Goal: Task Accomplishment & Management: Manage account settings

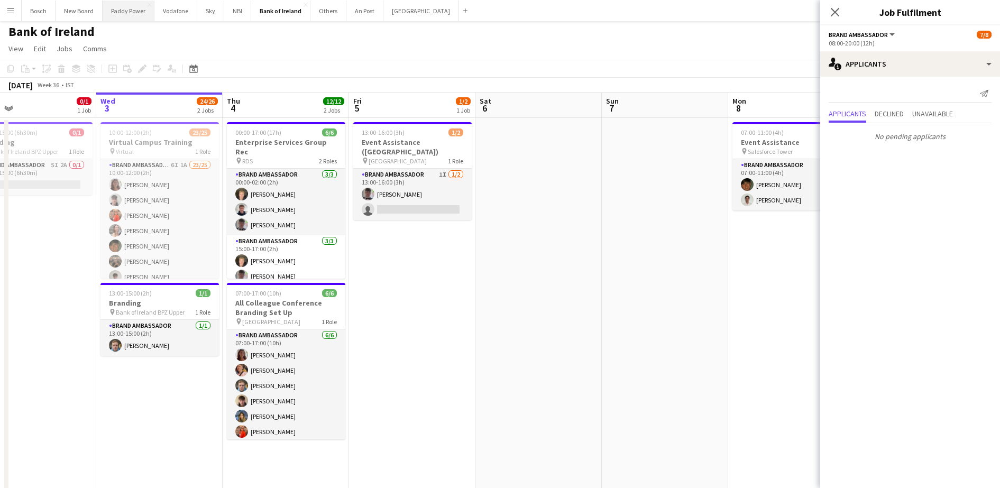
click at [141, 13] on button "Paddy Power Close" at bounding box center [129, 11] width 52 height 21
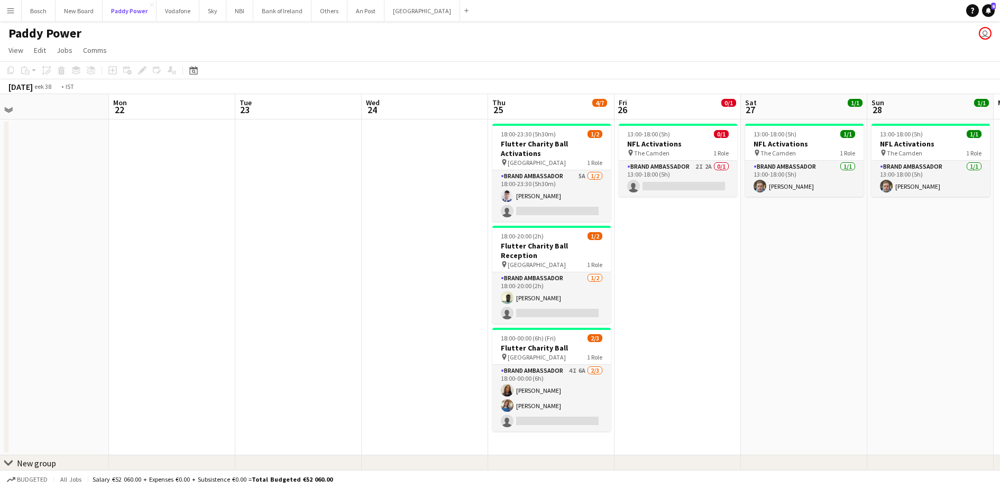
scroll to position [0, 382]
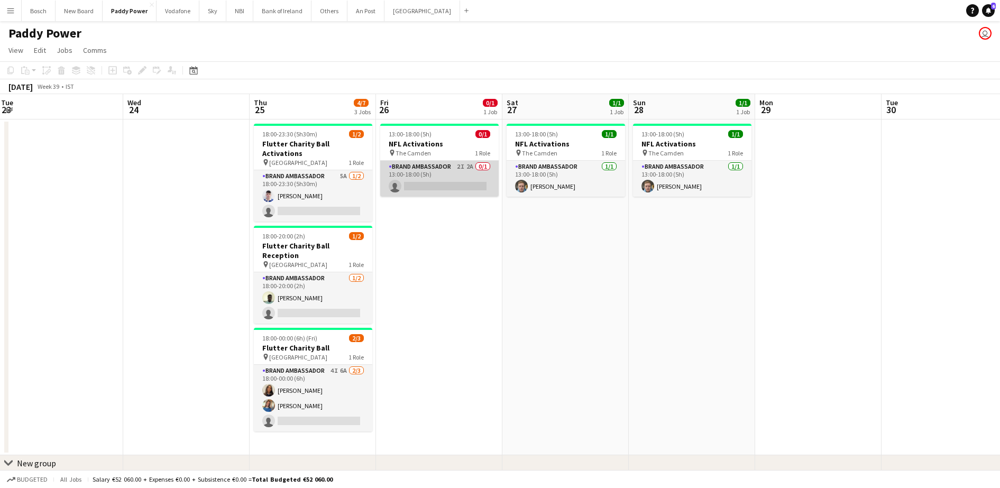
click at [459, 192] on app-card-role "Brand Ambassador 2I 2A 0/1 13:00-18:00 (5h) single-neutral-actions" at bounding box center [439, 179] width 119 height 36
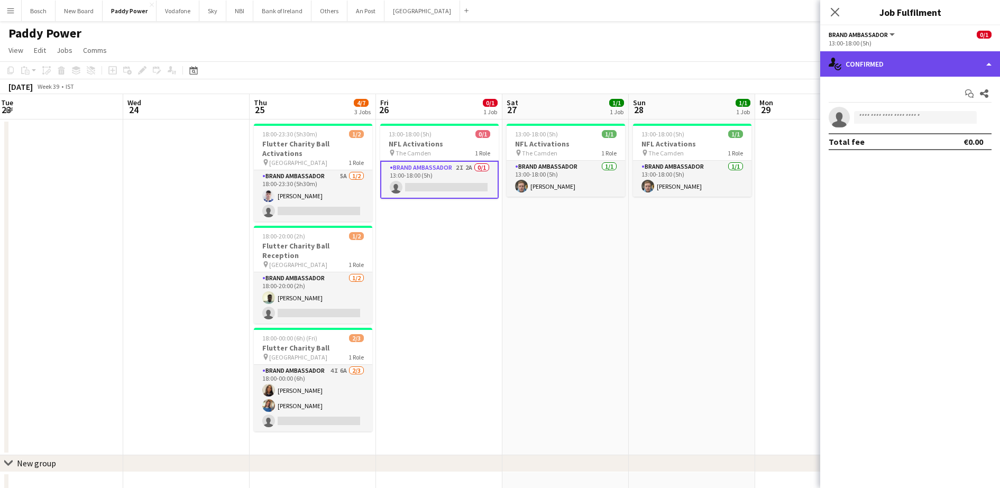
click at [867, 70] on div "single-neutral-actions-check-2 Confirmed" at bounding box center [911, 63] width 180 height 25
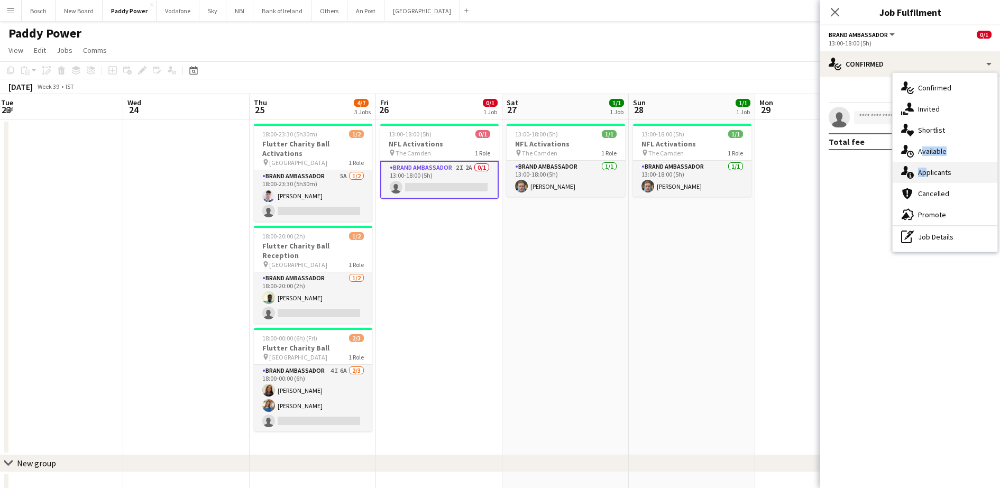
drag, startPoint x: 919, startPoint y: 160, endPoint x: 922, endPoint y: 171, distance: 11.6
click at [922, 171] on div "single-neutral-actions-check-2 Confirmed single-neutral-actions-share-1 Invited…" at bounding box center [945, 162] width 105 height 179
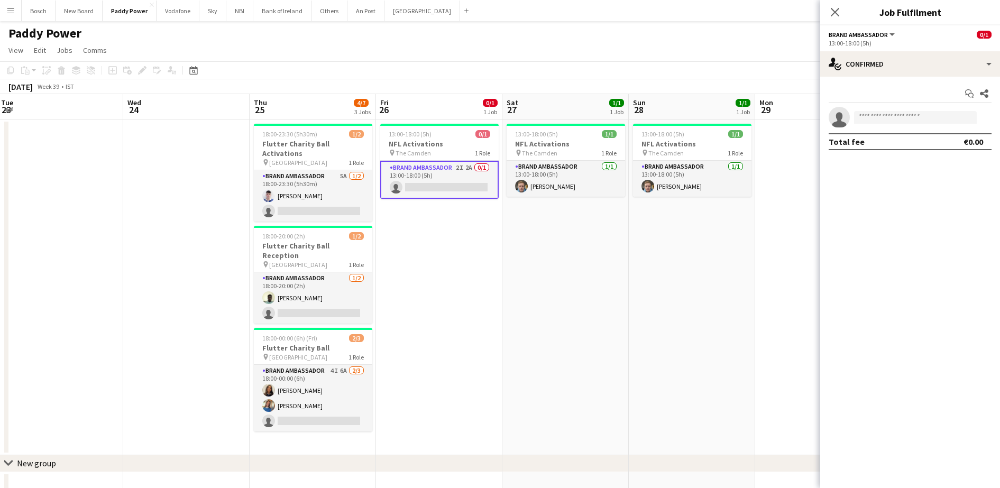
click at [922, 171] on mat-expansion-panel "check Confirmed Start chat Share single-neutral-actions Total fee €0.00" at bounding box center [911, 283] width 180 height 412
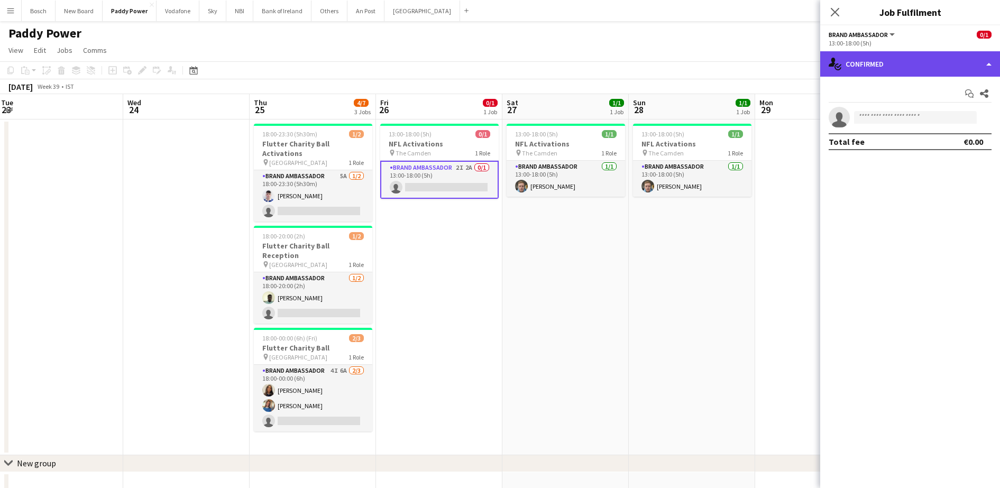
click at [886, 72] on div "single-neutral-actions-check-2 Confirmed" at bounding box center [911, 63] width 180 height 25
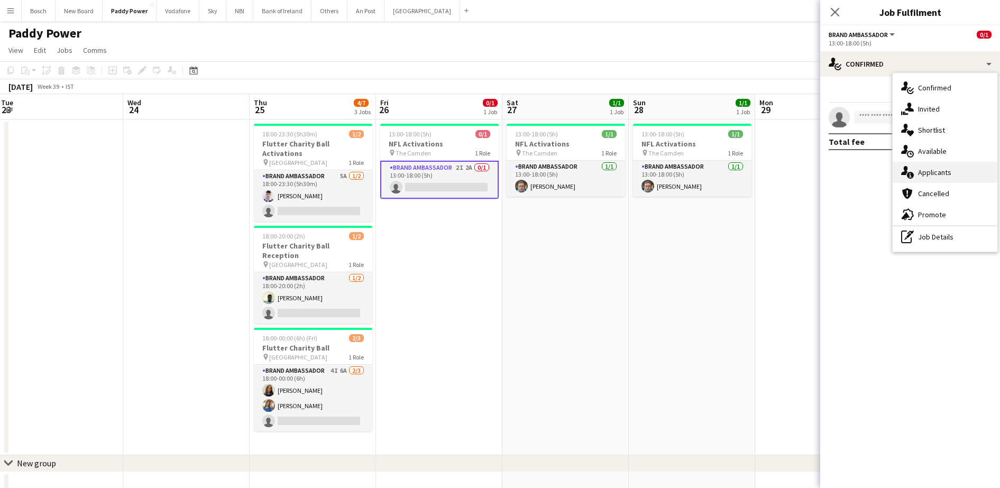
click at [934, 170] on span "Applicants" at bounding box center [934, 173] width 33 height 10
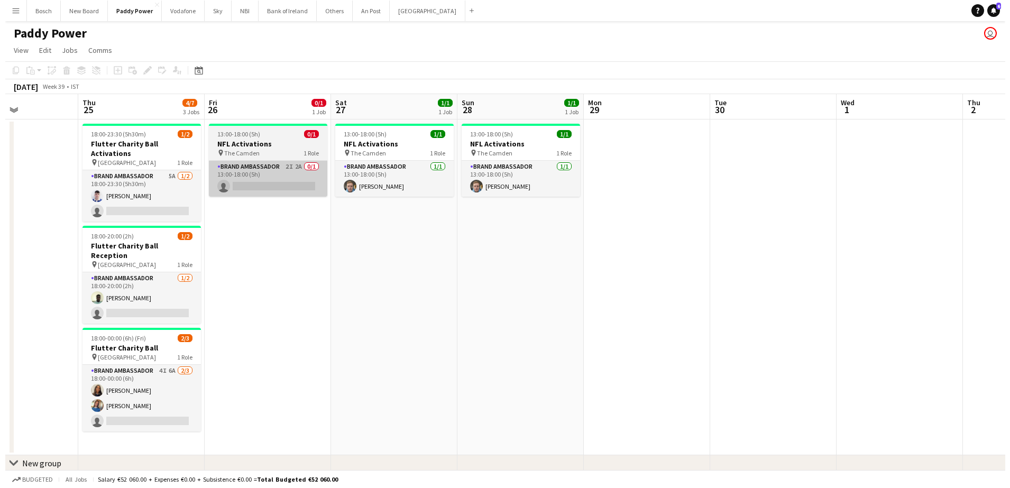
scroll to position [0, 307]
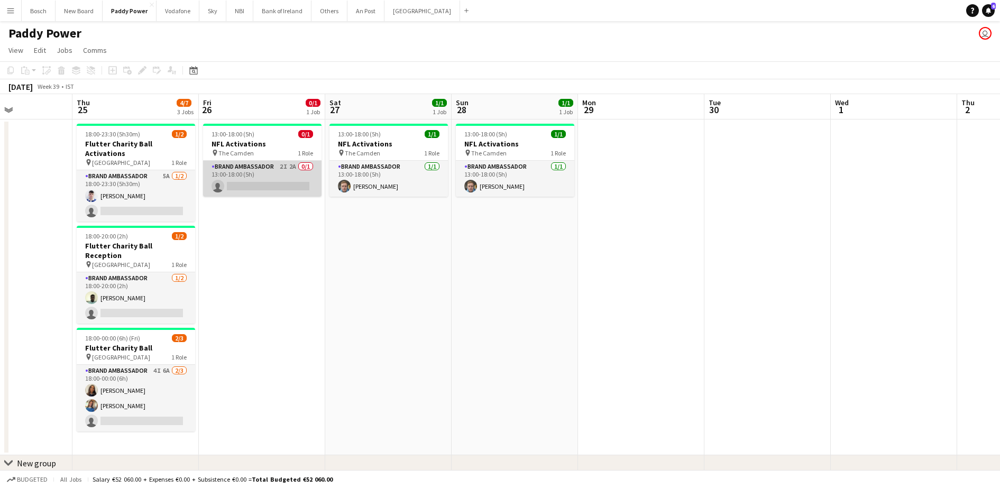
click at [269, 180] on app-card-role "Brand Ambassador 2I 2A 0/1 13:00-18:00 (5h) single-neutral-actions" at bounding box center [262, 179] width 119 height 36
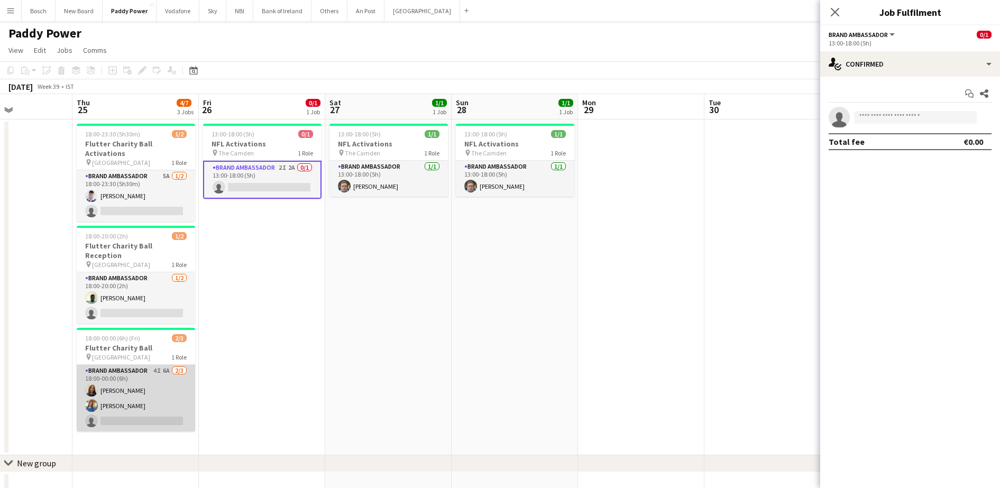
click at [141, 391] on app-card-role "Brand Ambassador 4I 6A [DATE] 18:00-00:00 (6h) [PERSON_NAME] [PERSON_NAME] sing…" at bounding box center [136, 398] width 119 height 67
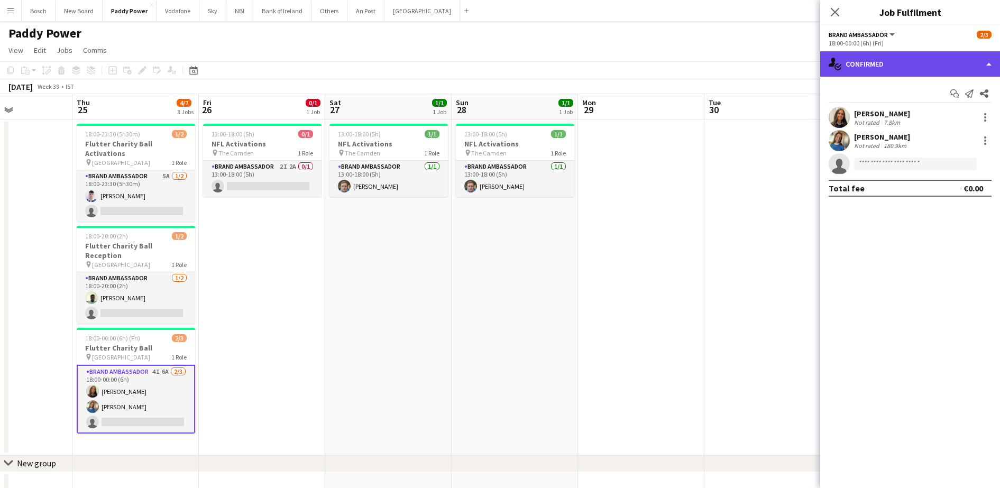
click at [874, 68] on div "single-neutral-actions-check-2 Confirmed" at bounding box center [911, 63] width 180 height 25
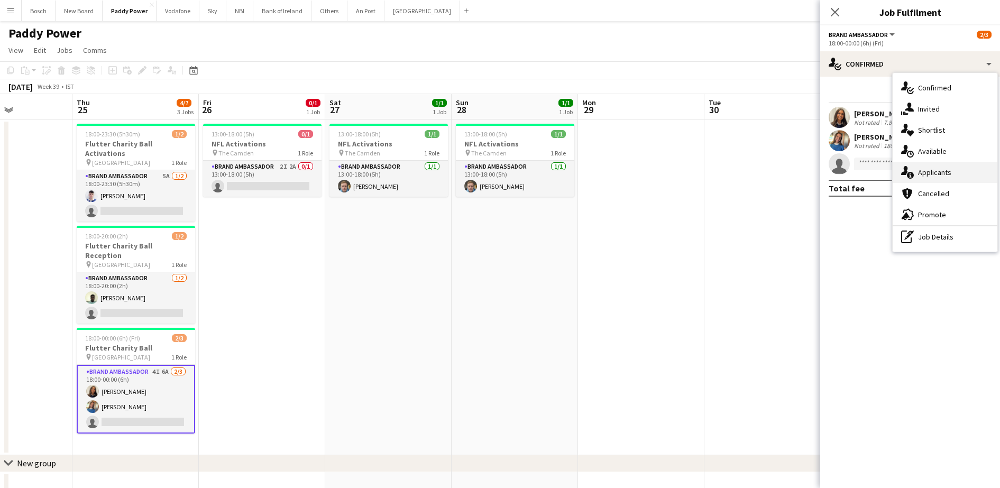
click at [922, 182] on div "single-neutral-actions-information Applicants" at bounding box center [945, 172] width 105 height 21
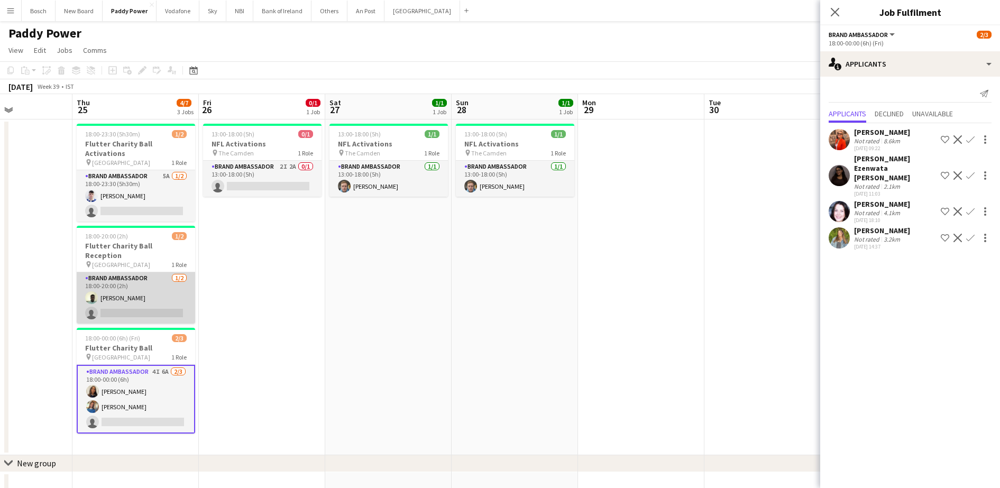
click at [156, 283] on app-card-role "Brand Ambassador [DATE] 18:00-20:00 (2h) [PERSON_NAME] single-neutral-actions" at bounding box center [136, 297] width 119 height 51
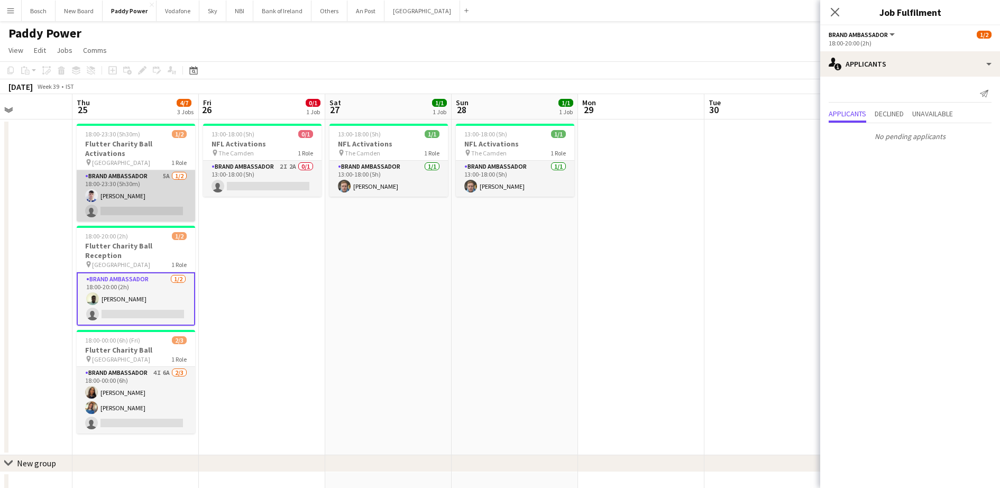
click at [156, 185] on app-card-role "Brand Ambassador 5A [DATE] 18:00-23:30 (5h30m) [DEMOGRAPHIC_DATA][PERSON_NAME] …" at bounding box center [136, 195] width 119 height 51
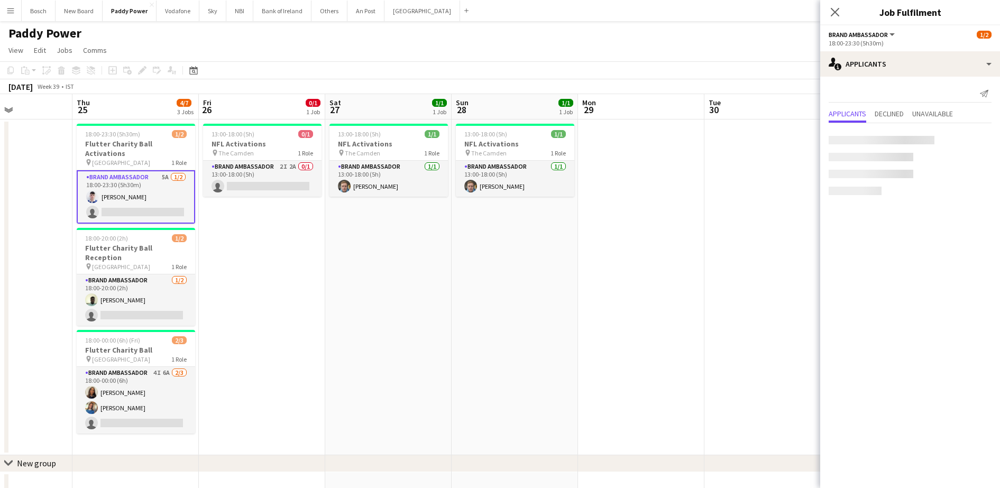
click at [255, 198] on app-date-cell "13:00-18:00 (5h) 0/1 NFL Activations pin The Camden 1 Role Brand Ambassador 2I …" at bounding box center [262, 288] width 126 height 336
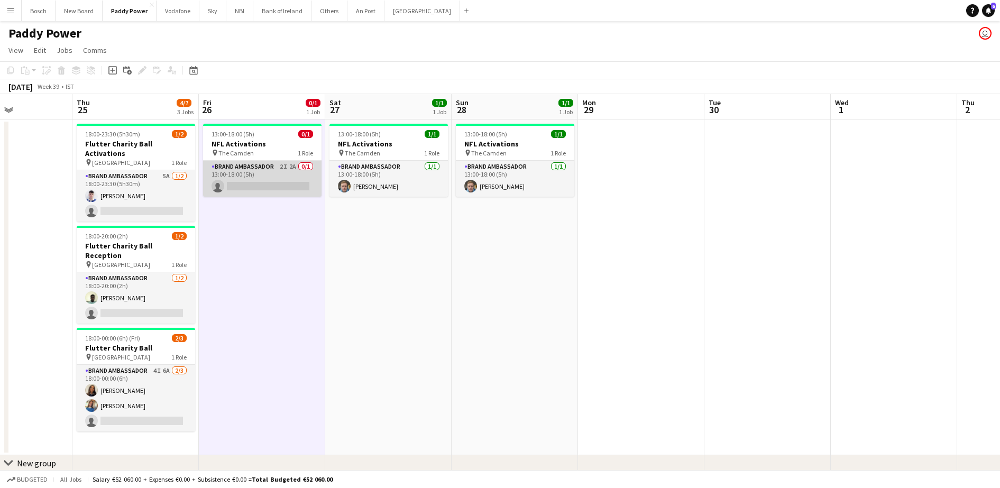
click at [254, 181] on app-card-role "Brand Ambassador 2I 2A 0/1 13:00-18:00 (5h) single-neutral-actions" at bounding box center [262, 179] width 119 height 36
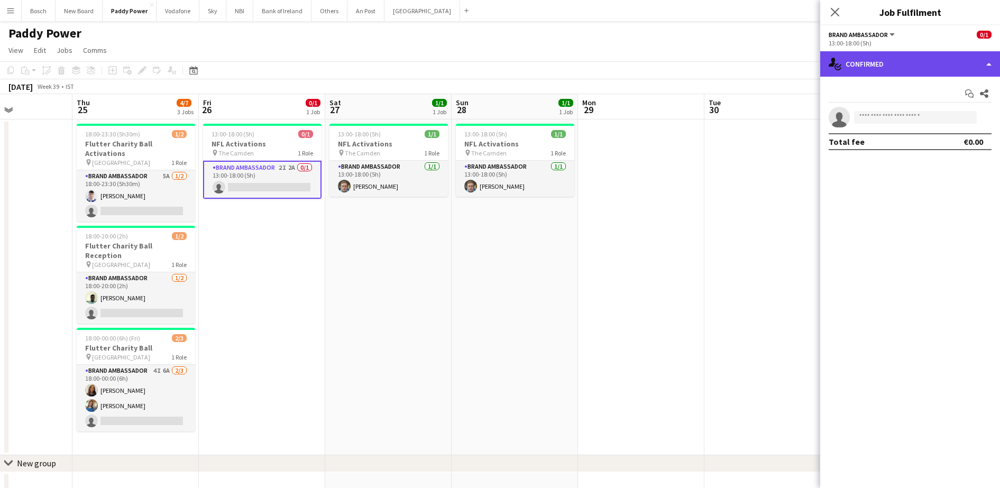
click at [880, 61] on div "single-neutral-actions-check-2 Confirmed" at bounding box center [911, 63] width 180 height 25
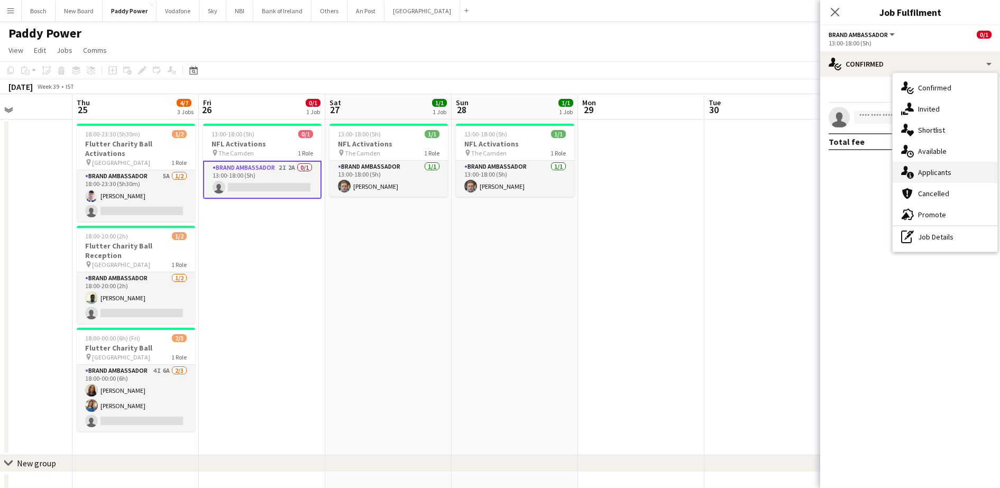
click at [962, 175] on div "single-neutral-actions-information Applicants" at bounding box center [945, 172] width 105 height 21
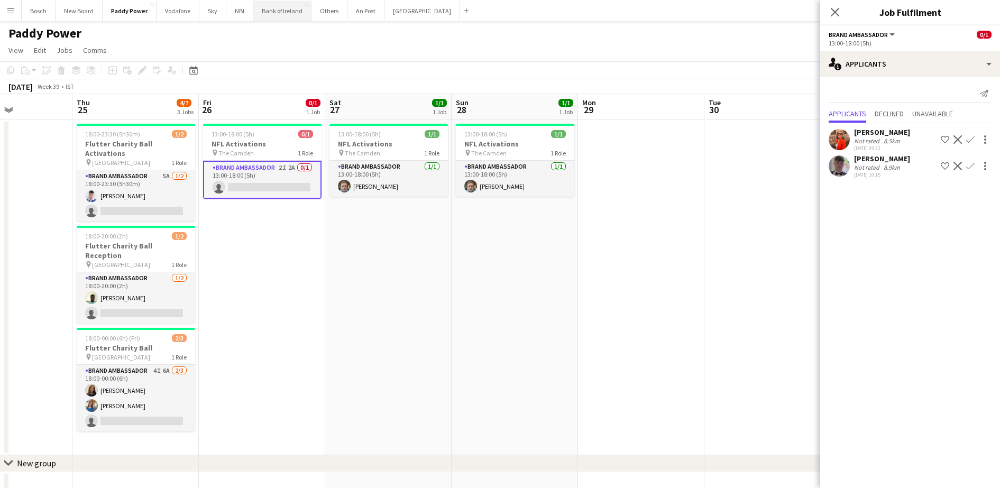
click at [294, 16] on button "Bank of Ireland Close" at bounding box center [282, 11] width 58 height 21
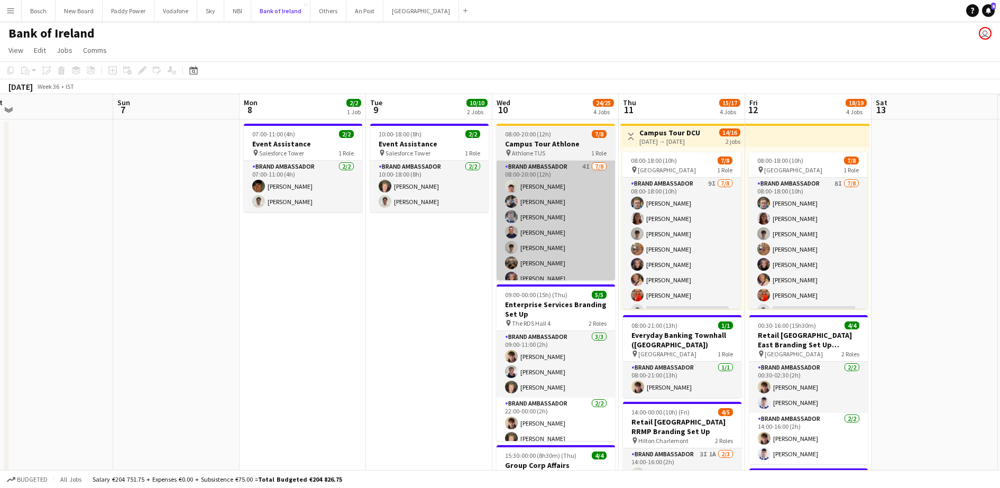
scroll to position [0, 308]
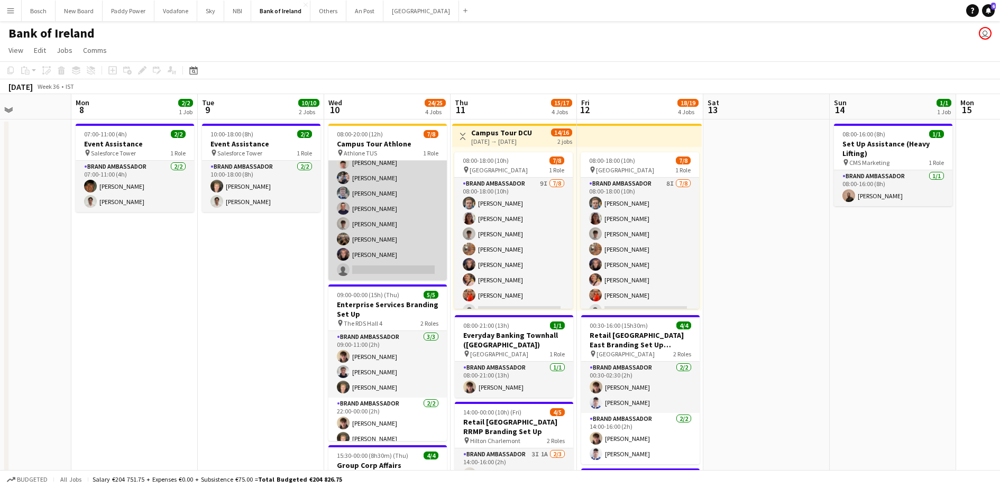
click at [363, 213] on app-card-role "Brand Ambassador 4I [DATE] 08:00-20:00 (12h) [PERSON_NAME] [PERSON_NAME] [PERSO…" at bounding box center [388, 208] width 119 height 143
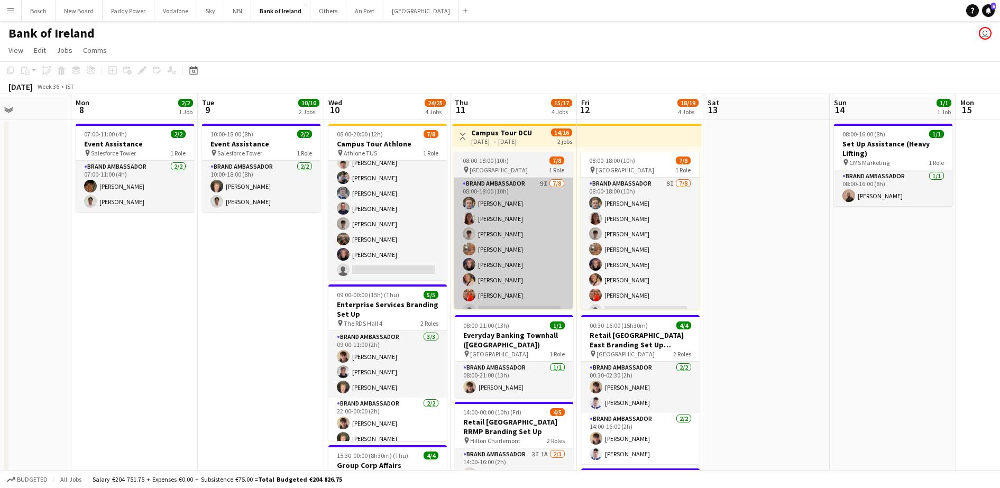
scroll to position [25, 0]
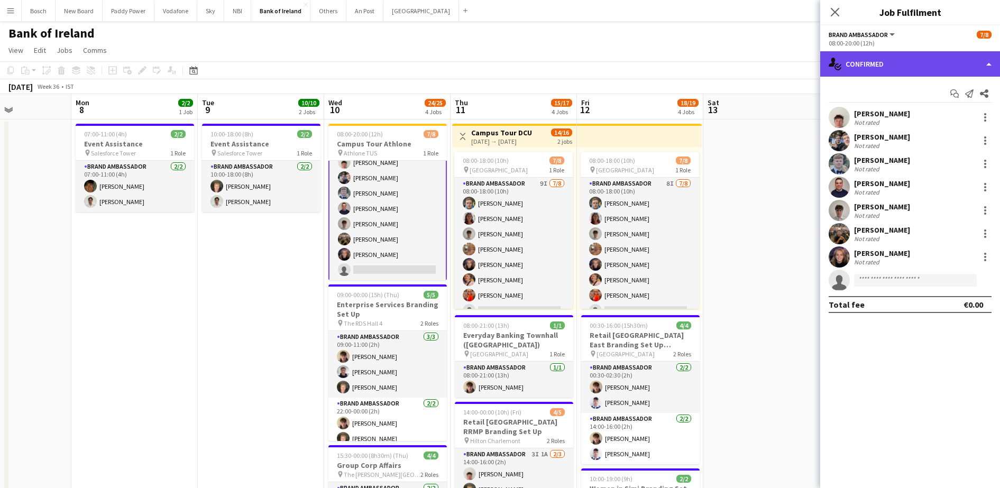
click at [930, 61] on div "single-neutral-actions-check-2 Confirmed" at bounding box center [911, 63] width 180 height 25
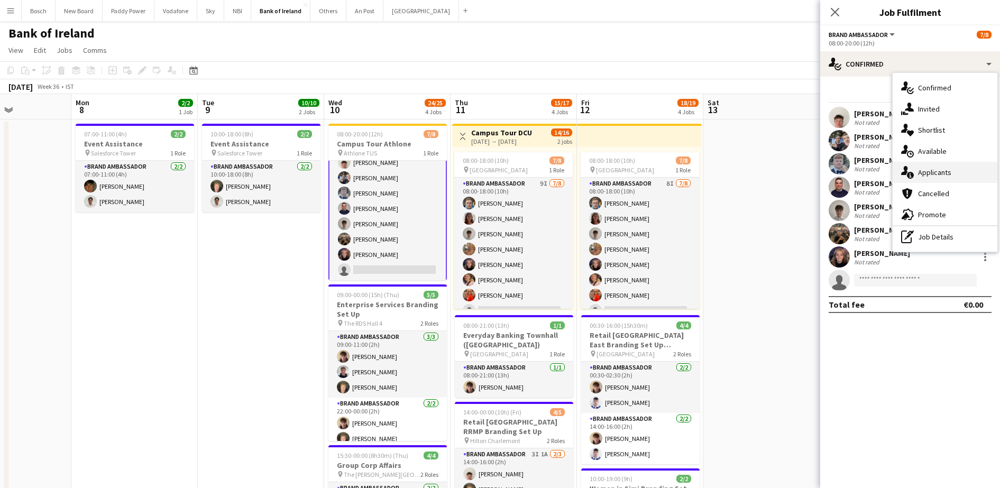
click at [956, 171] on div "single-neutral-actions-information Applicants" at bounding box center [945, 172] width 105 height 21
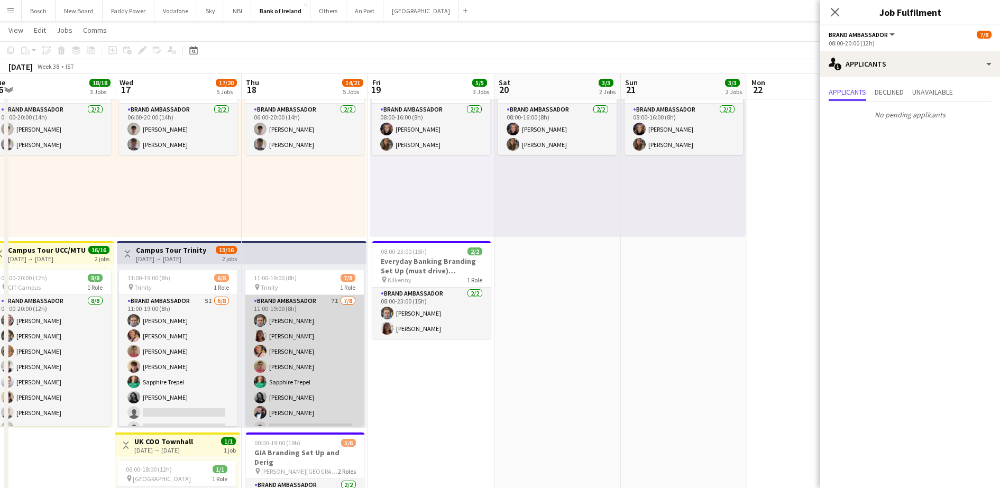
scroll to position [12, 0]
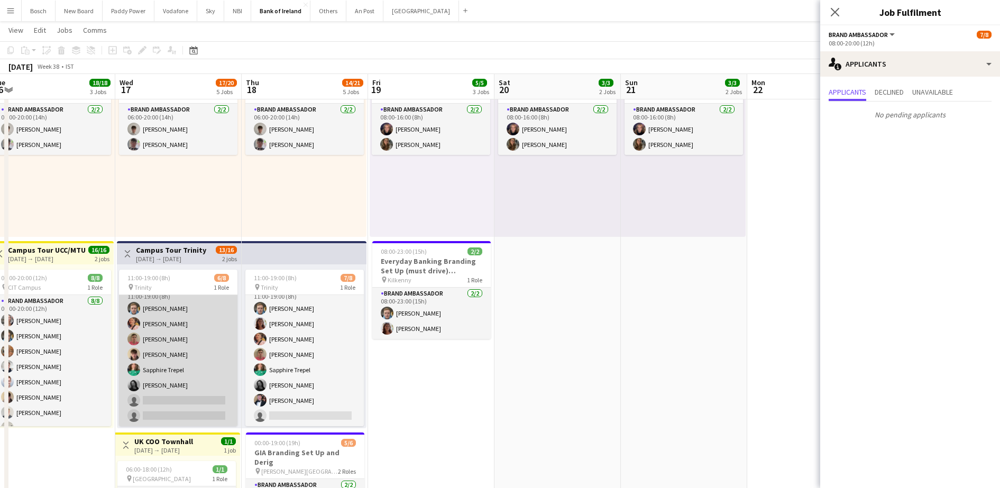
click at [141, 358] on app-card-role "Brand Ambassador 5I [DATE] 11:00-19:00 (8h) [PERSON_NAME] [PERSON_NAME] [PERSON…" at bounding box center [178, 354] width 119 height 143
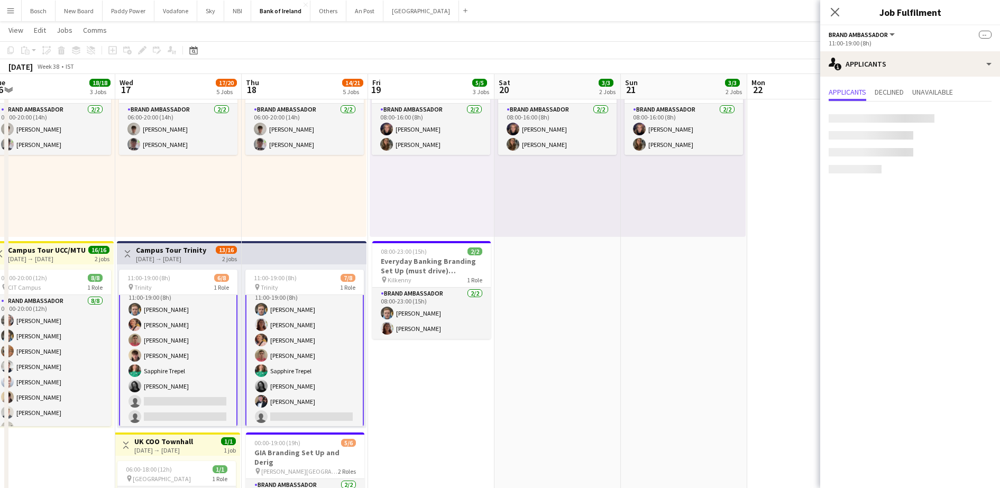
scroll to position [13, 0]
click at [141, 358] on app-card-role "Brand Ambassador 5I [DATE] 11:00-19:00 (8h) [PERSON_NAME] [PERSON_NAME] [PERSON…" at bounding box center [178, 354] width 119 height 145
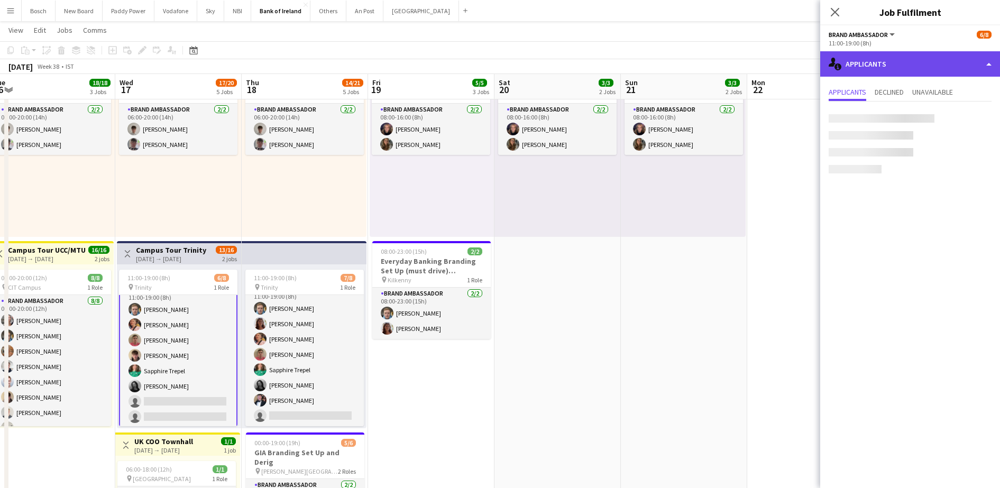
click at [871, 67] on div "single-neutral-actions-information Applicants" at bounding box center [911, 63] width 180 height 25
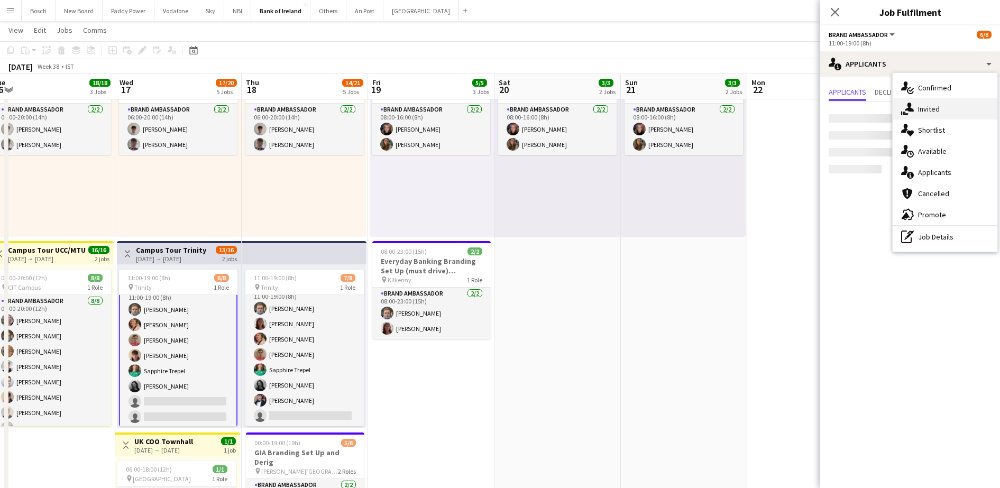
click at [961, 113] on div "single-neutral-actions-share-1 Invited" at bounding box center [945, 108] width 105 height 21
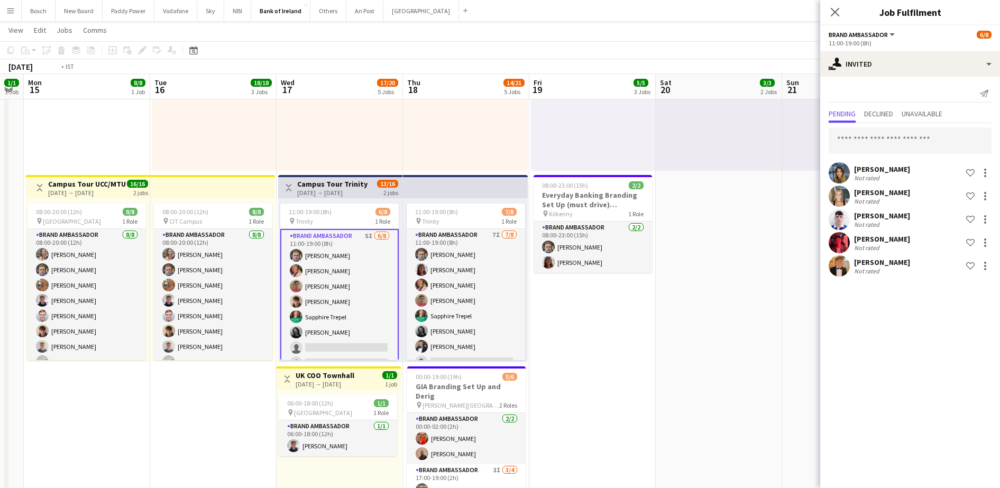
scroll to position [0, 308]
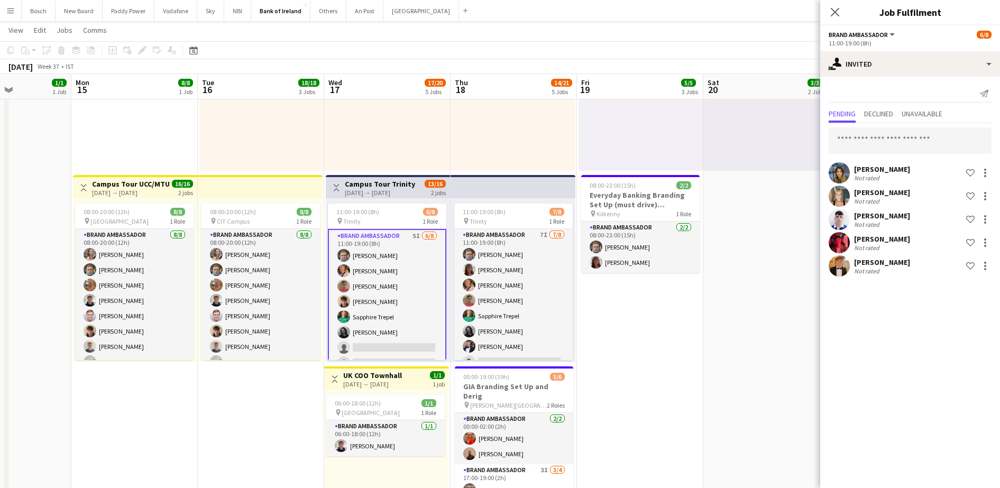
drag, startPoint x: 83, startPoint y: 395, endPoint x: 291, endPoint y: 386, distance: 209.2
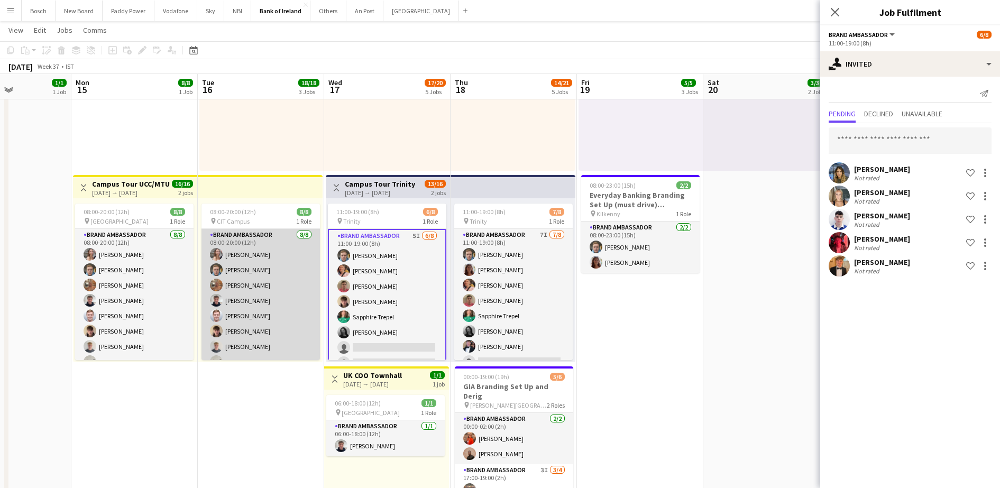
click at [287, 343] on app-card-role "Brand Ambassador [DATE] 08:00-20:00 (12h) [PERSON_NAME] [PERSON_NAME] [PERSON_N…" at bounding box center [261, 300] width 119 height 143
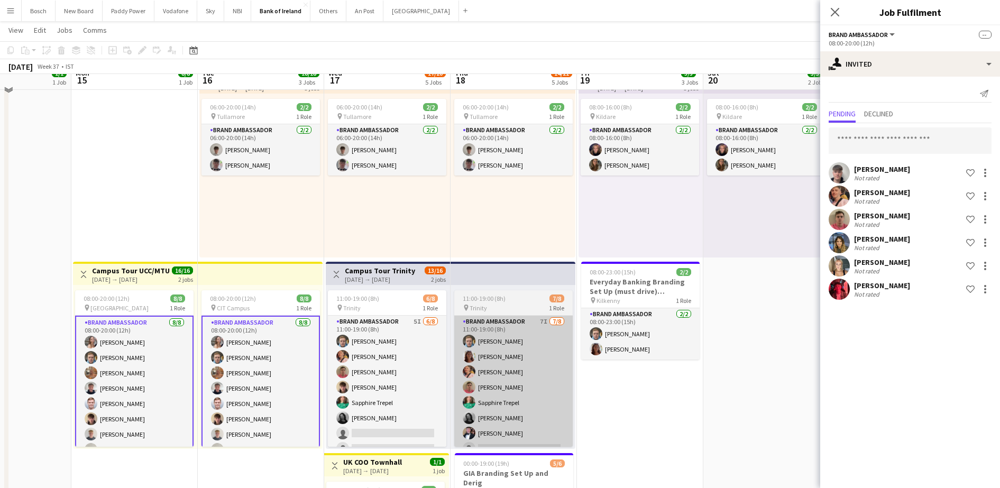
scroll to position [265, 0]
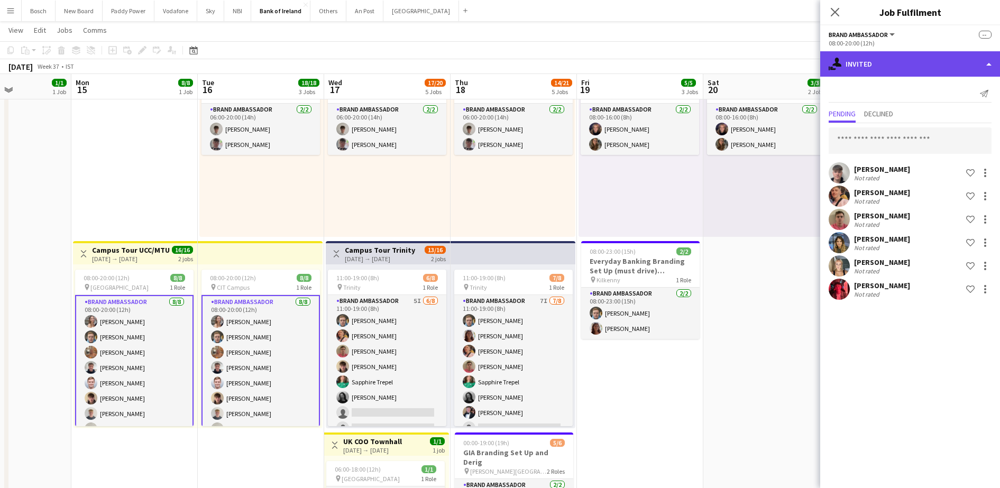
click at [890, 60] on div "single-neutral-actions-share-1 Invited" at bounding box center [911, 63] width 180 height 25
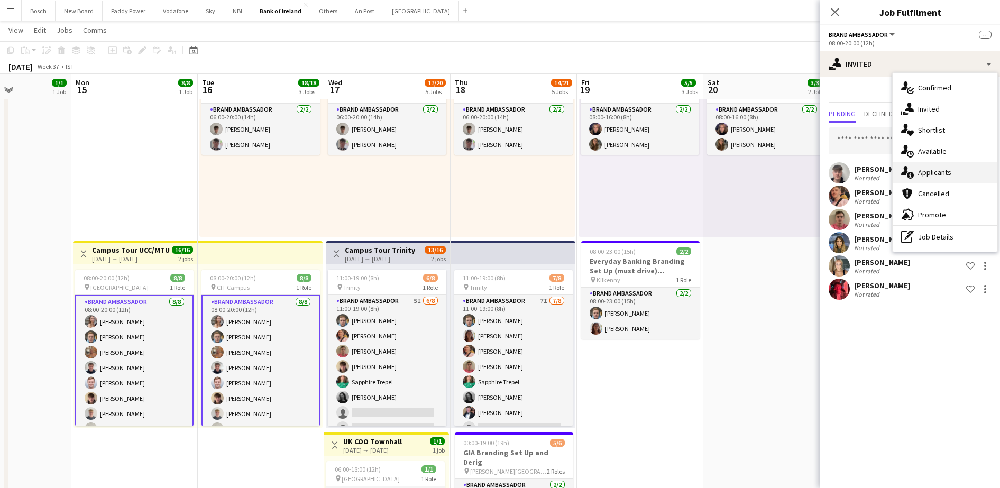
click at [941, 168] on span "Applicants" at bounding box center [934, 173] width 33 height 10
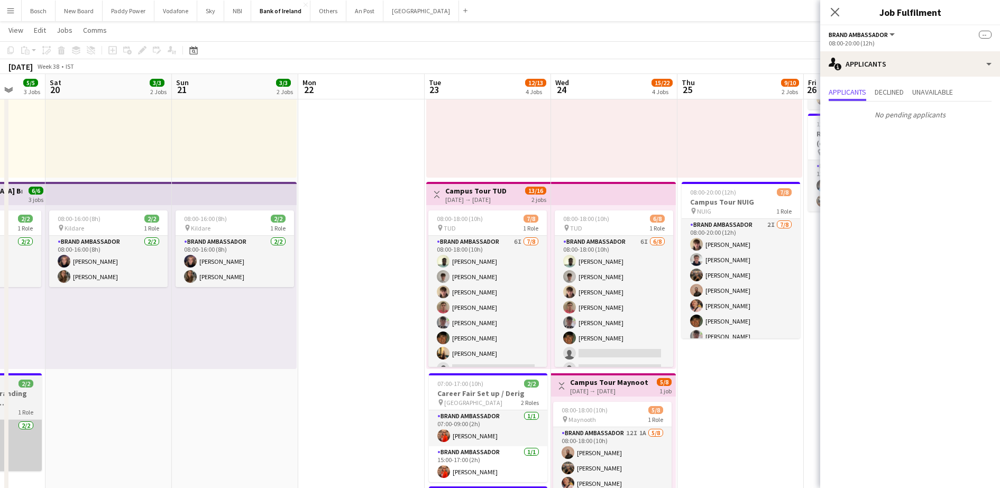
scroll to position [0, 334]
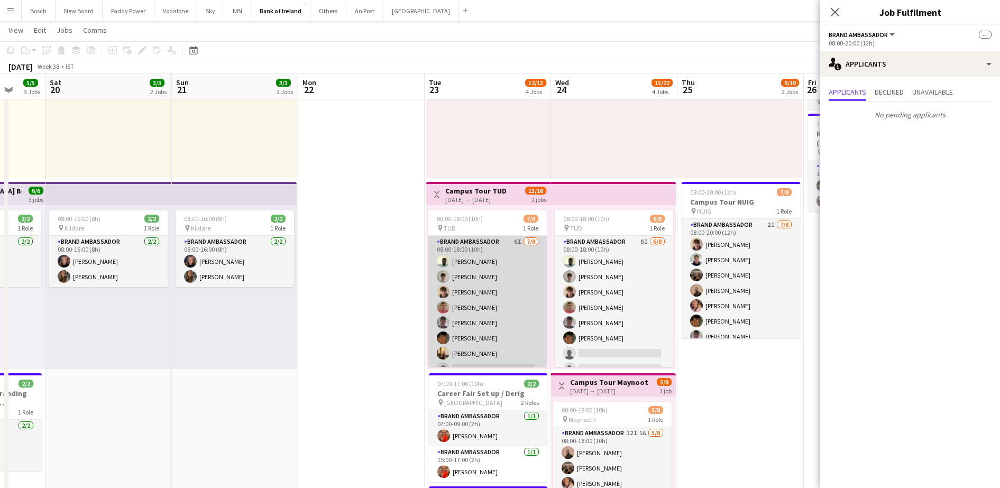
click at [514, 318] on app-card-role "Brand Ambassador 6I [DATE] 08:00-18:00 (10h) [PERSON_NAME] [PERSON_NAME] [PERSO…" at bounding box center [488, 307] width 119 height 143
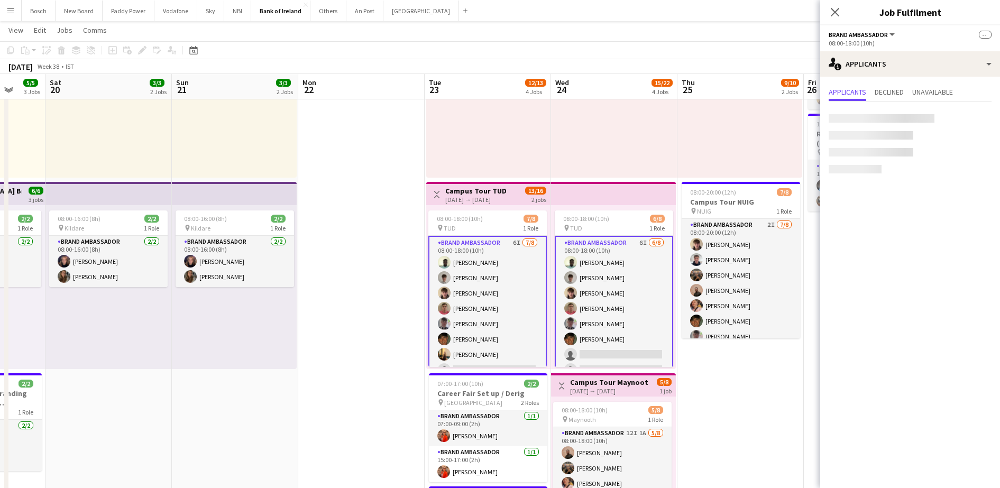
click at [514, 318] on app-card-role "Brand Ambassador 6I [DATE] 08:00-18:00 (10h) [PERSON_NAME] [PERSON_NAME] [PERSO…" at bounding box center [488, 308] width 119 height 145
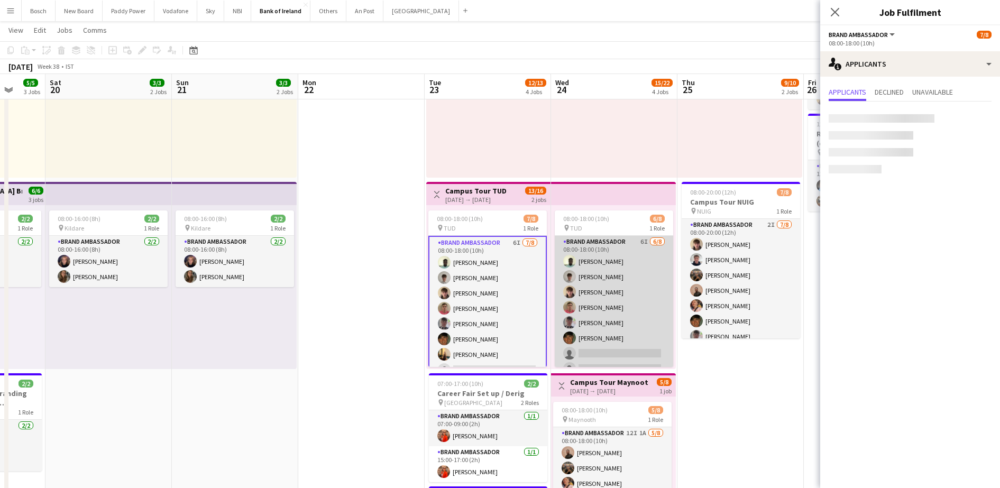
click at [578, 299] on app-card-role "Brand Ambassador 6I [DATE] 08:00-18:00 (10h) [PERSON_NAME] [PERSON_NAME] [PERSO…" at bounding box center [614, 307] width 119 height 143
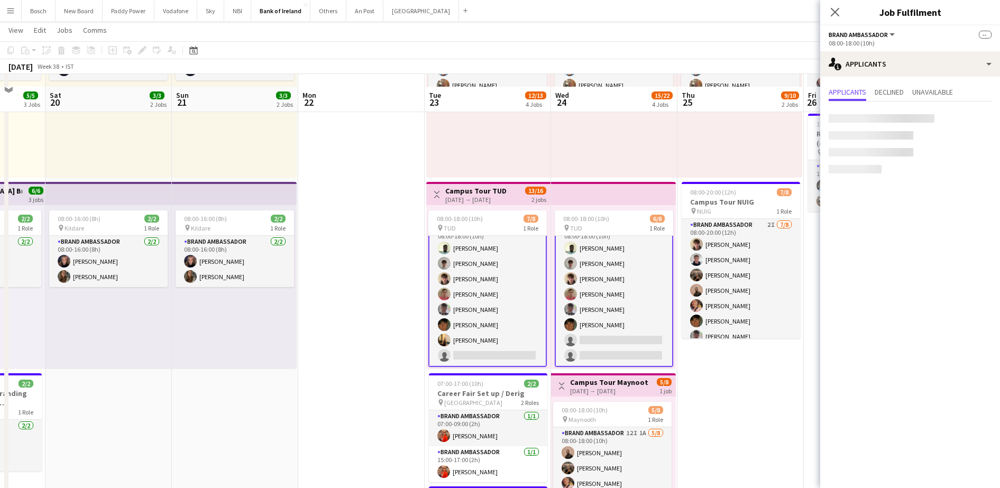
scroll to position [265, 0]
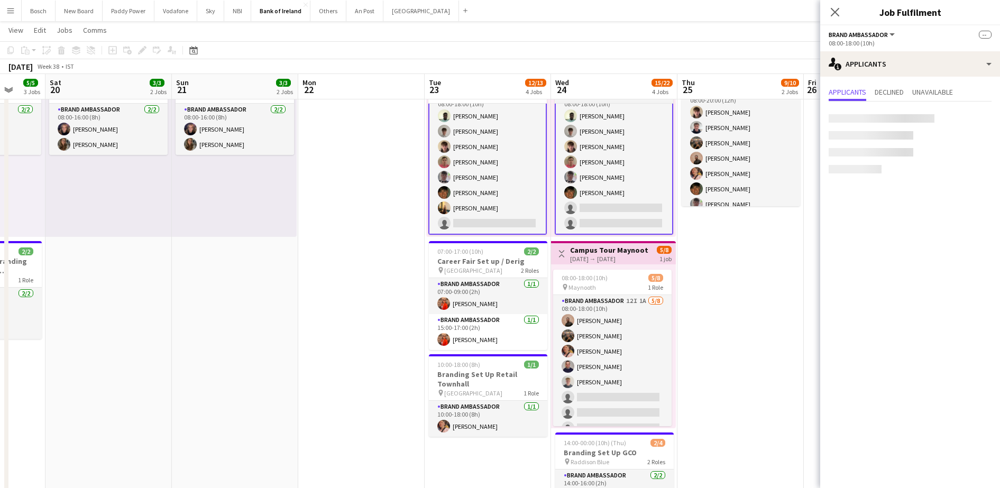
click at [588, 336] on app-card-role "Brand Ambassador 12I 1A [DATE] 08:00-18:00 (10h) [PERSON_NAME] [PERSON_NAME] [P…" at bounding box center [612, 366] width 119 height 143
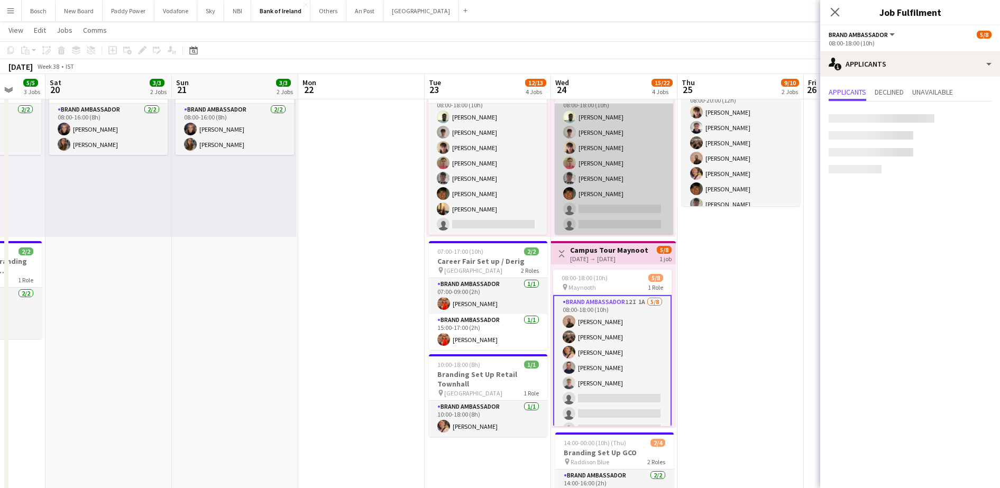
scroll to position [12, 0]
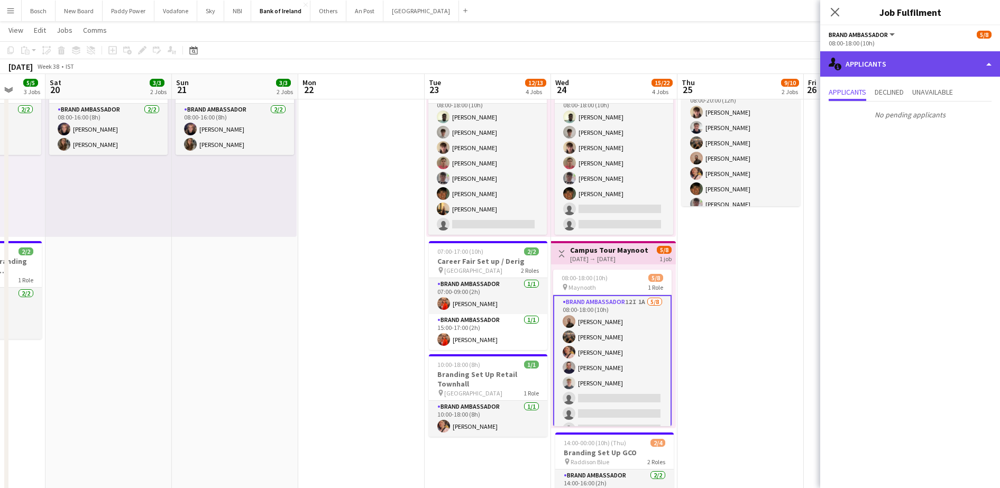
click at [880, 62] on div "single-neutral-actions-information Applicants" at bounding box center [911, 63] width 180 height 25
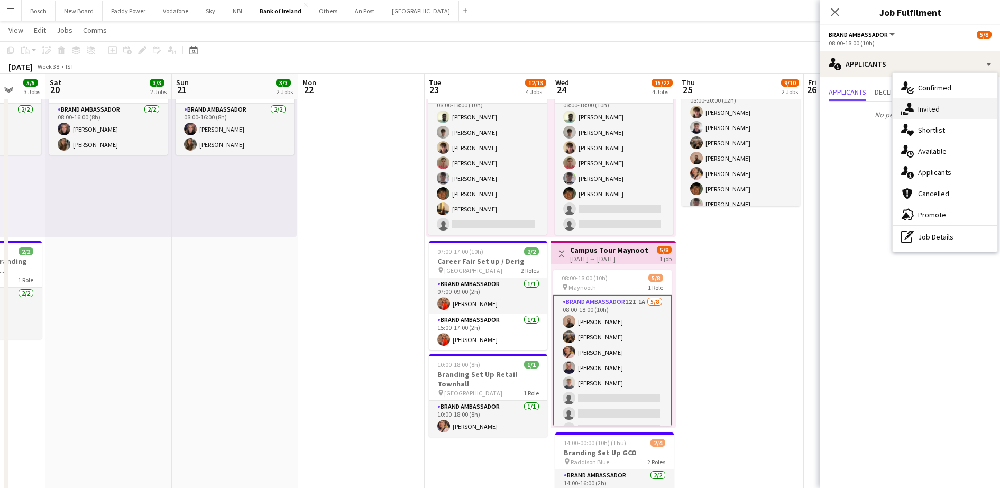
click at [924, 116] on div "single-neutral-actions-share-1 Invited" at bounding box center [945, 108] width 105 height 21
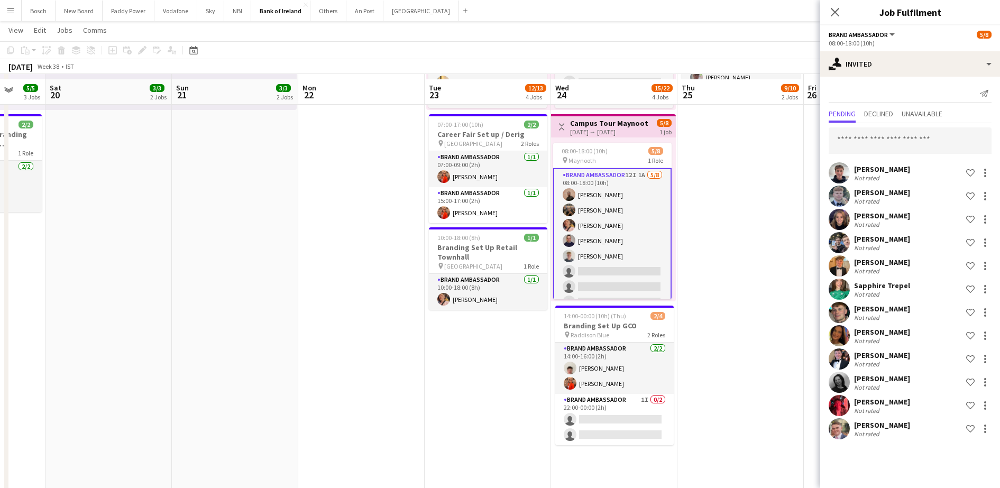
scroll to position [0, 0]
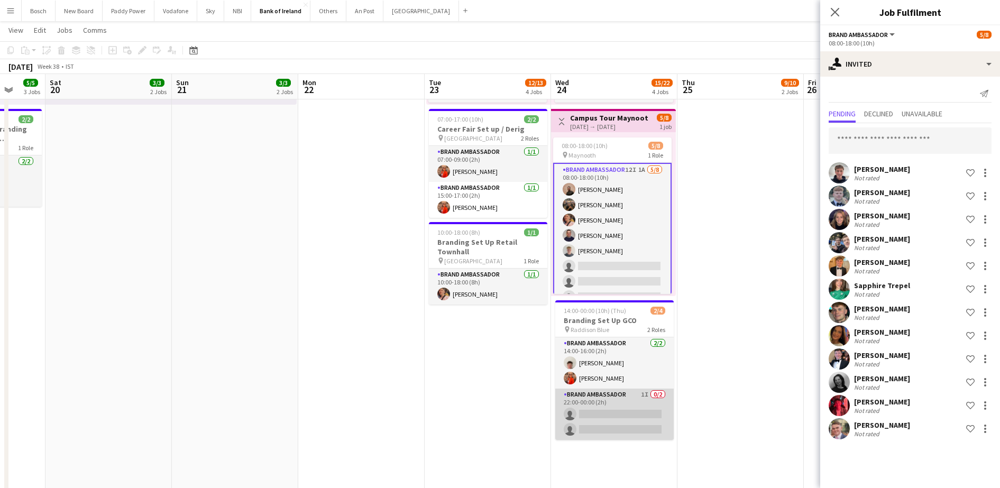
click at [638, 417] on app-card-role "Brand Ambassador 1I 0/2 22:00-00:00 (2h) single-neutral-actions single-neutral-…" at bounding box center [614, 414] width 119 height 51
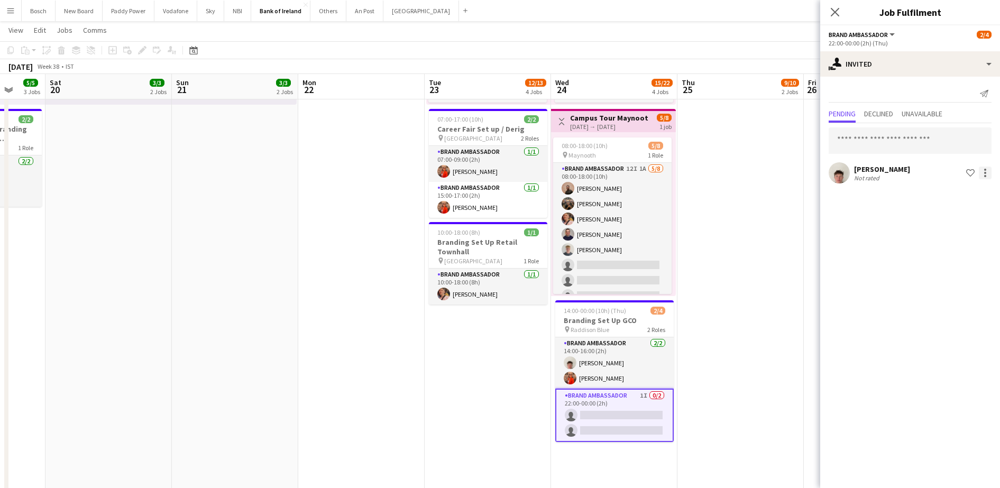
click at [981, 170] on div at bounding box center [985, 173] width 13 height 13
click at [961, 212] on button "Send notification" at bounding box center [952, 217] width 79 height 25
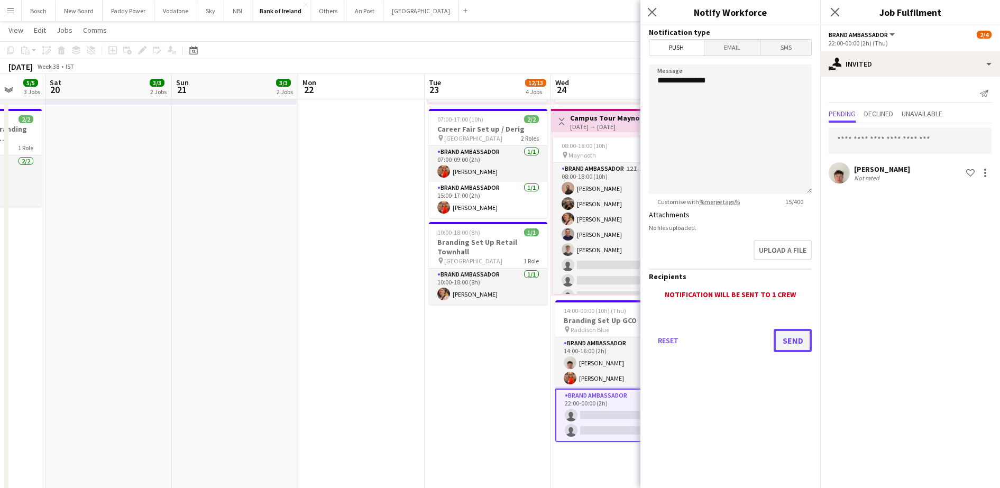
click at [788, 343] on button "Send" at bounding box center [793, 340] width 38 height 23
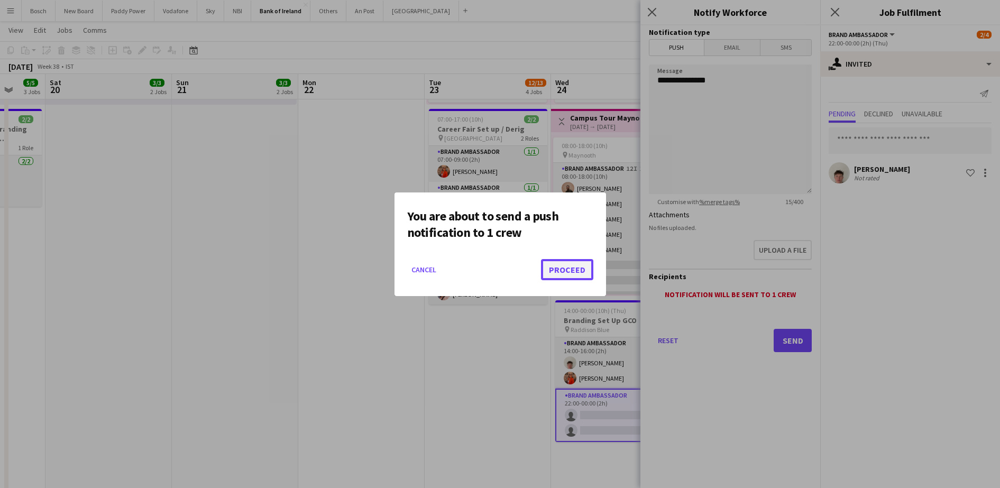
click at [555, 266] on button "Proceed" at bounding box center [567, 269] width 52 height 21
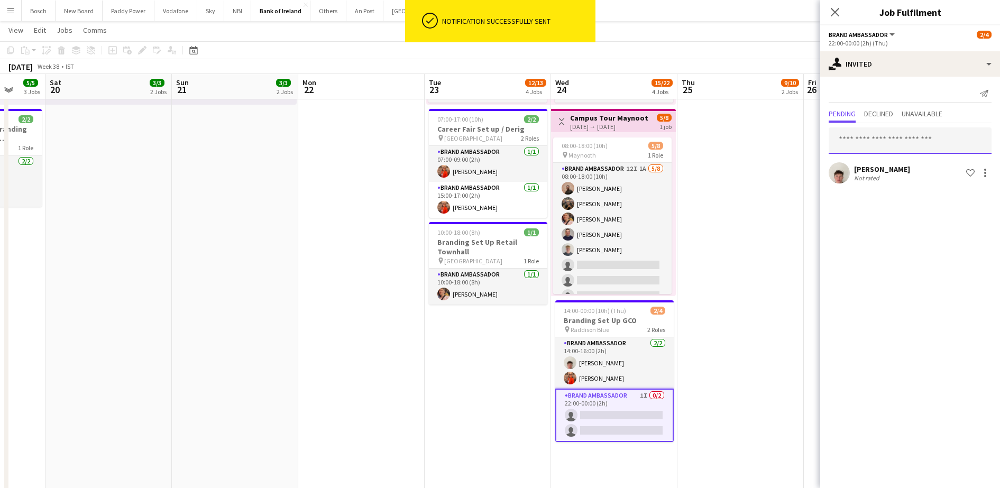
click at [900, 146] on input "text" at bounding box center [910, 140] width 163 height 26
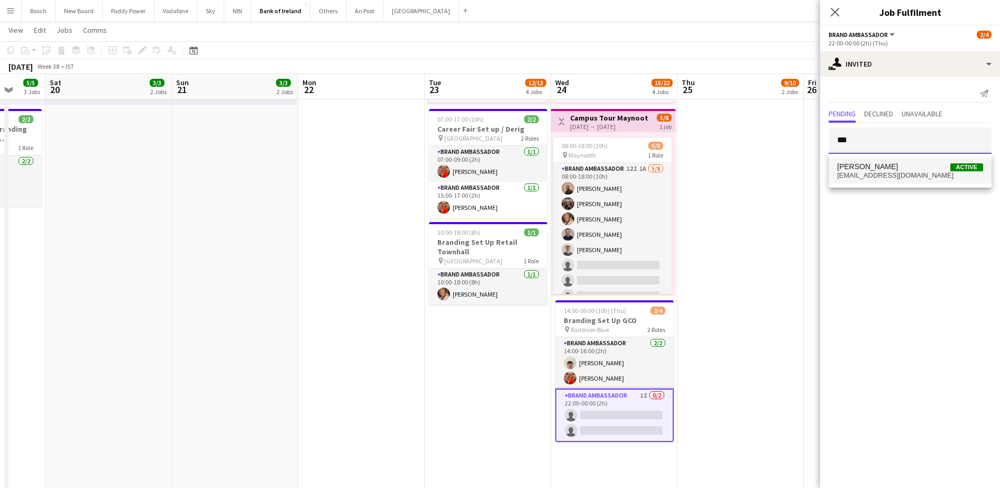
type input "***"
click at [890, 170] on span "[PERSON_NAME]" at bounding box center [867, 166] width 61 height 9
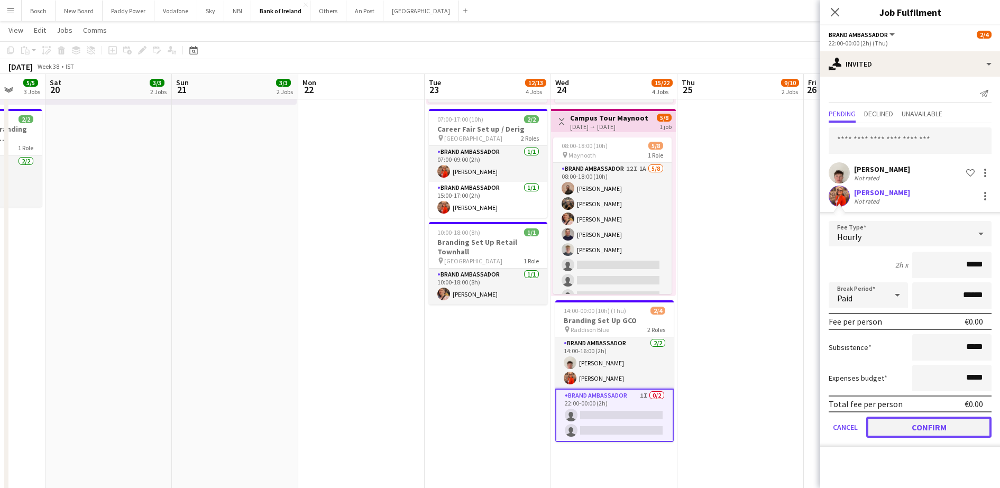
click at [963, 422] on button "Confirm" at bounding box center [929, 427] width 125 height 21
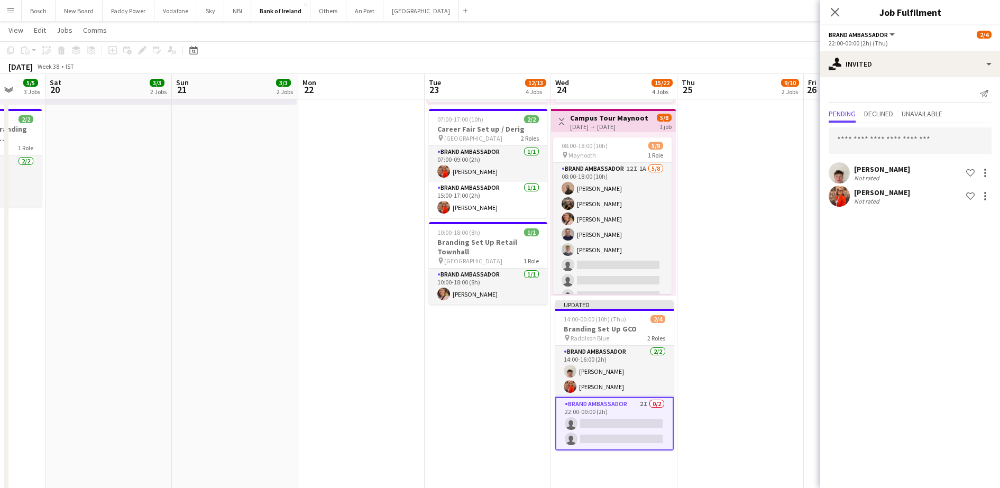
click at [777, 35] on app-page-menu "View Day view expanded Day view collapsed Month view Date picker Jump to [DATE]…" at bounding box center [500, 31] width 1000 height 20
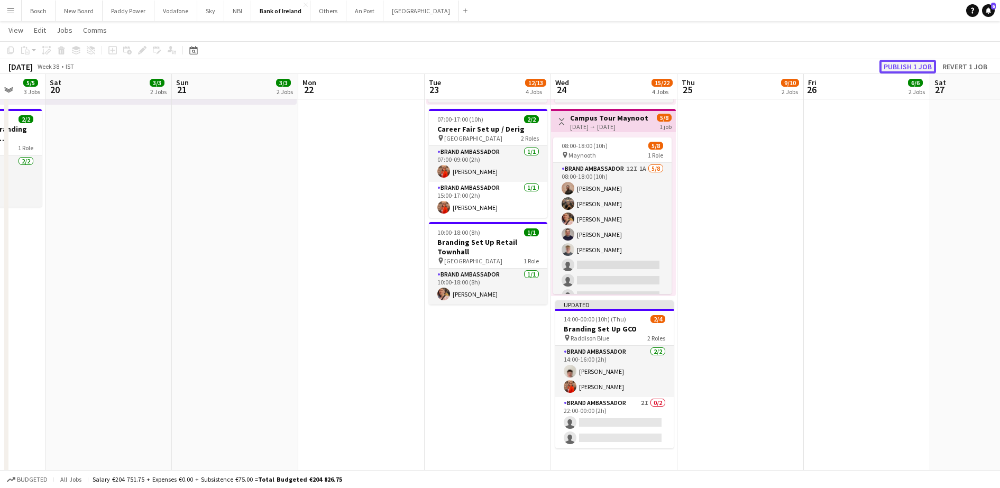
click at [909, 67] on button "Publish 1 job" at bounding box center [908, 67] width 57 height 14
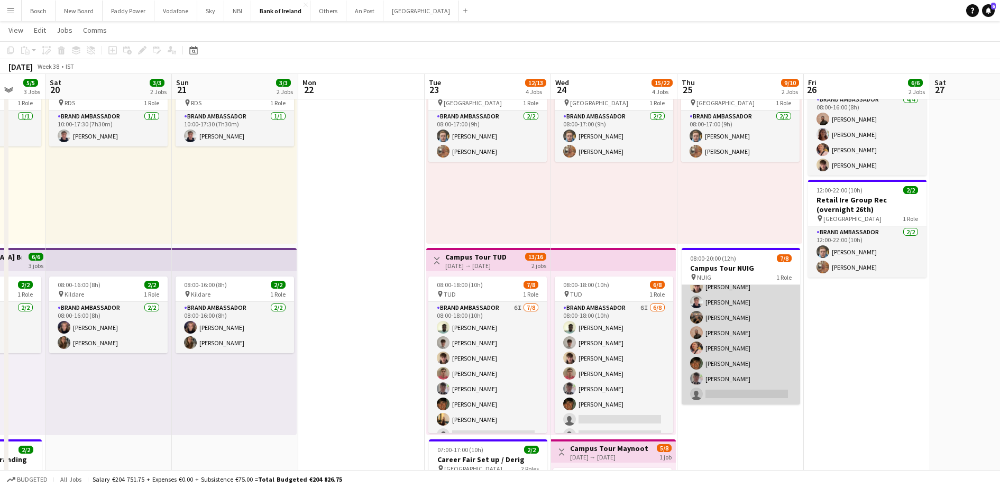
click at [742, 333] on app-card-role "Brand Ambassador 2I [DATE] 08:00-20:00 (12h) [PERSON_NAME] [PERSON_NAME] [PERSO…" at bounding box center [741, 332] width 119 height 143
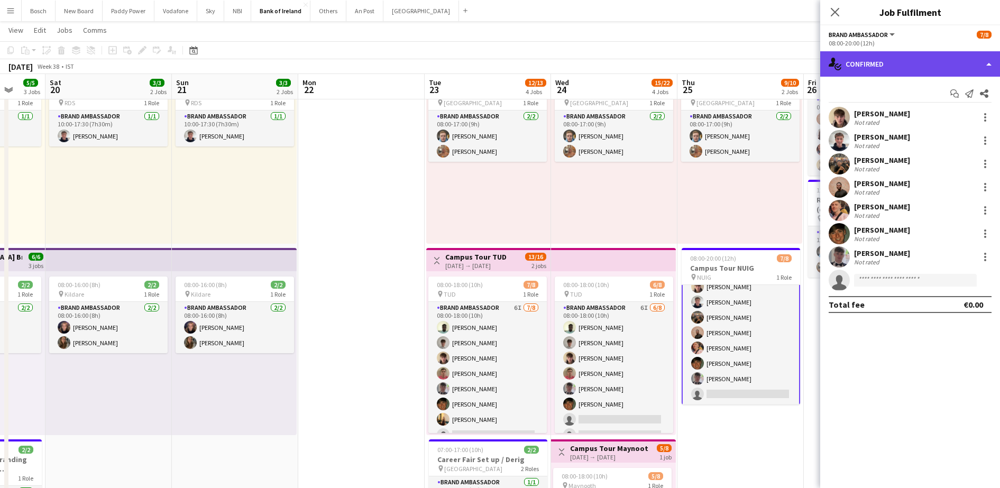
click at [871, 55] on div "single-neutral-actions-check-2 Confirmed" at bounding box center [911, 63] width 180 height 25
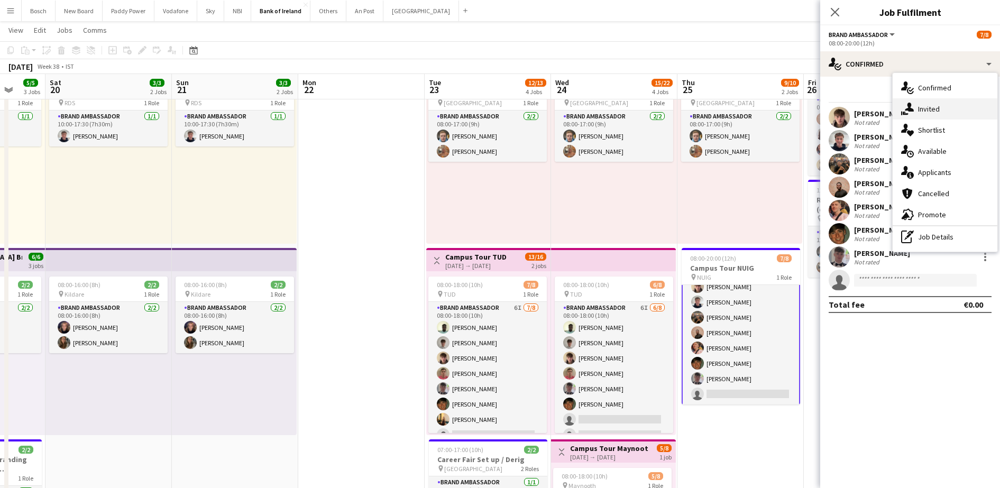
click at [925, 99] on div "single-neutral-actions-share-1 Invited" at bounding box center [945, 108] width 105 height 21
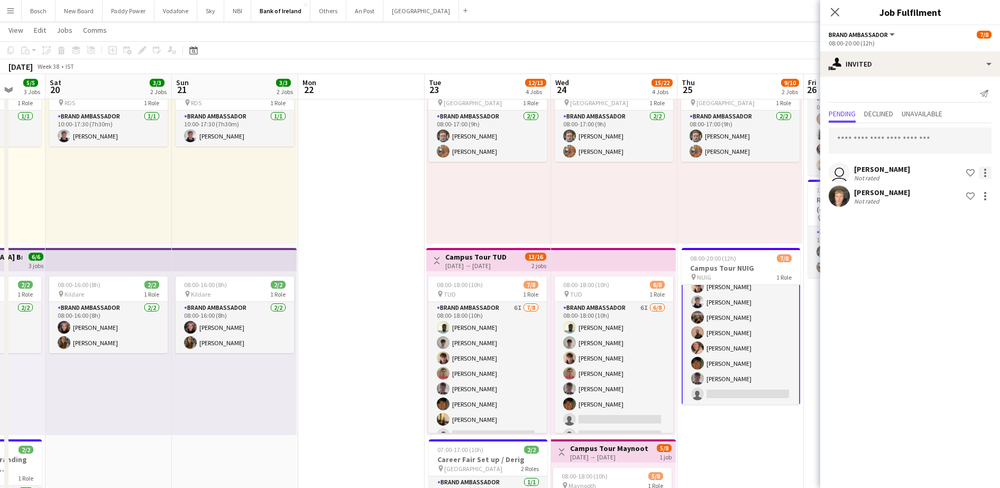
click at [986, 170] on div at bounding box center [986, 170] width 2 height 2
click at [958, 218] on span "Send notification" at bounding box center [952, 217] width 62 height 9
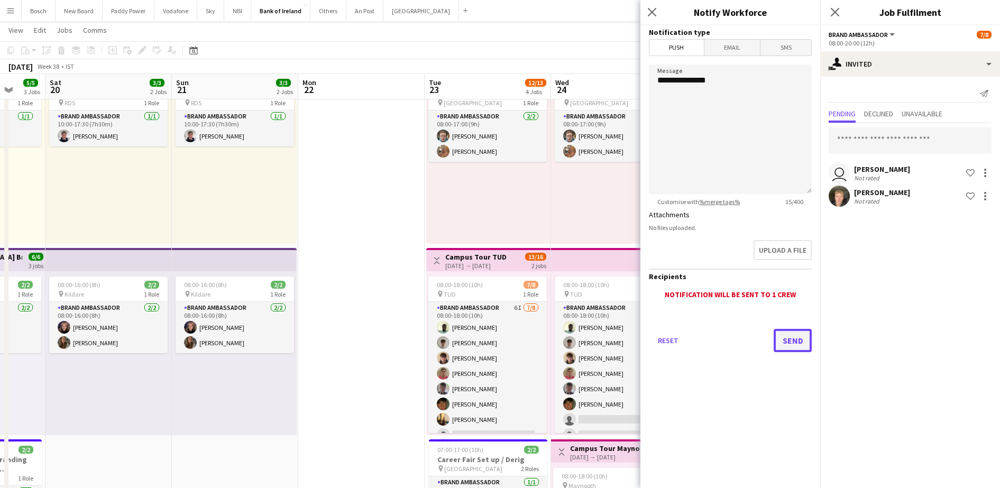
click at [796, 337] on button "Send" at bounding box center [793, 340] width 38 height 23
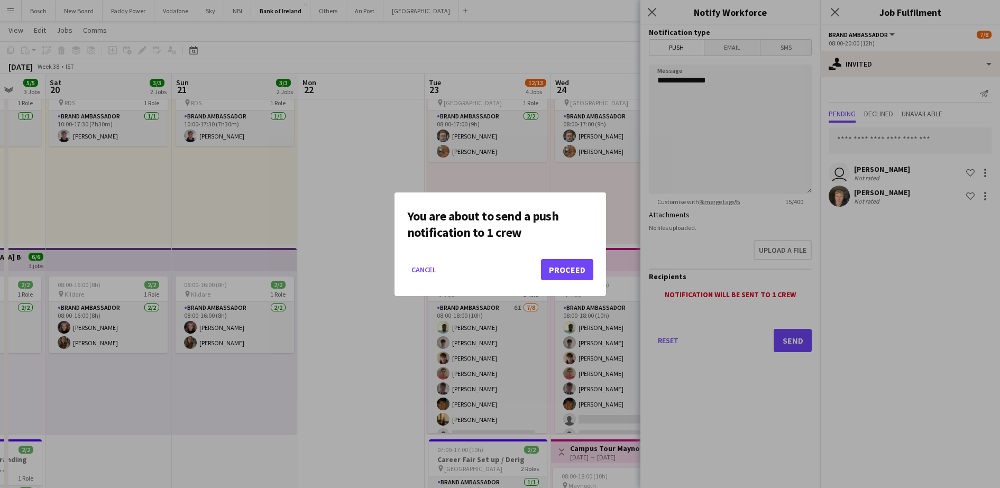
click at [583, 256] on mat-dialog-actions "Cancel Proceed" at bounding box center [500, 273] width 186 height 45
click at [565, 275] on button "Proceed" at bounding box center [567, 269] width 52 height 21
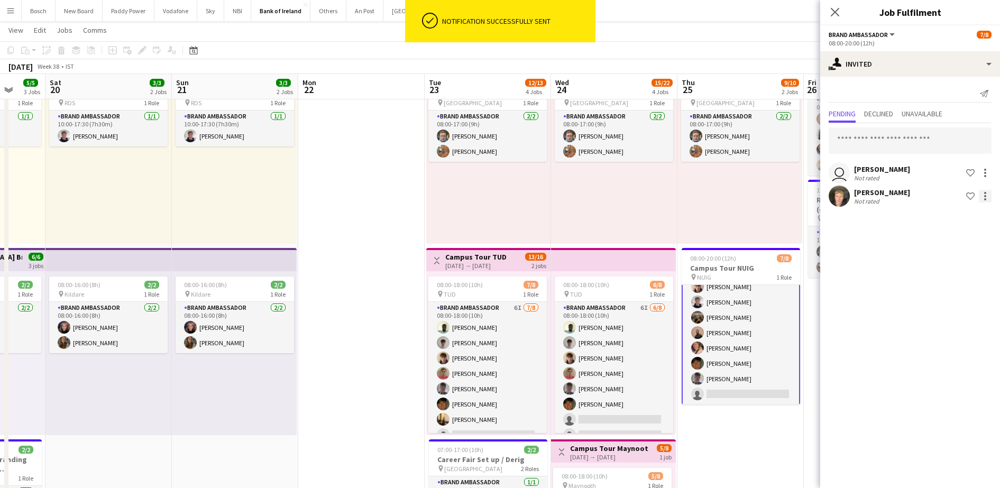
click at [986, 194] on div at bounding box center [985, 196] width 13 height 13
click at [953, 294] on span "Cancel invitation" at bounding box center [952, 291] width 62 height 9
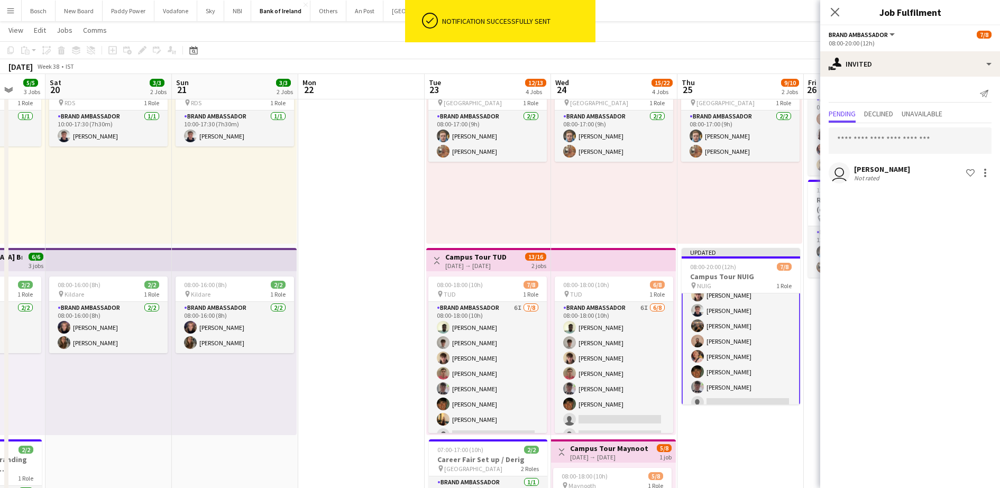
click at [775, 24] on app-page-menu "View Day view expanded Day view collapsed Month view Date picker Jump to [DATE]…" at bounding box center [500, 31] width 1000 height 20
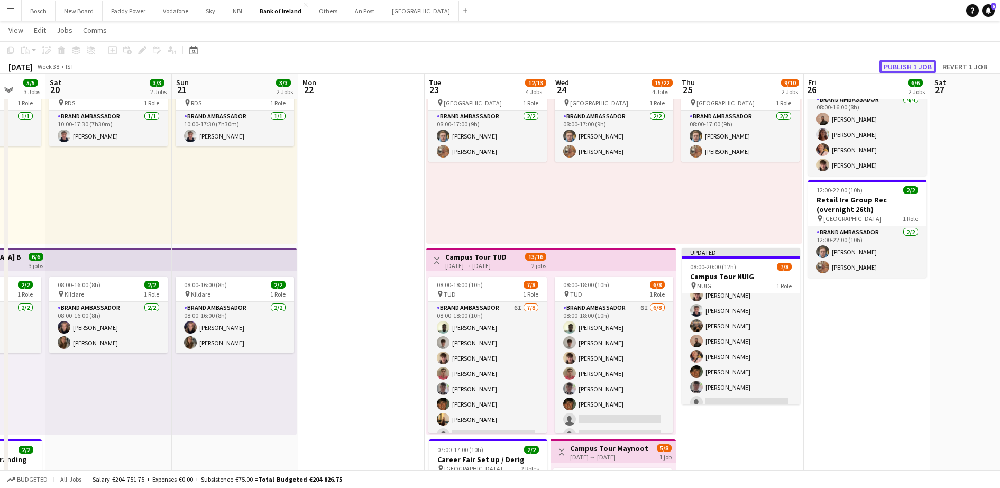
click at [910, 60] on button "Publish 1 job" at bounding box center [908, 67] width 57 height 14
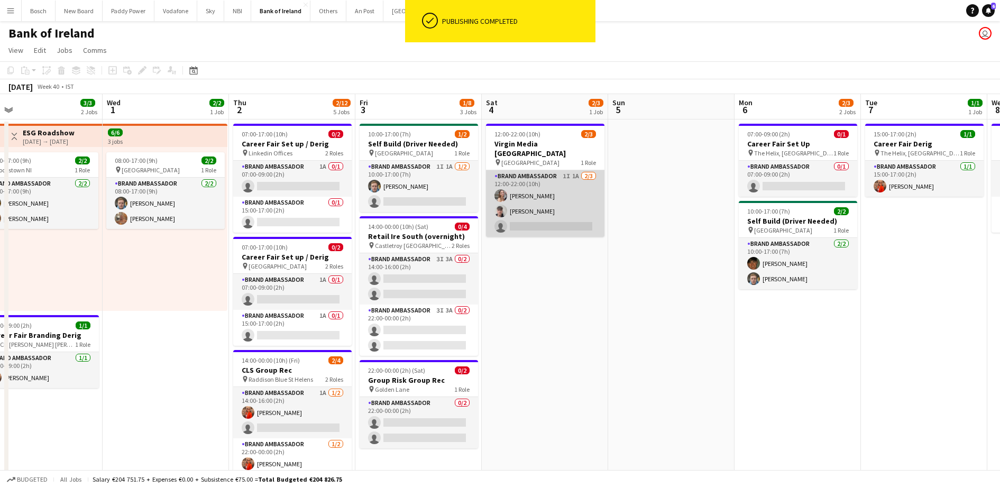
click at [549, 196] on app-card-role "Brand Ambassador 1I 1A [DATE] 12:00-22:00 (10h) [PERSON_NAME] [PERSON_NAME] sin…" at bounding box center [545, 203] width 119 height 67
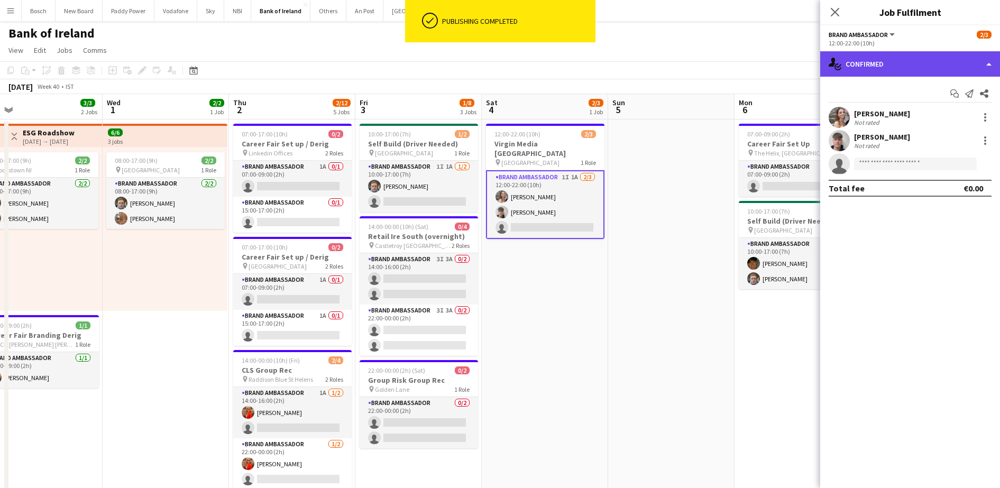
click at [873, 65] on div "single-neutral-actions-check-2 Confirmed" at bounding box center [911, 63] width 180 height 25
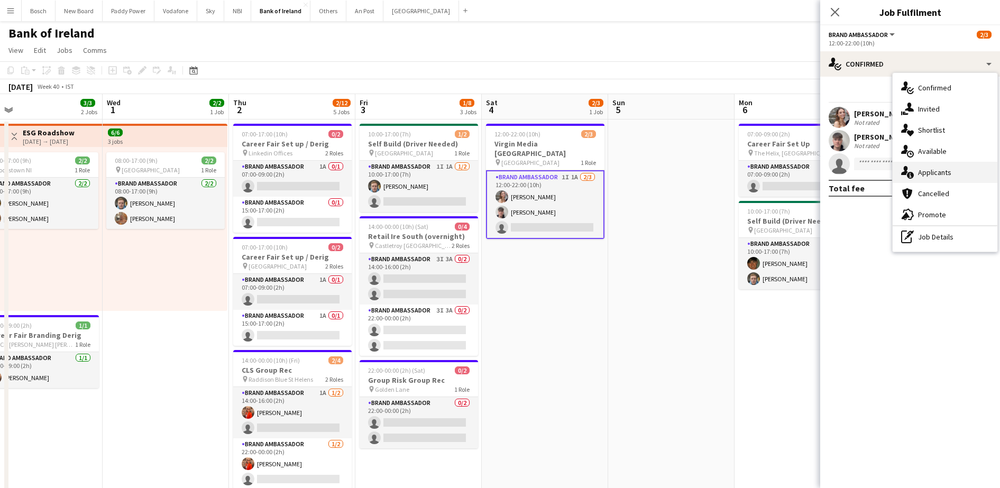
click at [953, 178] on div "single-neutral-actions-information Applicants" at bounding box center [945, 172] width 105 height 21
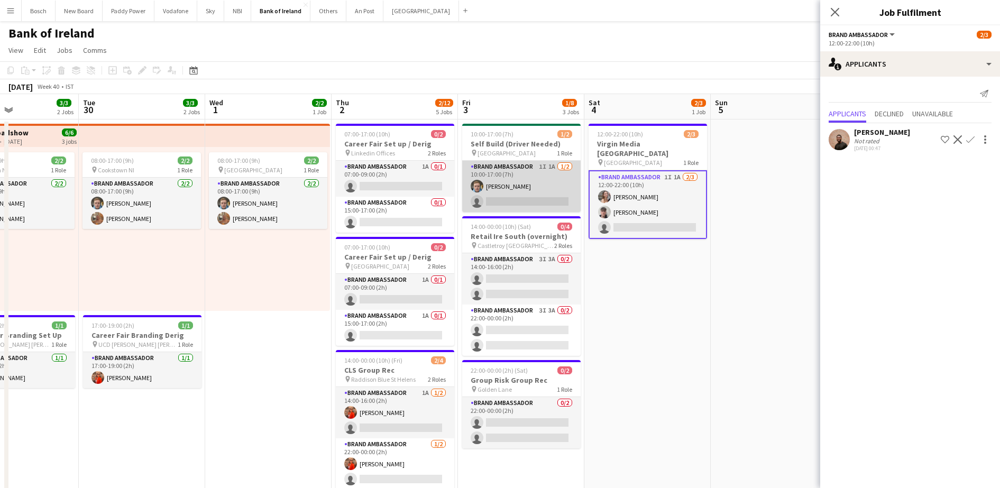
click at [534, 193] on app-card-role "Brand Ambassador 1I 1A [DATE] 10:00-17:00 (7h) [PERSON_NAME] single-neutral-act…" at bounding box center [521, 186] width 119 height 51
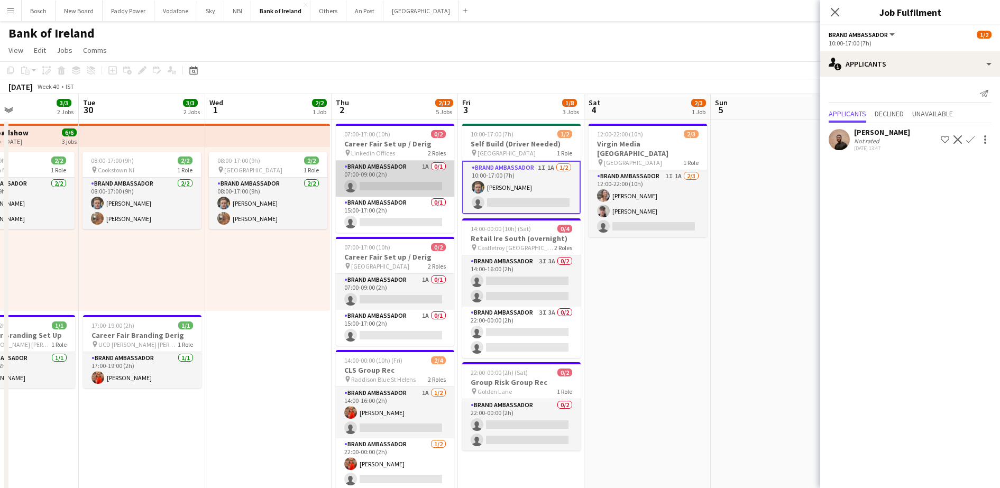
click at [416, 177] on app-card-role "Brand Ambassador 1A 0/1 07:00-09:00 (2h) single-neutral-actions" at bounding box center [395, 179] width 119 height 36
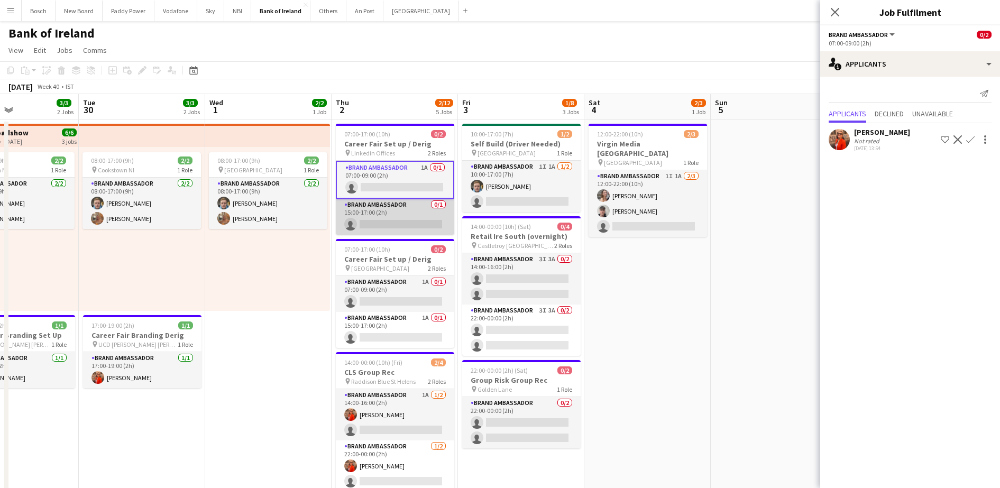
click at [413, 201] on app-card-role "Brand Ambassador 0/1 15:00-17:00 (2h) single-neutral-actions" at bounding box center [395, 217] width 119 height 36
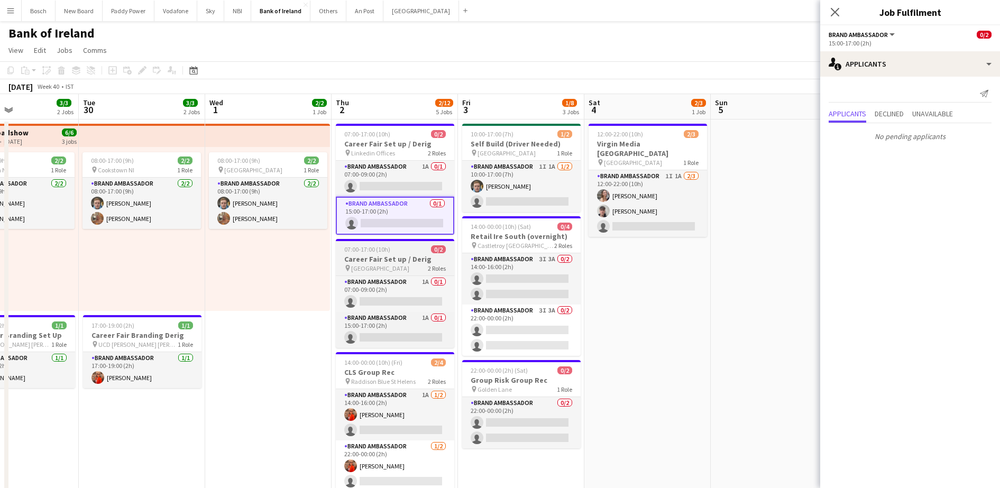
click at [411, 266] on div "pin [GEOGRAPHIC_DATA] 2 Roles" at bounding box center [395, 268] width 119 height 8
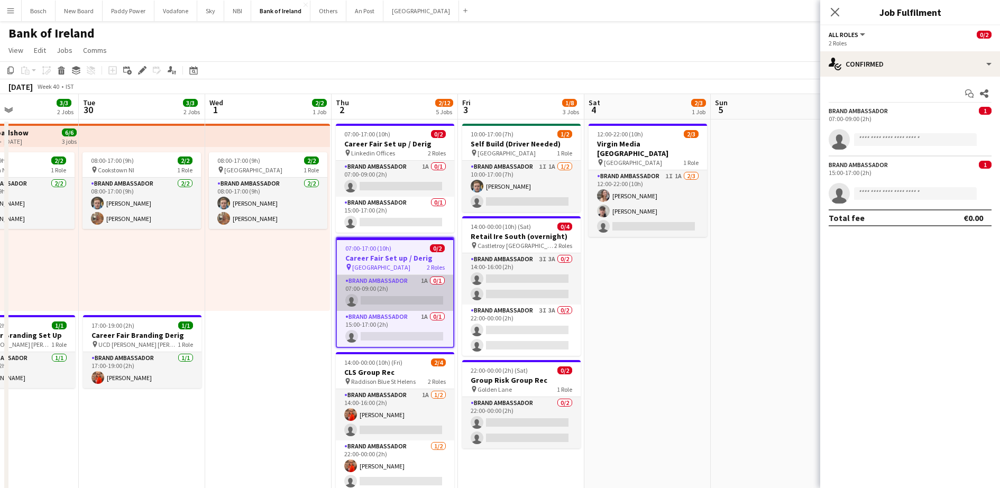
click at [409, 280] on app-card-role "Brand Ambassador 1A 0/1 07:00-09:00 (2h) single-neutral-actions" at bounding box center [395, 293] width 116 height 36
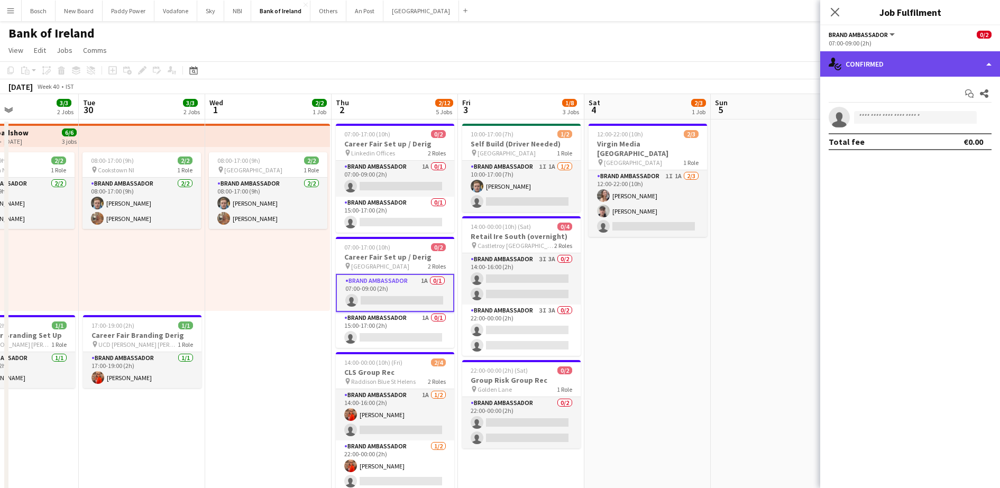
click at [908, 70] on div "single-neutral-actions-check-2 Confirmed" at bounding box center [911, 63] width 180 height 25
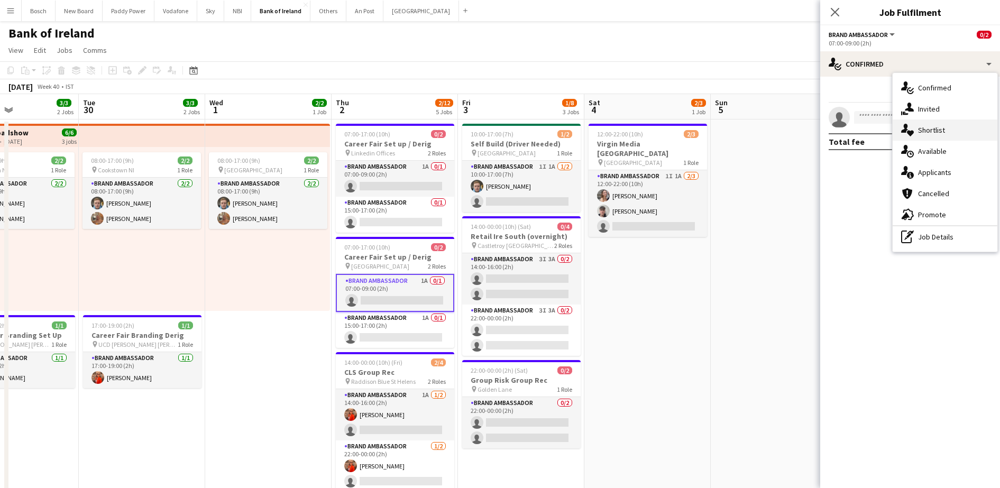
click at [943, 122] on div "single-neutral-actions-heart Shortlist" at bounding box center [945, 130] width 105 height 21
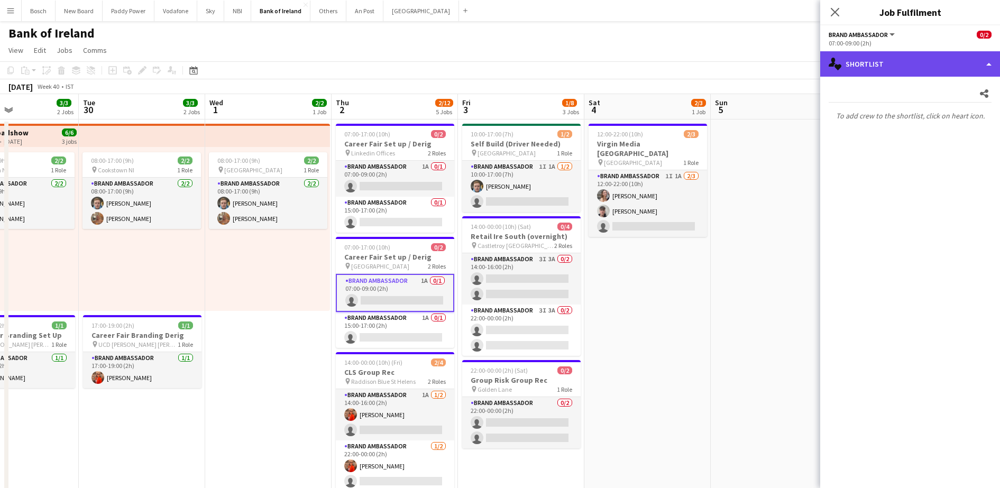
click at [921, 74] on div "single-neutral-actions-heart Shortlist" at bounding box center [911, 63] width 180 height 25
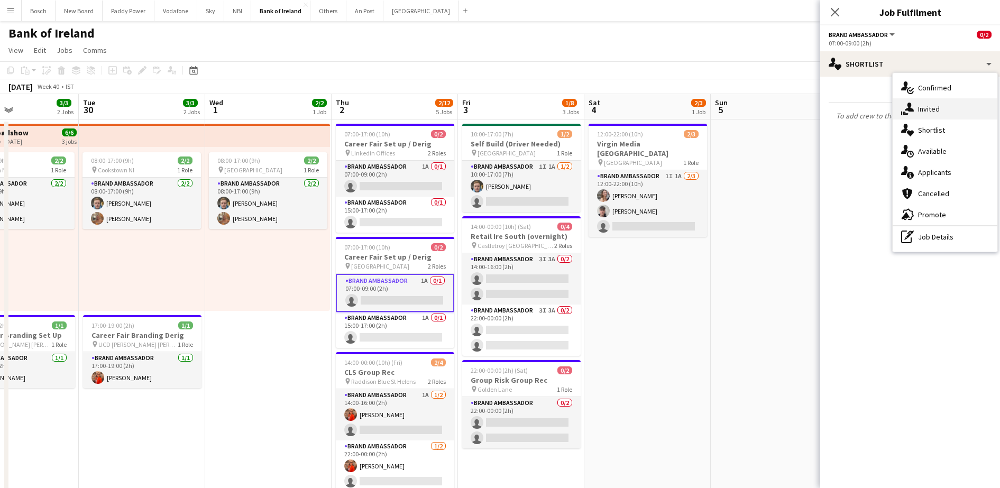
click at [938, 105] on span "Invited" at bounding box center [929, 109] width 22 height 10
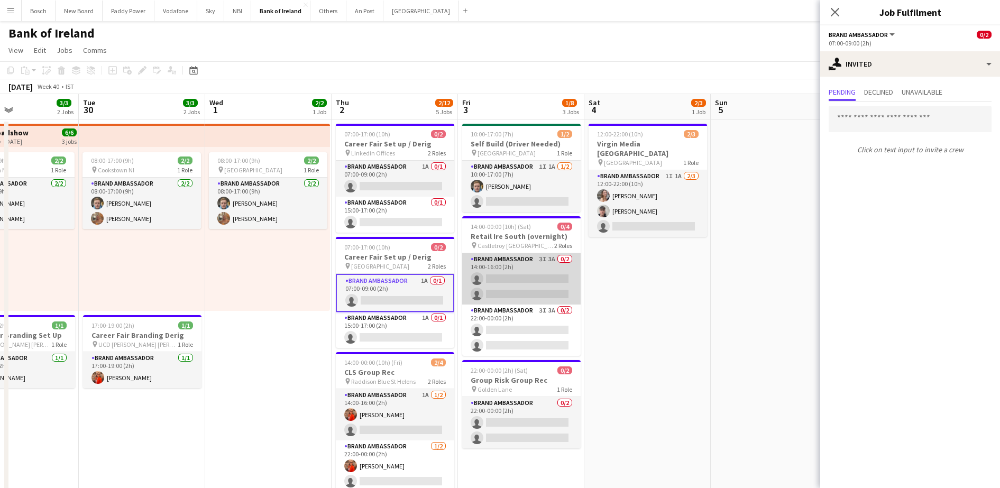
click at [520, 271] on app-card-role "Brand Ambassador 3I 3A 0/2 14:00-16:00 (2h) single-neutral-actions single-neutr…" at bounding box center [521, 278] width 119 height 51
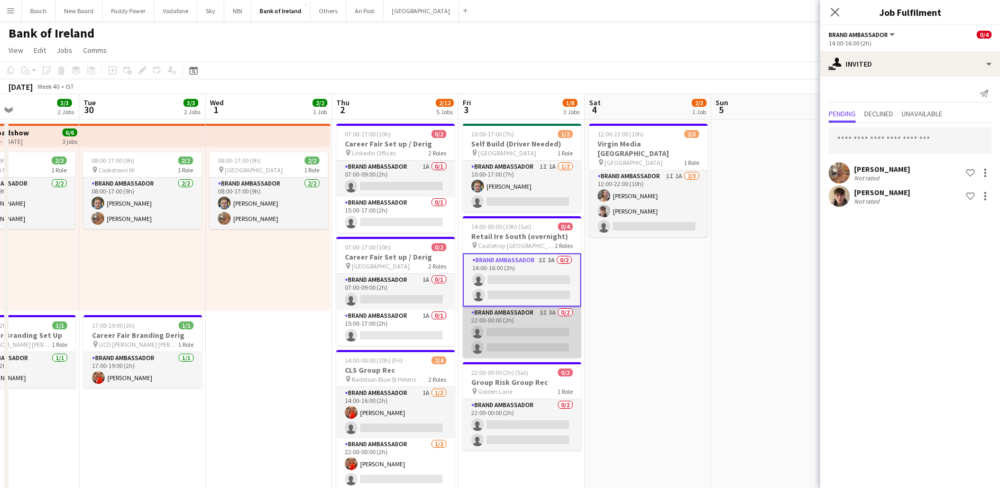
click at [519, 323] on app-card-role "Brand Ambassador 3I 3A 0/2 22:00-00:00 (2h) single-neutral-actions single-neutr…" at bounding box center [522, 332] width 119 height 51
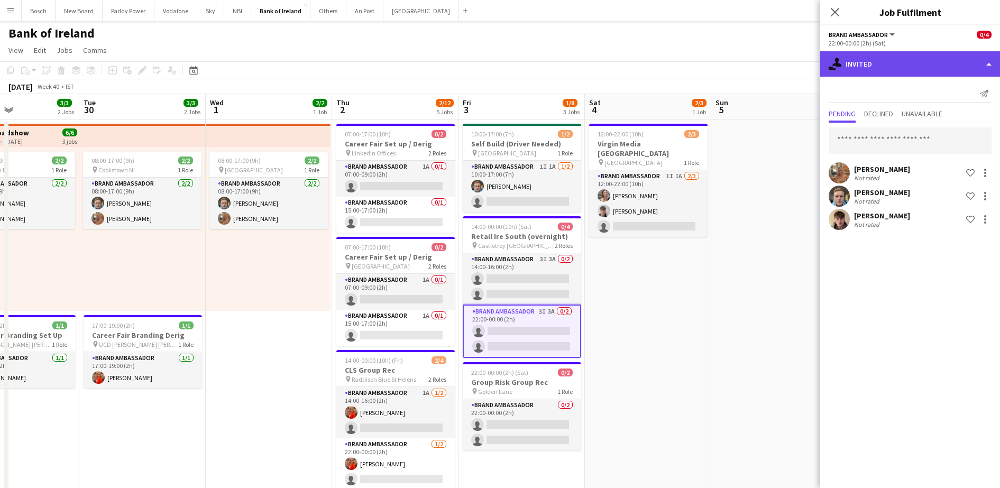
click at [907, 60] on div "single-neutral-actions-share-1 Invited" at bounding box center [911, 63] width 180 height 25
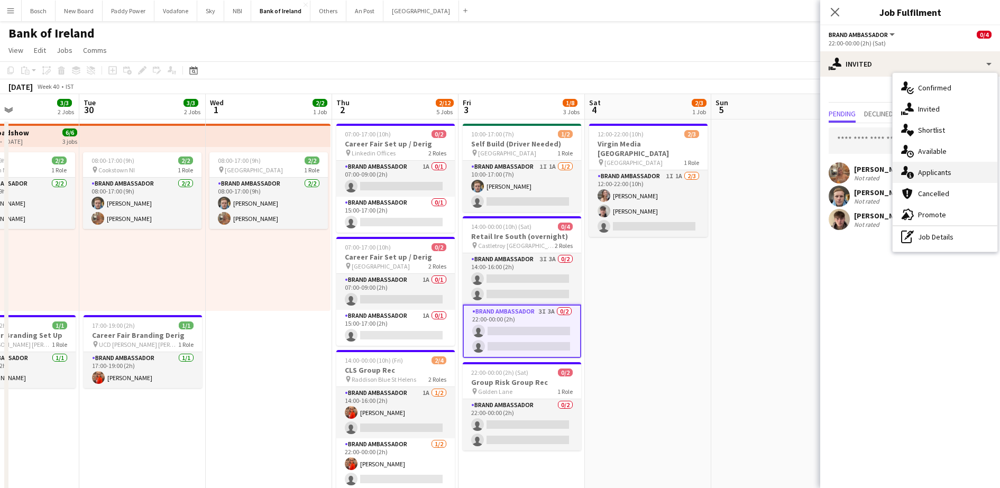
click at [944, 166] on div "single-neutral-actions-information Applicants" at bounding box center [945, 172] width 105 height 21
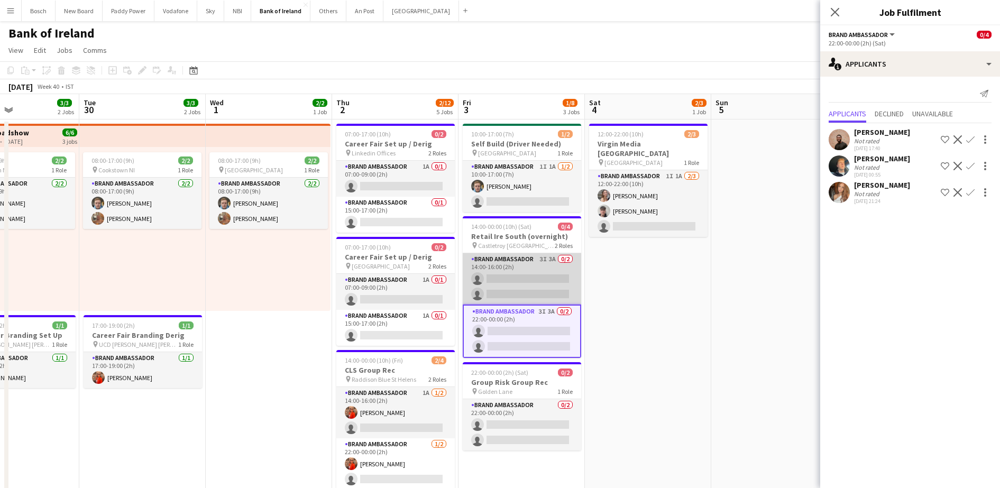
click at [517, 279] on app-card-role "Brand Ambassador 3I 3A 0/2 14:00-16:00 (2h) single-neutral-actions single-neutr…" at bounding box center [522, 278] width 119 height 51
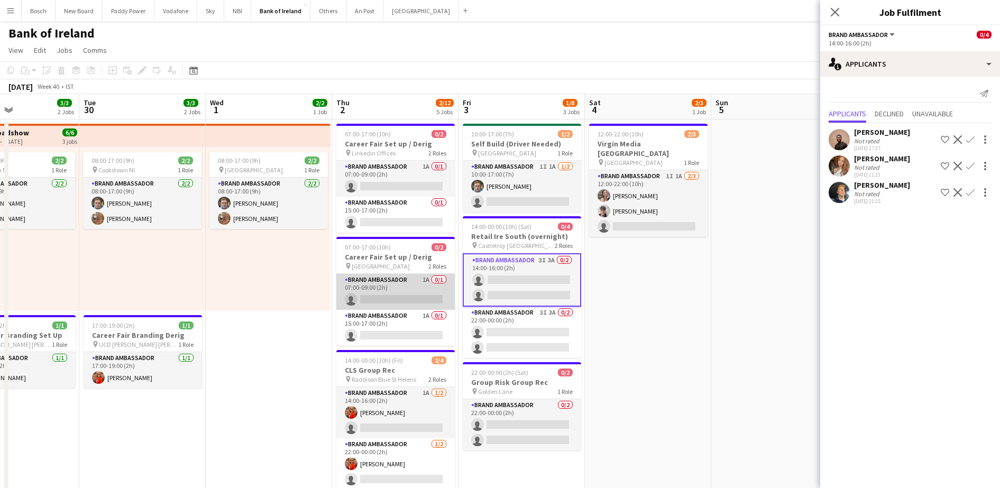
click at [370, 290] on app-card-role "Brand Ambassador 1A 0/1 07:00-09:00 (2h) single-neutral-actions" at bounding box center [395, 292] width 119 height 36
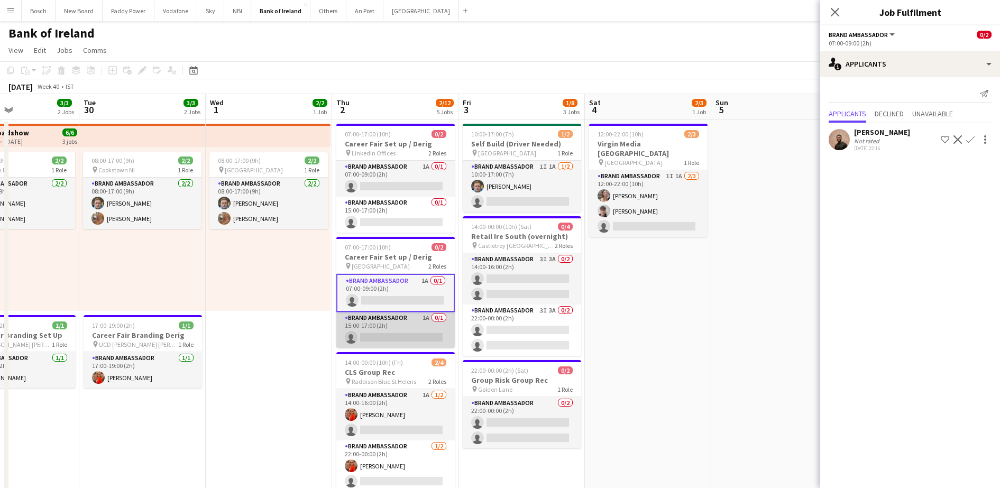
click at [381, 324] on app-card-role "Brand Ambassador 1A 0/1 15:00-17:00 (2h) single-neutral-actions" at bounding box center [395, 330] width 119 height 36
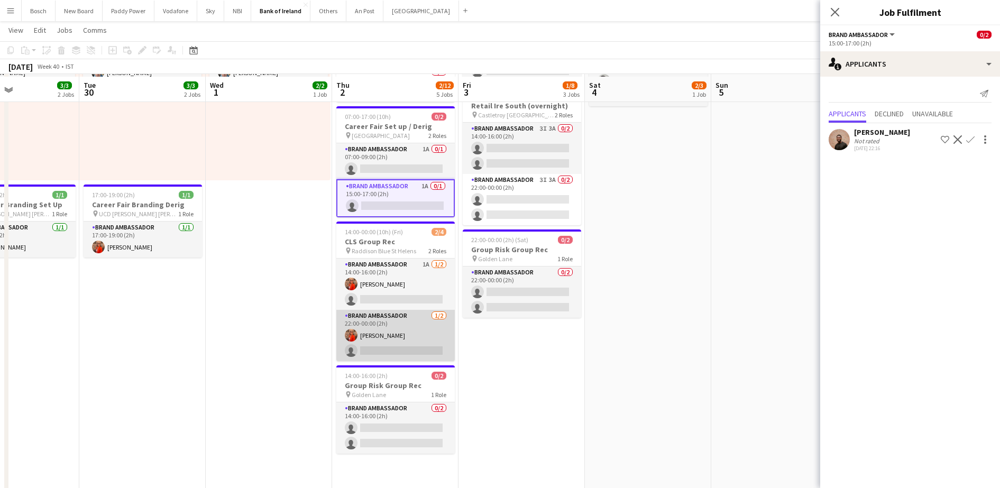
scroll to position [132, 0]
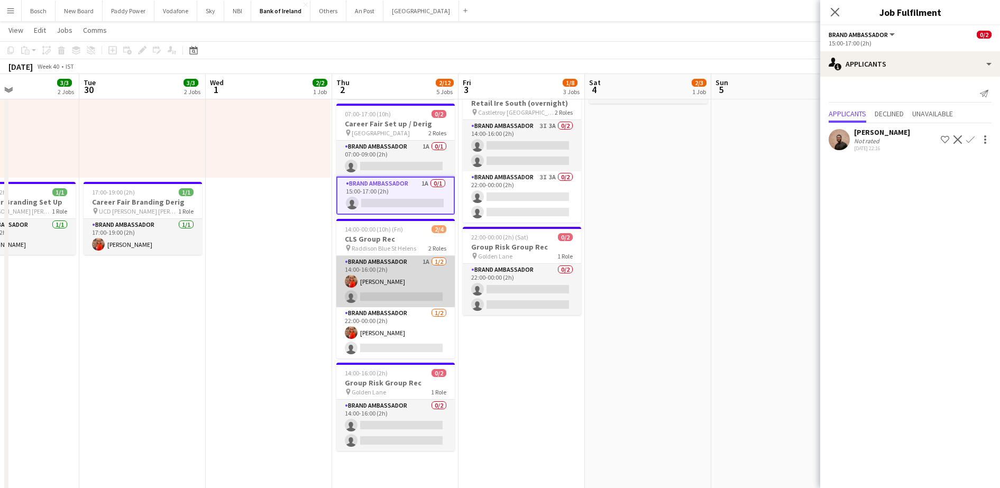
click at [399, 286] on app-card-role "Brand Ambassador 1A [DATE] 14:00-16:00 (2h) [PERSON_NAME] single-neutral-actions" at bounding box center [395, 281] width 119 height 51
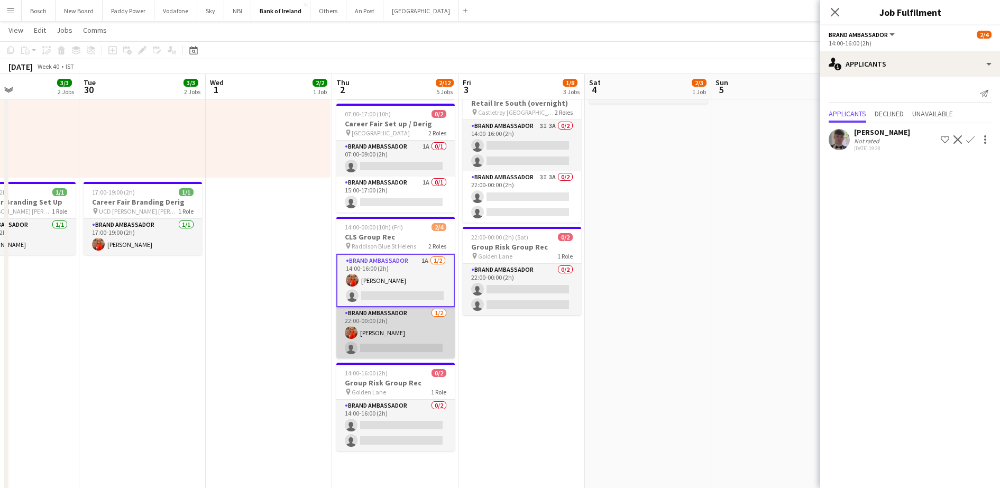
click at [403, 323] on app-card-role "Brand Ambassador [DATE] 22:00-00:00 (2h) [PERSON_NAME] single-neutral-actions" at bounding box center [395, 332] width 119 height 51
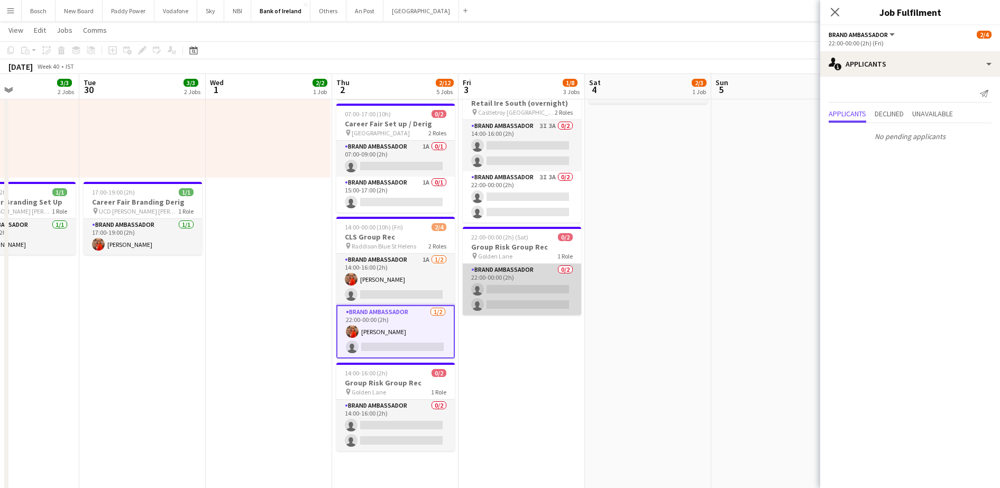
click at [534, 274] on app-card-role "Brand Ambassador 0/2 22:00-00:00 (2h) single-neutral-actions single-neutral-act…" at bounding box center [522, 289] width 119 height 51
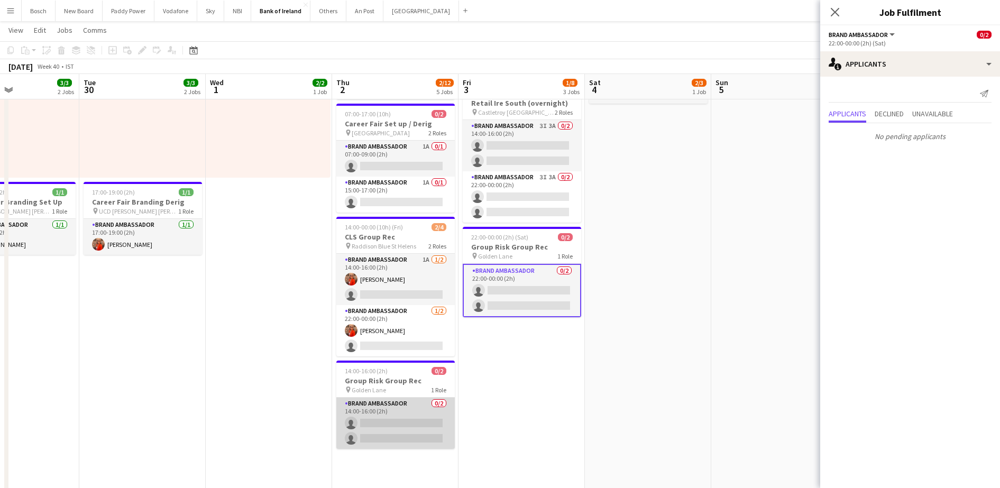
click at [395, 408] on app-card-role "Brand Ambassador 0/2 14:00-16:00 (2h) single-neutral-actions single-neutral-act…" at bounding box center [395, 423] width 119 height 51
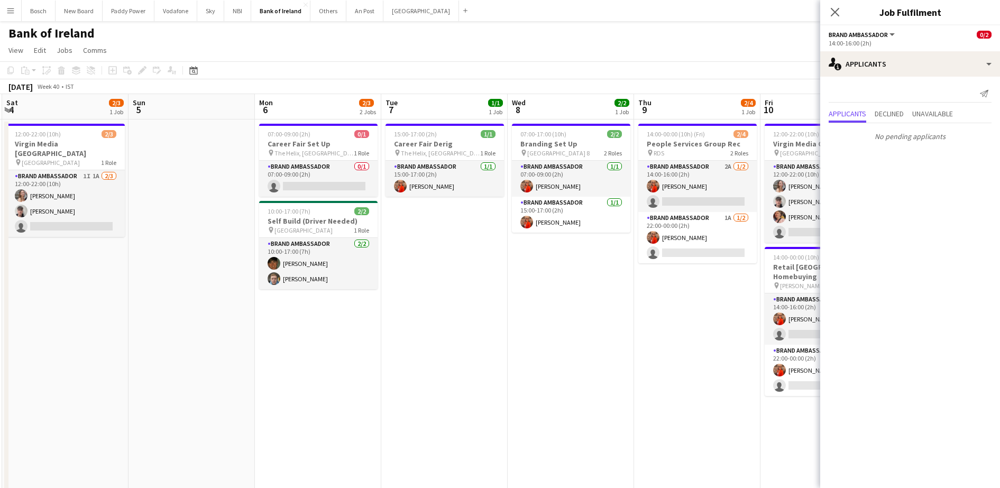
scroll to position [0, 380]
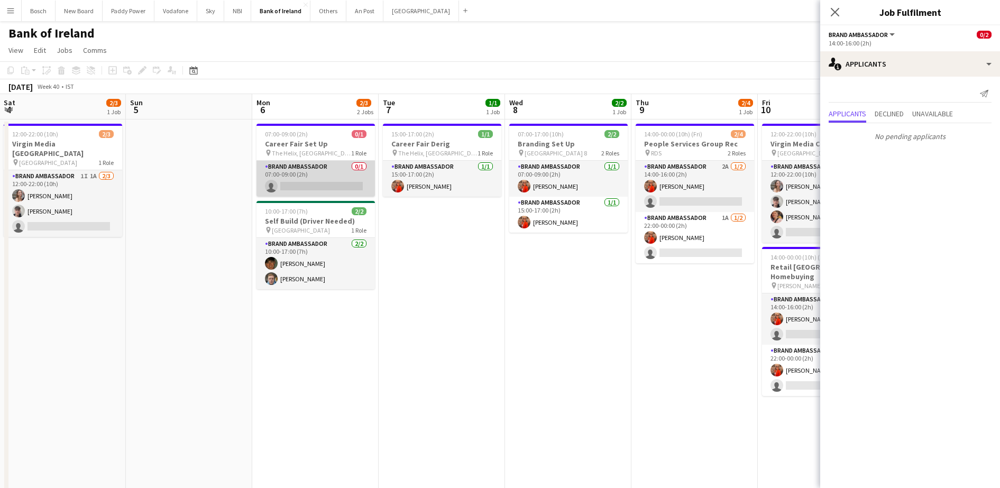
click at [317, 186] on app-card-role "Brand Ambassador 0/1 07:00-09:00 (2h) single-neutral-actions" at bounding box center [316, 179] width 119 height 36
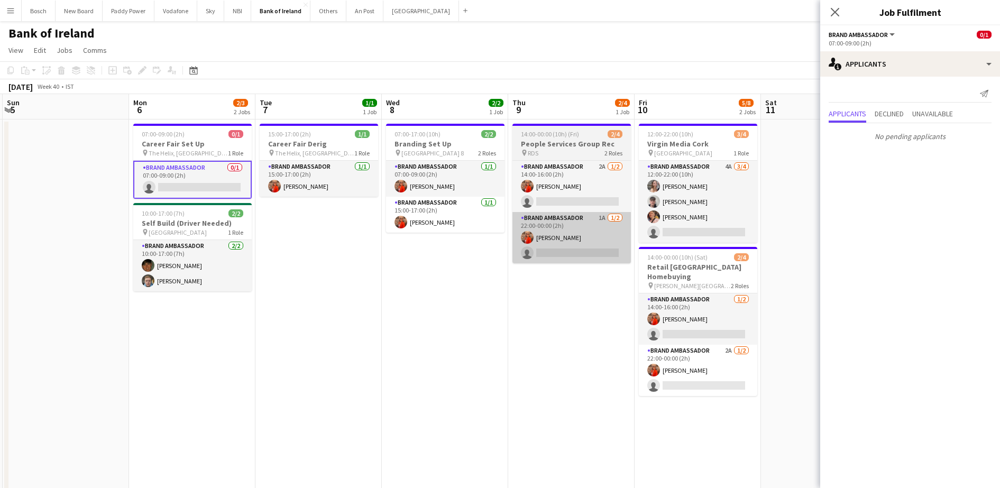
scroll to position [0, 378]
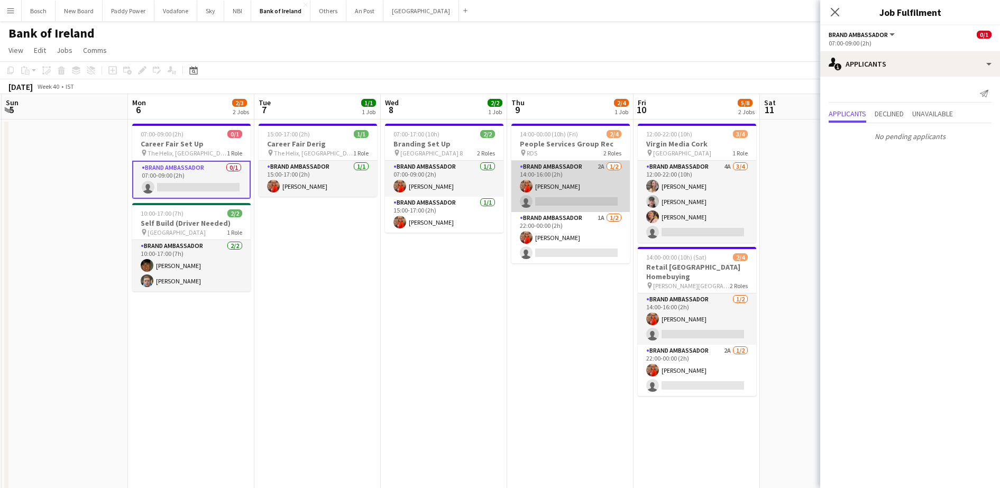
click at [575, 192] on app-card-role "Brand Ambassador 2A [DATE] 14:00-16:00 (2h) [PERSON_NAME] single-neutral-actions" at bounding box center [571, 186] width 119 height 51
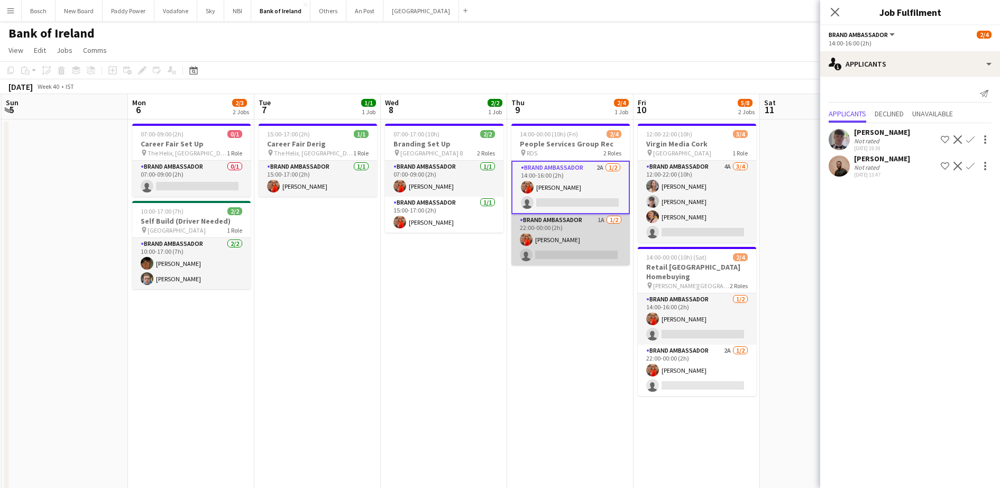
click at [577, 240] on app-card-role "Brand Ambassador 1A [DATE] 22:00-00:00 (2h) [PERSON_NAME] single-neutral-actions" at bounding box center [571, 239] width 119 height 51
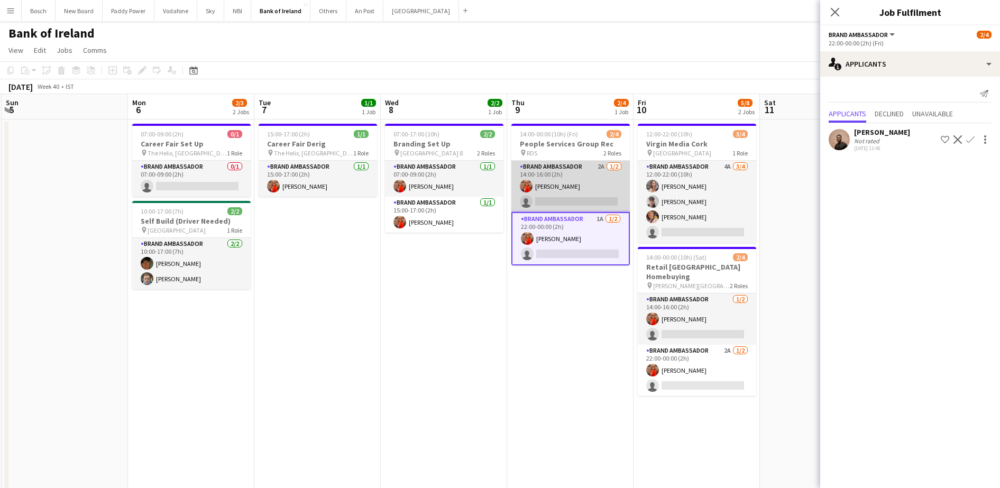
click at [575, 186] on app-card-role "Brand Ambassador 2A [DATE] 14:00-16:00 (2h) [PERSON_NAME] single-neutral-actions" at bounding box center [571, 186] width 119 height 51
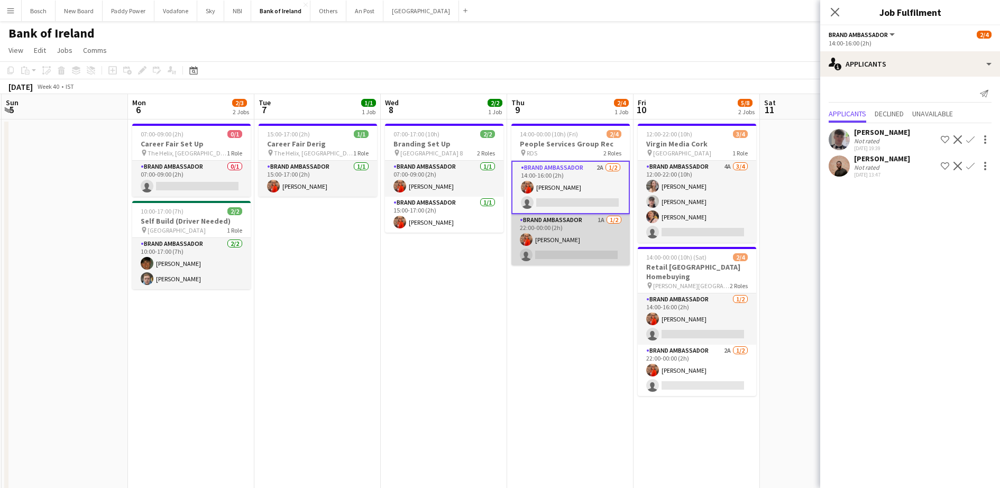
click at [568, 235] on app-card-role "Brand Ambassador 1A [DATE] 22:00-00:00 (2h) [PERSON_NAME] single-neutral-actions" at bounding box center [571, 239] width 119 height 51
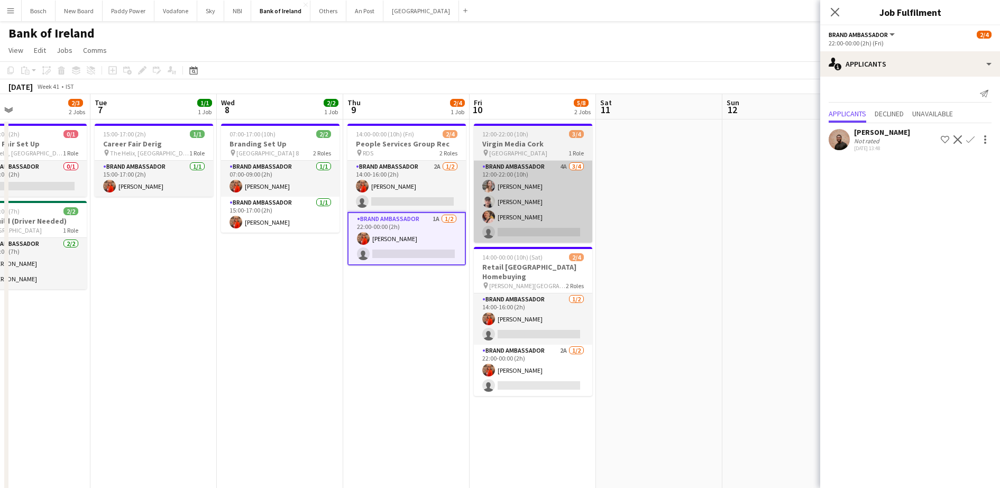
scroll to position [0, 416]
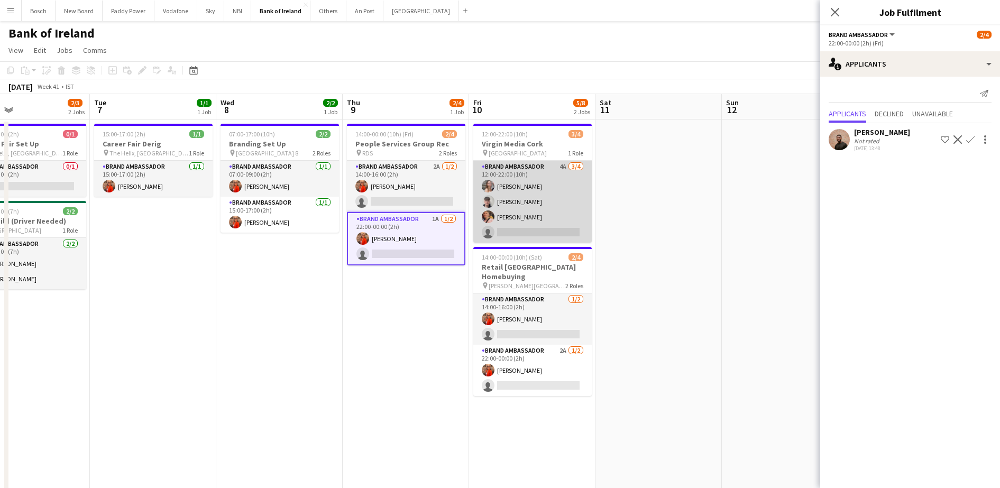
click at [524, 222] on app-card-role "Brand Ambassador 4A [DATE] 12:00-22:00 (10h) [PERSON_NAME] [PERSON_NAME] [PERSO…" at bounding box center [532, 202] width 119 height 82
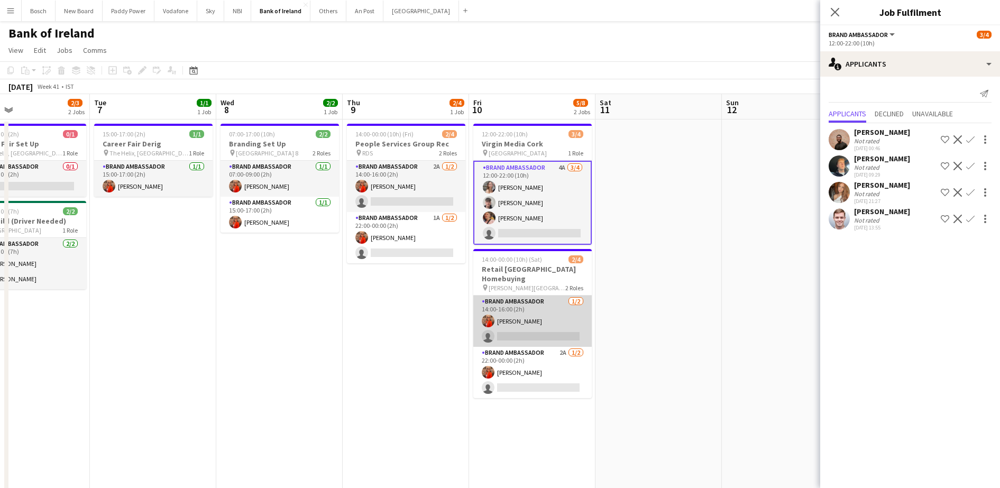
click at [539, 318] on app-card-role "Brand Ambassador [DATE] 14:00-16:00 (2h) [PERSON_NAME] single-neutral-actions" at bounding box center [532, 321] width 119 height 51
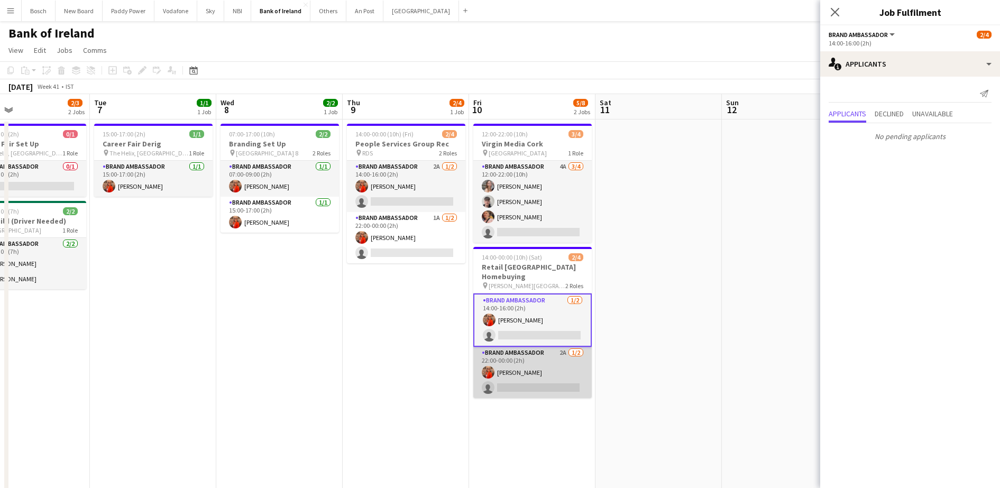
click at [541, 371] on app-card-role "Brand Ambassador 2A [DATE] 22:00-00:00 (2h) [PERSON_NAME] single-neutral-actions" at bounding box center [532, 372] width 119 height 51
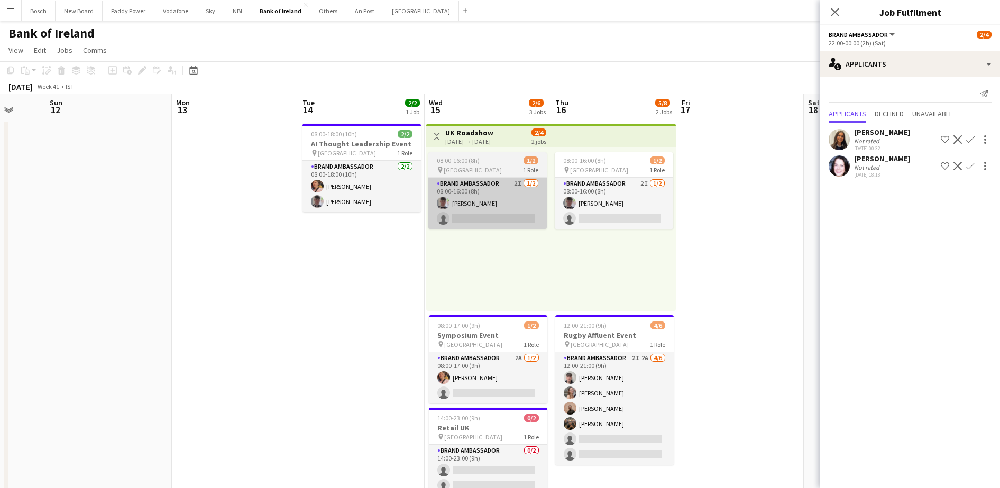
scroll to position [0, 334]
click at [475, 206] on app-card-role "Brand Ambassador 2I [DATE] 08:00-16:00 (8h) [PERSON_NAME] single-neutral-actions" at bounding box center [487, 203] width 119 height 51
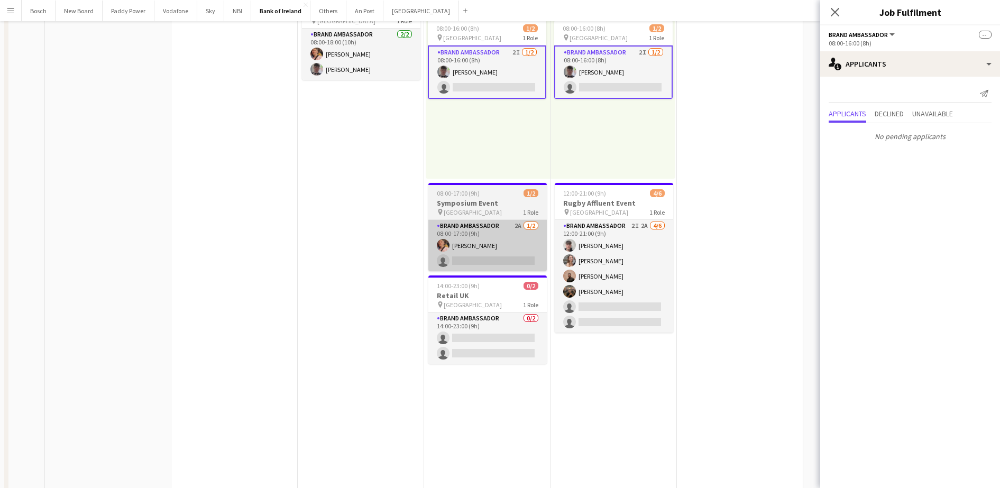
scroll to position [0, 0]
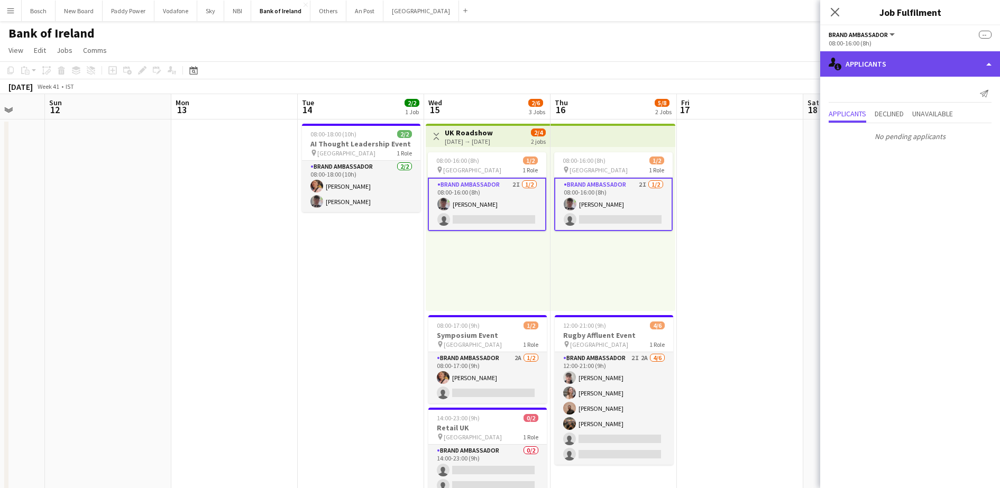
click at [907, 75] on div "single-neutral-actions-information Applicants" at bounding box center [911, 63] width 180 height 25
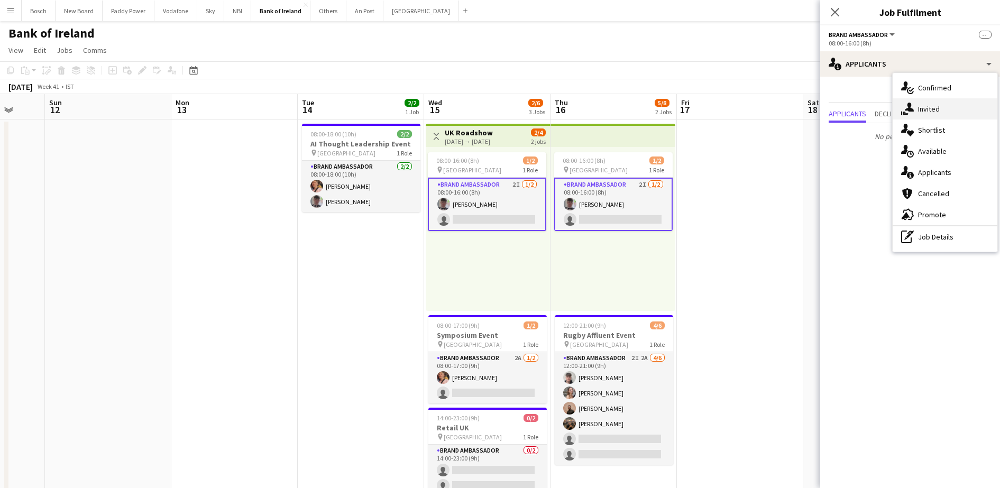
click at [931, 107] on span "Invited" at bounding box center [929, 109] width 22 height 10
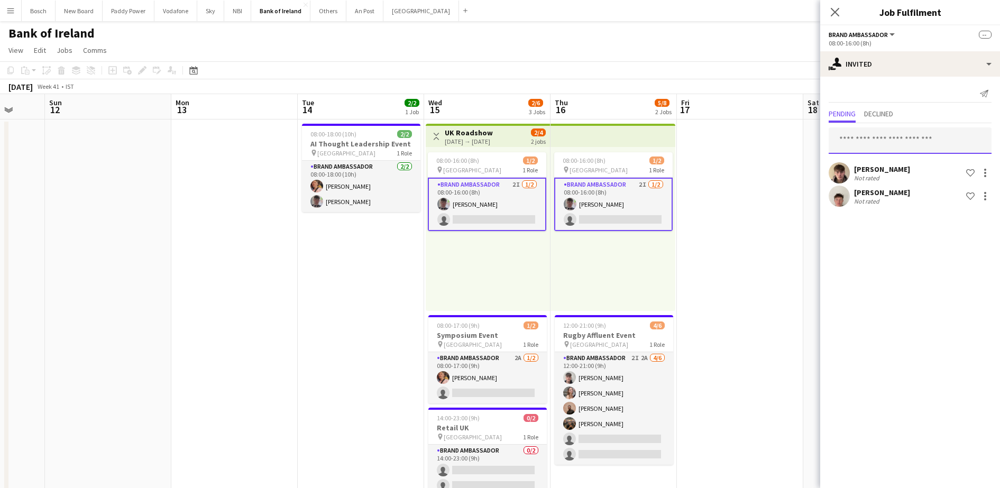
click at [898, 144] on input "text" at bounding box center [910, 140] width 163 height 26
type input "****"
click at [910, 170] on span "[PERSON_NAME] Active" at bounding box center [910, 166] width 146 height 9
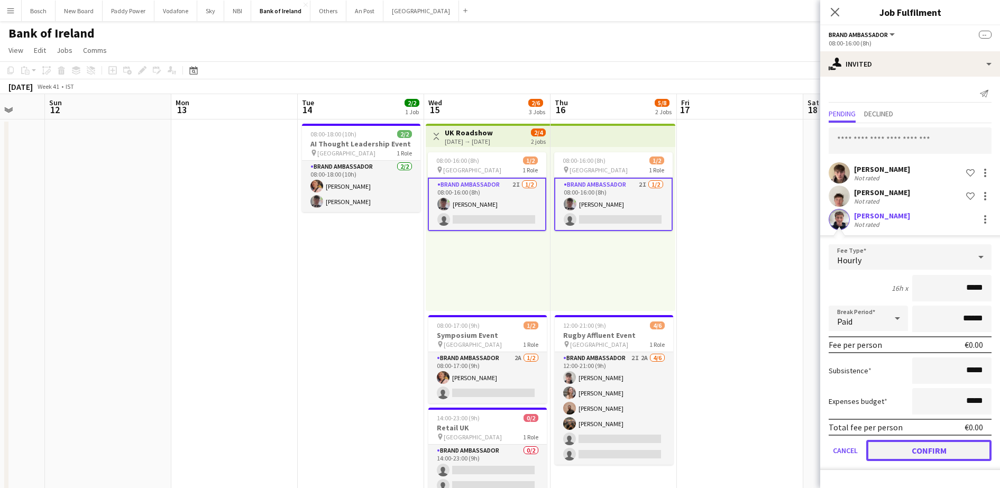
click at [919, 452] on button "Confirm" at bounding box center [929, 450] width 125 height 21
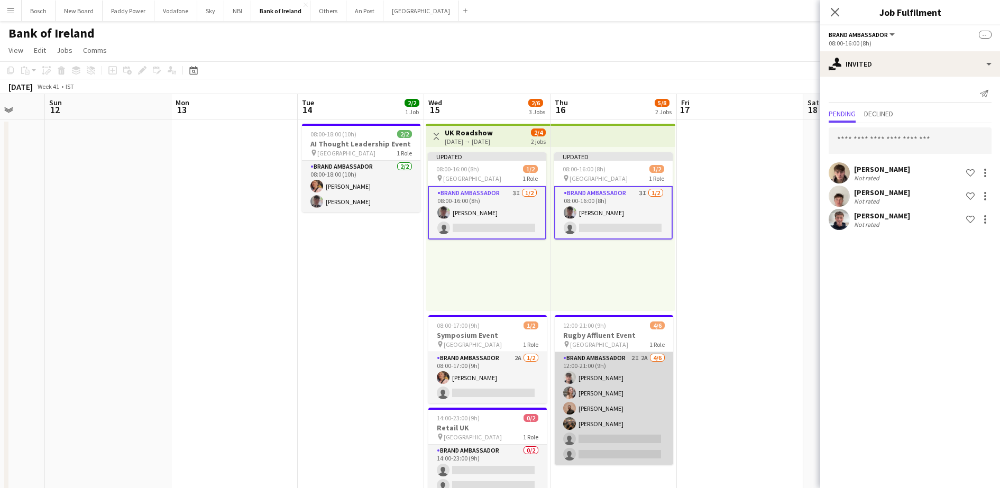
click at [639, 402] on app-card-role "Brand Ambassador 2I 2A [DATE] 12:00-21:00 (9h) [PERSON_NAME] [PERSON_NAME] [PER…" at bounding box center [614, 408] width 119 height 113
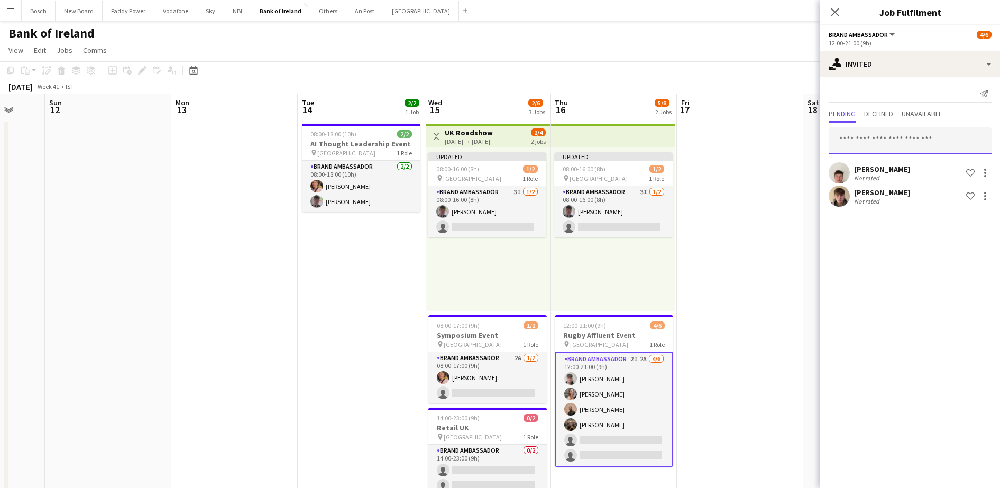
click at [892, 144] on input "text" at bounding box center [910, 140] width 163 height 26
type input "****"
click at [888, 167] on span "[PERSON_NAME] Active" at bounding box center [910, 166] width 146 height 9
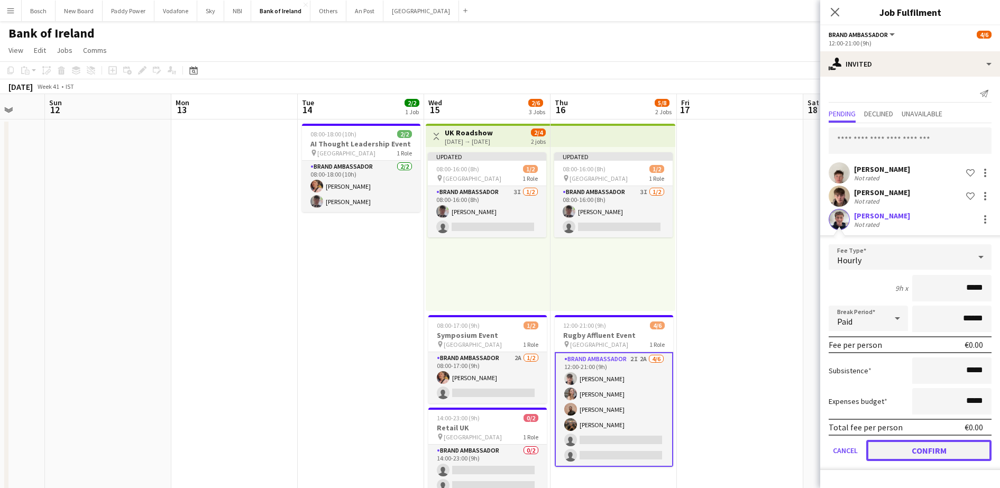
click at [945, 449] on button "Confirm" at bounding box center [929, 450] width 125 height 21
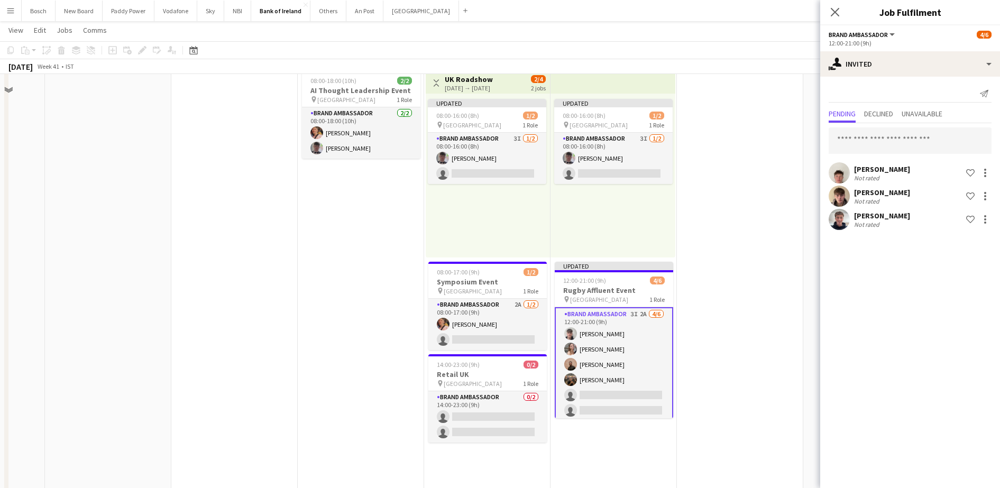
scroll to position [132, 0]
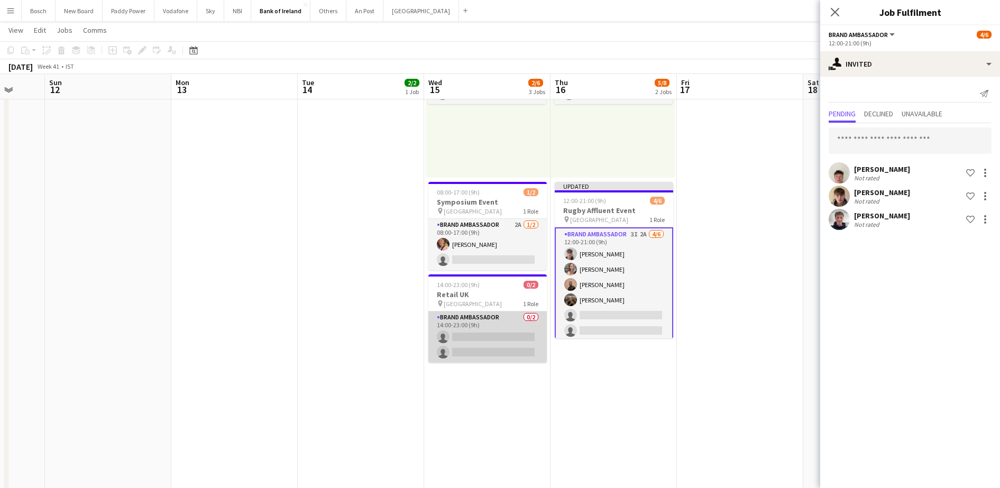
click at [523, 329] on app-card-role "Brand Ambassador 0/2 14:00-23:00 (9h) single-neutral-actions single-neutral-act…" at bounding box center [488, 337] width 119 height 51
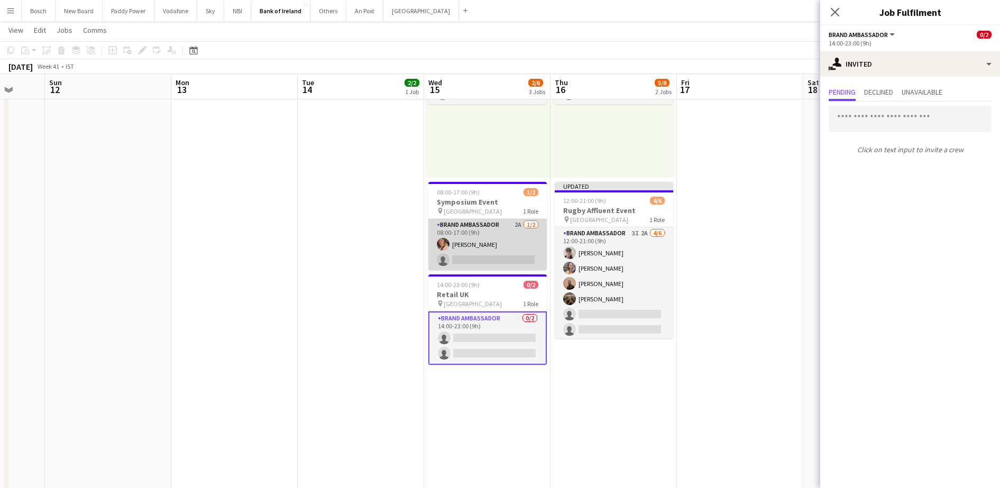
click at [511, 235] on app-card-role "Brand Ambassador 2A [DATE] 08:00-17:00 (9h) [PERSON_NAME] single-neutral-actions" at bounding box center [488, 244] width 119 height 51
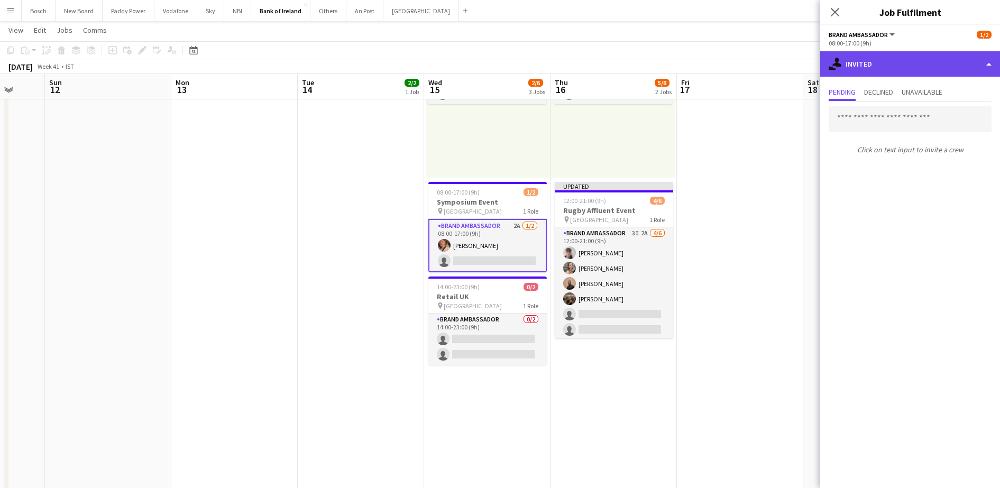
click at [936, 67] on div "single-neutral-actions-share-1 Invited" at bounding box center [911, 63] width 180 height 25
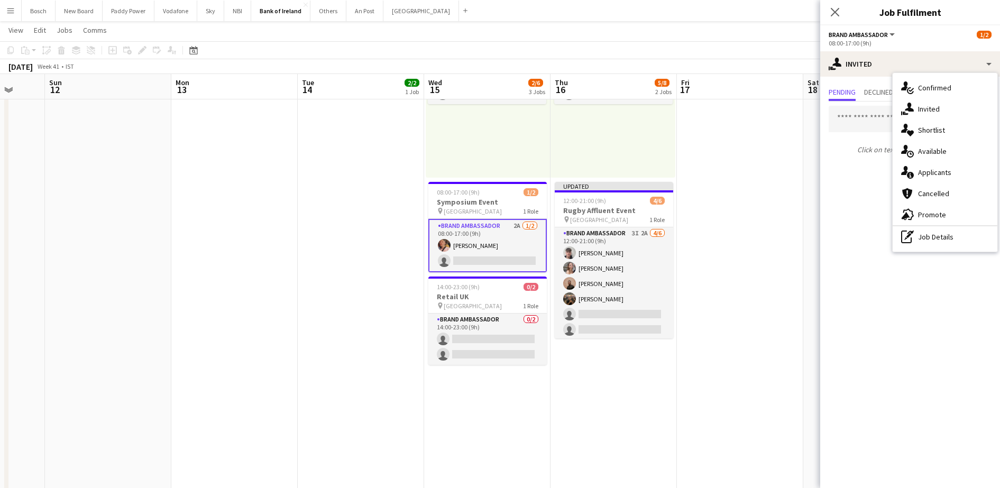
click at [967, 174] on div "single-neutral-actions-information Applicants" at bounding box center [945, 172] width 105 height 21
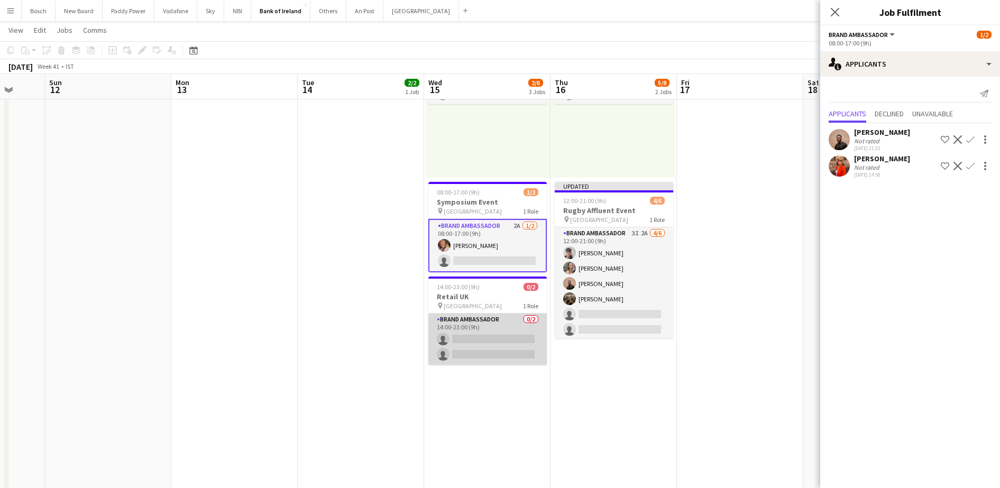
click at [476, 342] on app-card-role "Brand Ambassador 0/2 14:00-23:00 (9h) single-neutral-actions single-neutral-act…" at bounding box center [488, 339] width 119 height 51
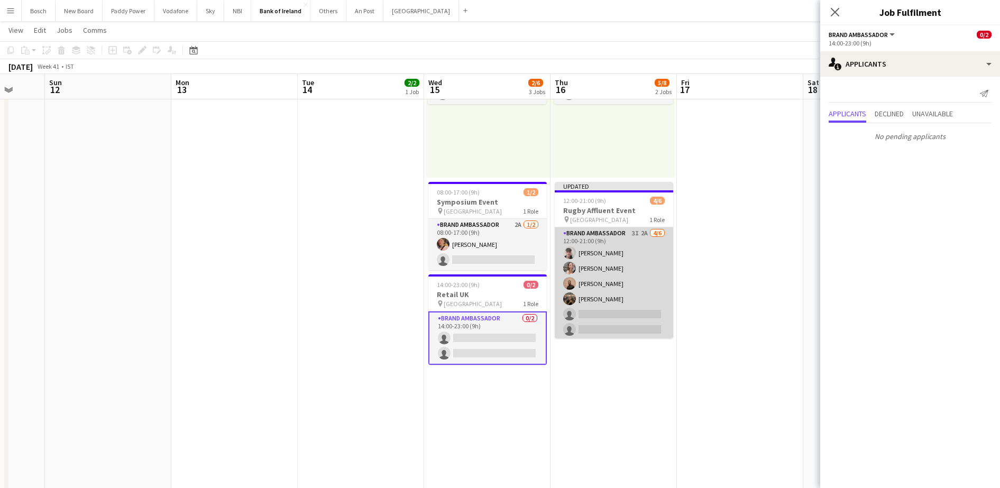
click at [654, 295] on app-card-role "Brand Ambassador 3I 2A [DATE] 12:00-21:00 (9h) [PERSON_NAME] [PERSON_NAME] [PER…" at bounding box center [614, 283] width 119 height 113
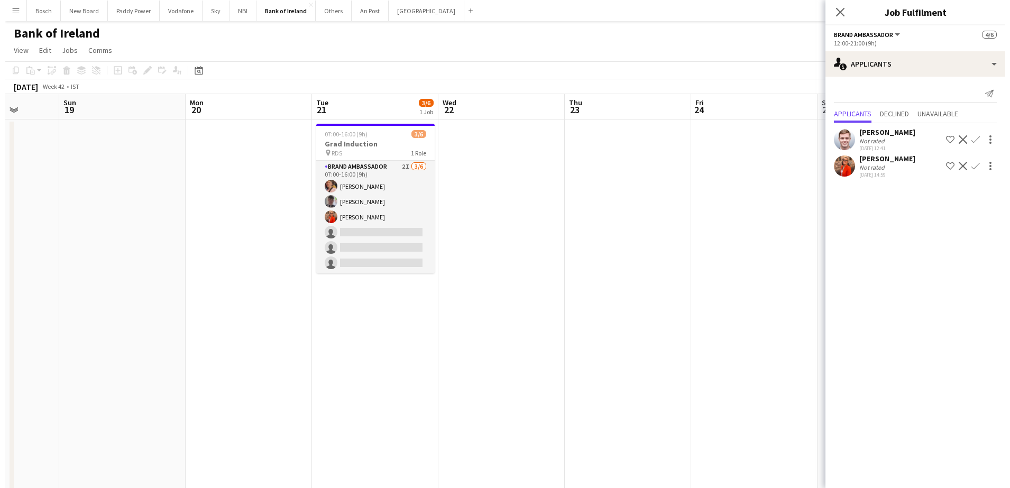
scroll to position [0, 332]
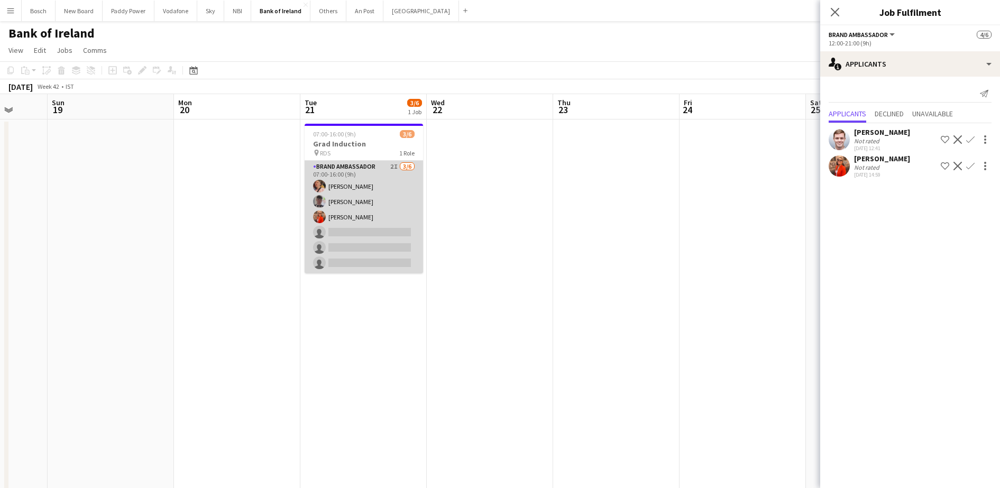
click at [349, 256] on app-card-role "Brand Ambassador 2I [DATE] 07:00-16:00 (9h) [PERSON_NAME] [PERSON_NAME] [PERSON…" at bounding box center [364, 217] width 119 height 113
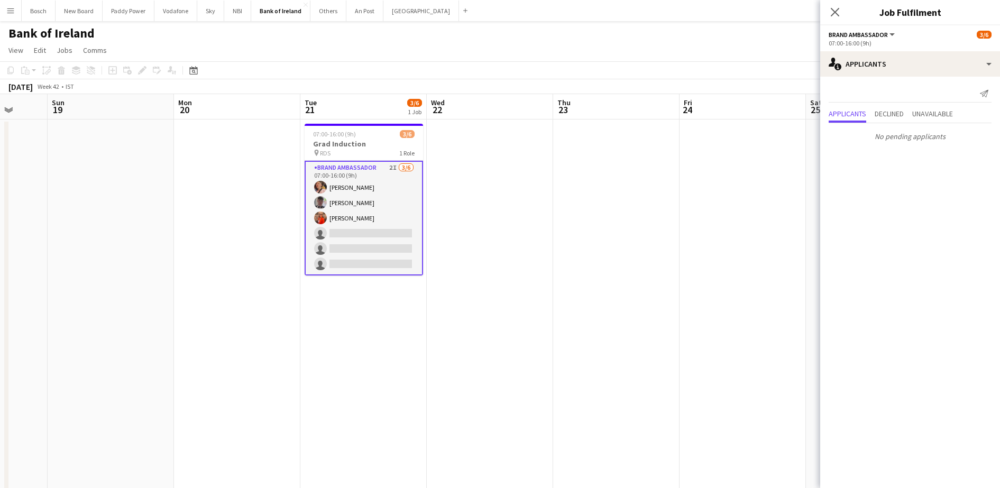
click at [607, 58] on app-page-menu "View Day view expanded Day view collapsed Month view Date picker Jump to [DATE]…" at bounding box center [500, 51] width 1000 height 20
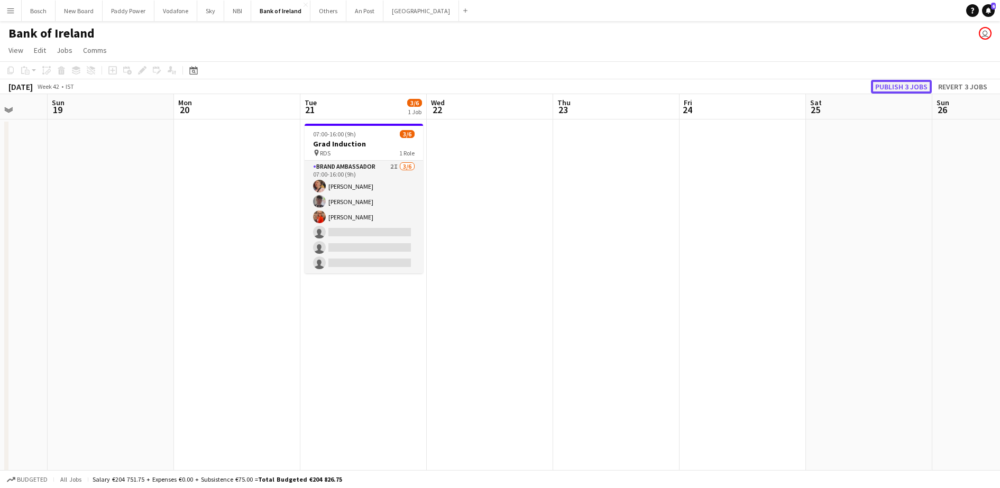
click at [919, 89] on button "Publish 3 jobs" at bounding box center [901, 87] width 61 height 14
click at [242, 14] on button "NBI Close" at bounding box center [237, 11] width 27 height 21
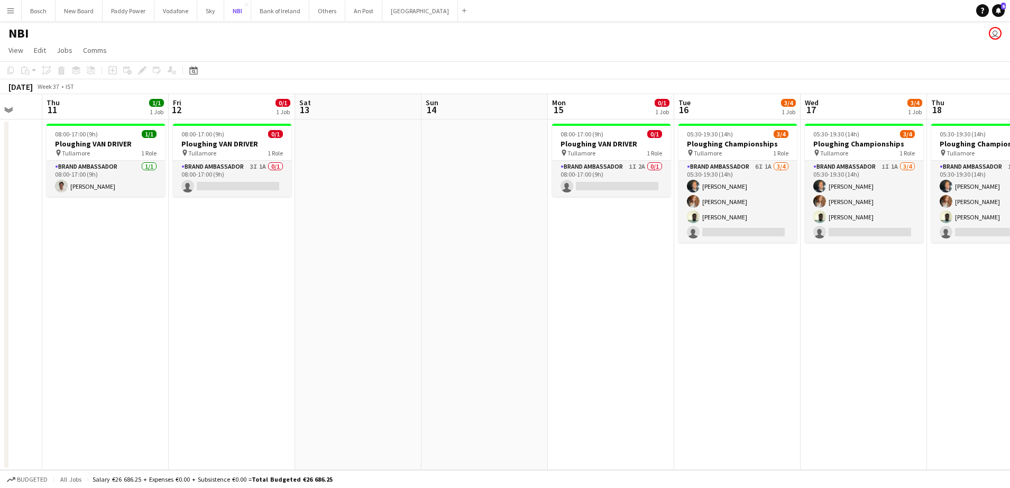
scroll to position [0, 335]
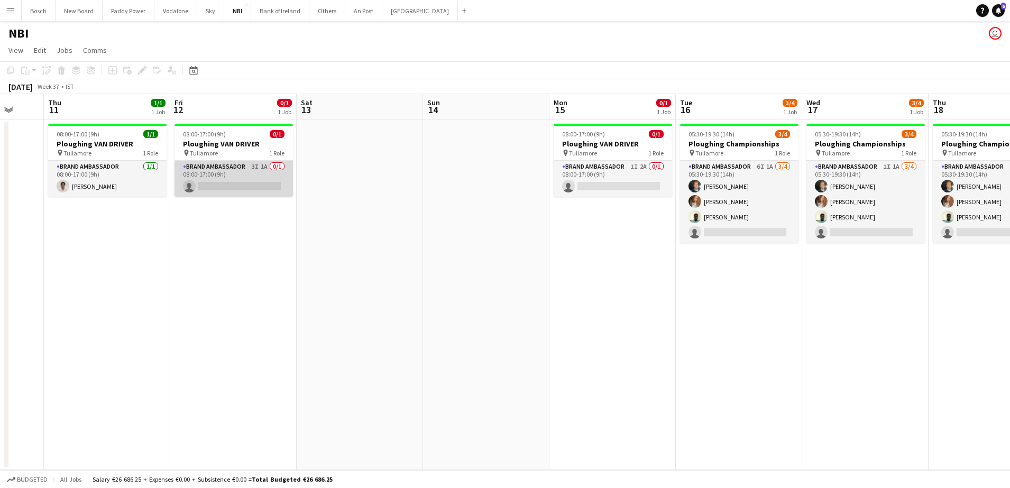
click at [244, 183] on app-card-role "Brand Ambassador 3I 1A 0/1 08:00-17:00 (9h) single-neutral-actions" at bounding box center [234, 179] width 119 height 36
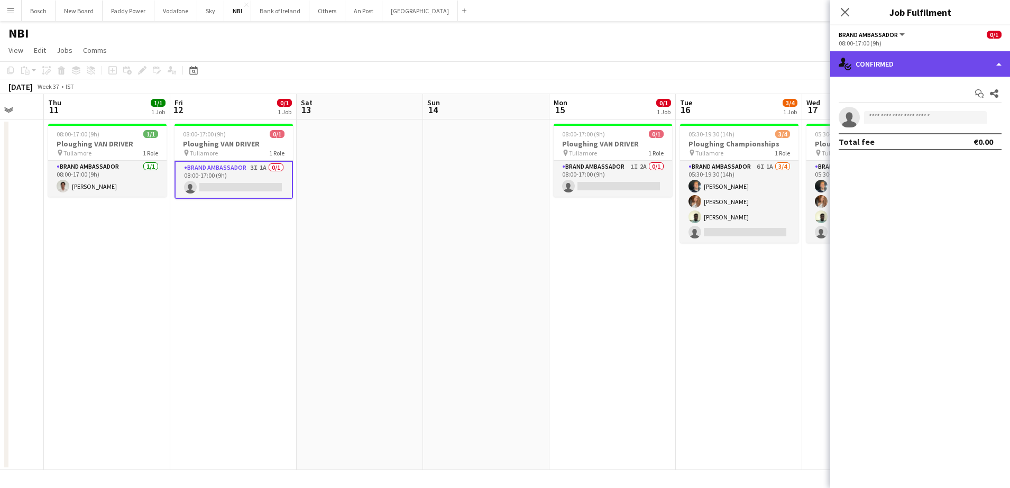
click at [879, 69] on div "single-neutral-actions-check-2 Confirmed" at bounding box center [921, 63] width 180 height 25
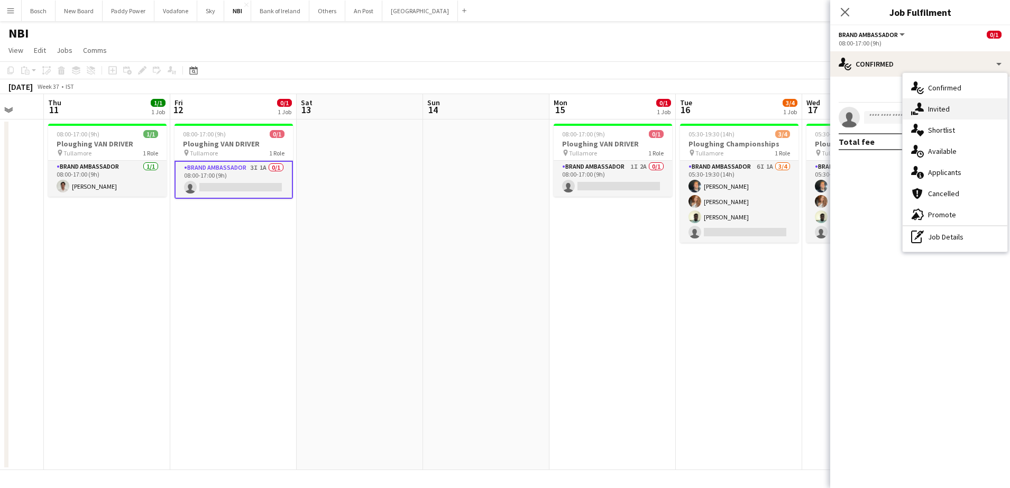
click at [952, 113] on div "single-neutral-actions-share-1 Invited" at bounding box center [955, 108] width 105 height 21
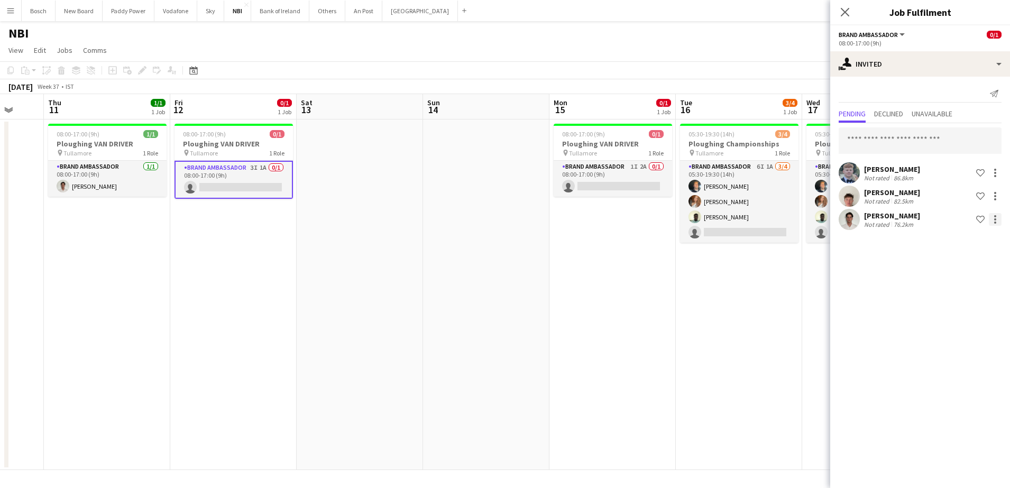
click at [999, 219] on div at bounding box center [995, 219] width 13 height 13
click at [965, 265] on span "Send notification" at bounding box center [962, 264] width 62 height 9
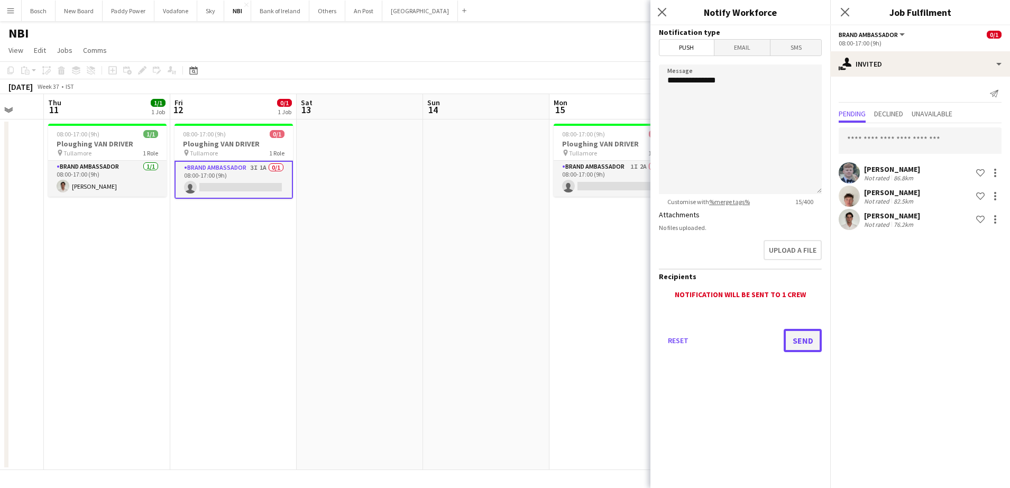
click at [813, 333] on button "Send" at bounding box center [803, 340] width 38 height 23
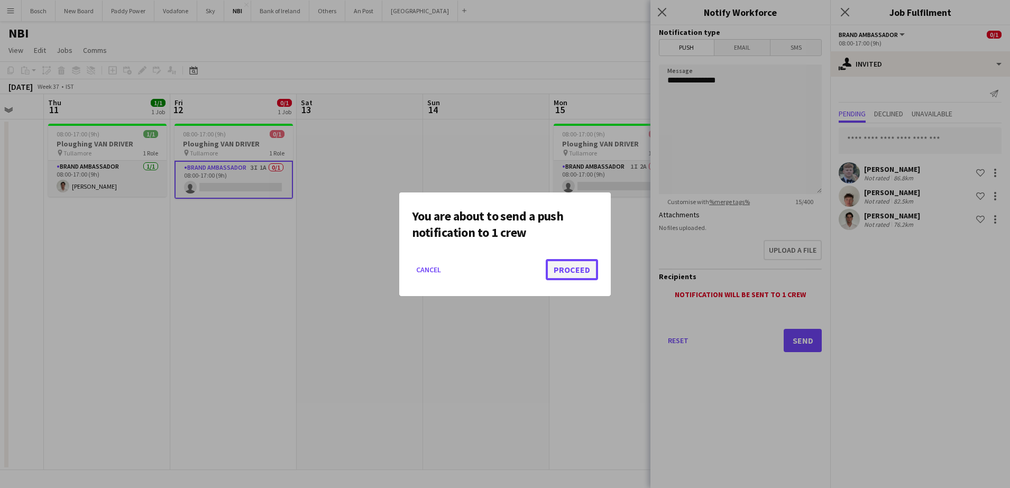
click at [585, 269] on button "Proceed" at bounding box center [572, 269] width 52 height 21
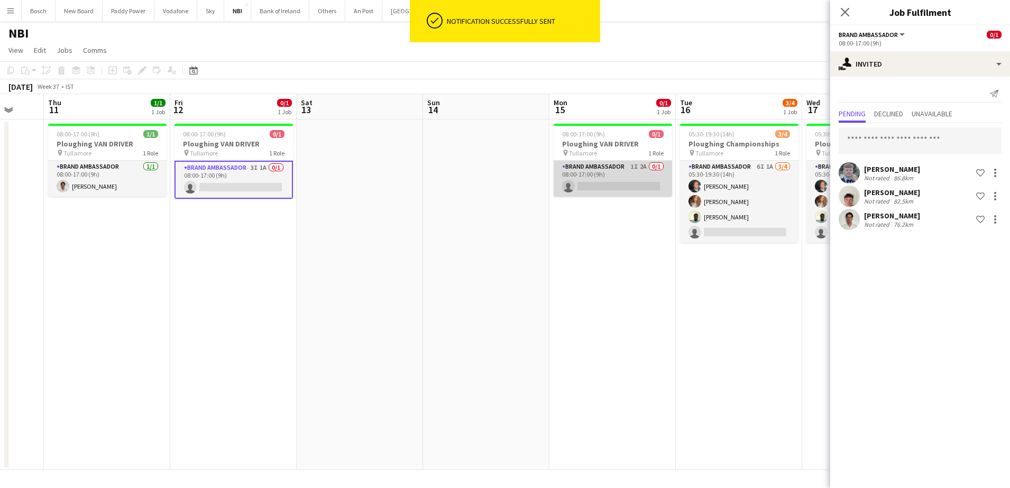
click at [611, 181] on app-card-role "Brand Ambassador 1I 2A 0/1 08:00-17:00 (9h) single-neutral-actions" at bounding box center [613, 179] width 119 height 36
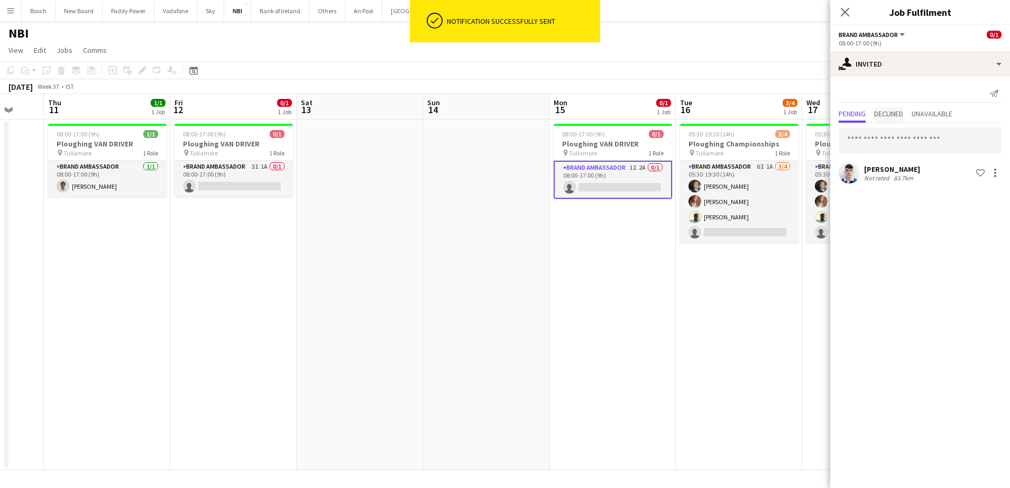
click at [893, 110] on span "Declined" at bounding box center [888, 113] width 29 height 7
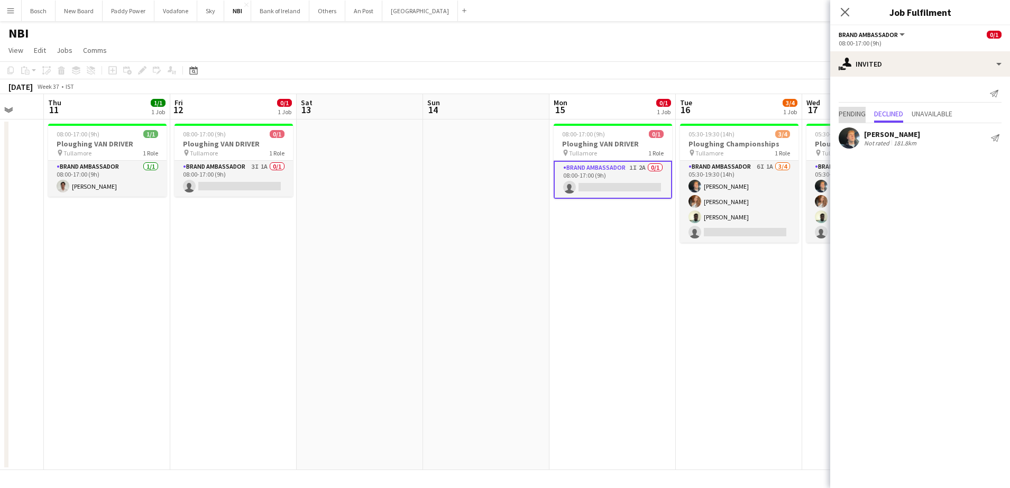
click at [857, 113] on span "Pending" at bounding box center [852, 113] width 27 height 7
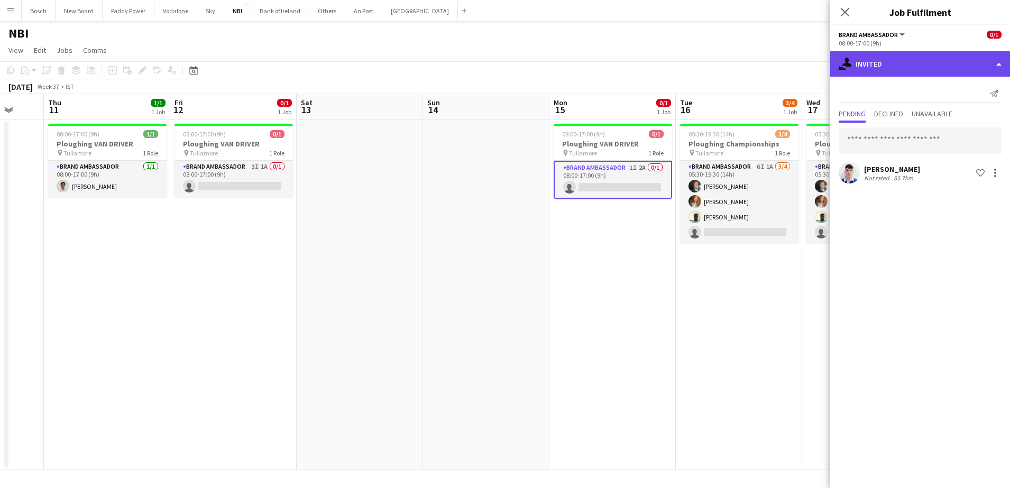
click at [882, 60] on div "single-neutral-actions-share-1 Invited" at bounding box center [921, 63] width 180 height 25
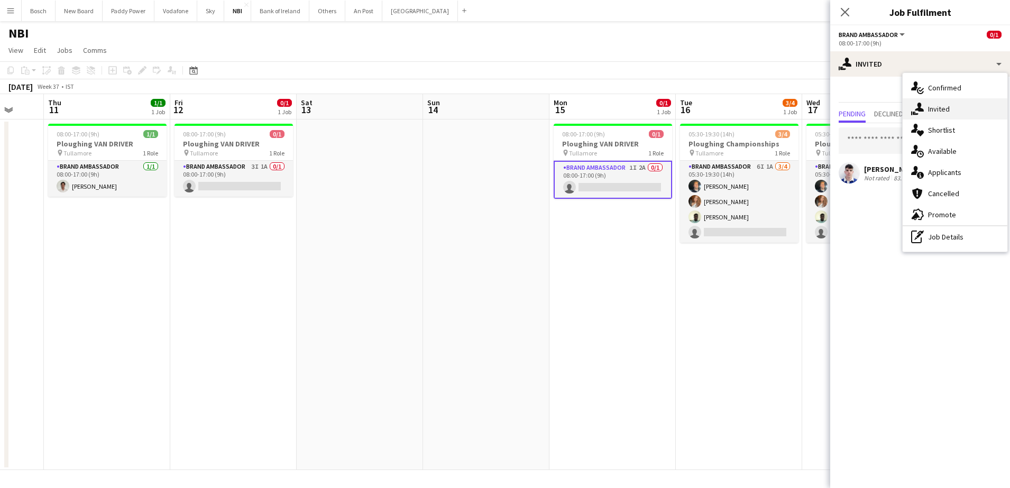
click at [935, 108] on span "Invited" at bounding box center [939, 109] width 22 height 10
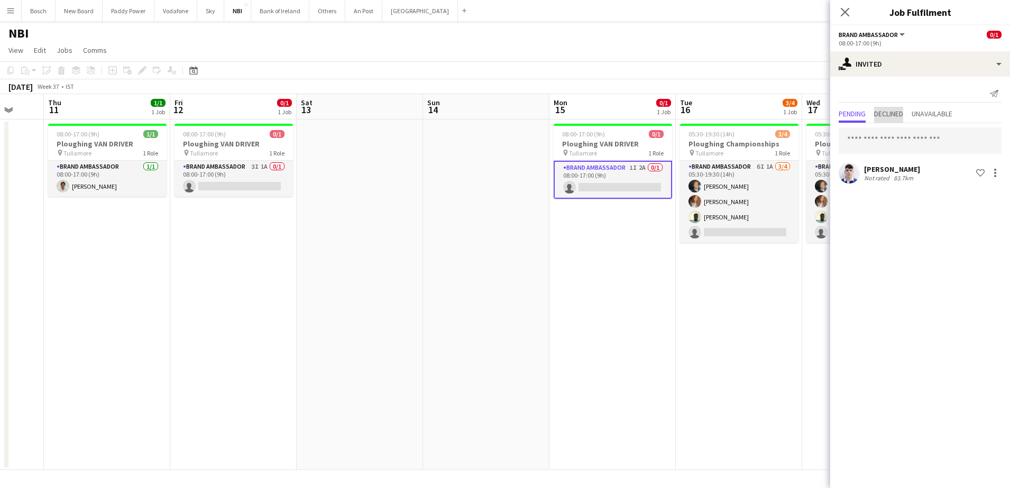
click at [901, 119] on span "Declined" at bounding box center [888, 115] width 29 height 16
click at [859, 117] on span "Pending" at bounding box center [852, 113] width 27 height 7
click at [876, 135] on input "text" at bounding box center [920, 140] width 163 height 26
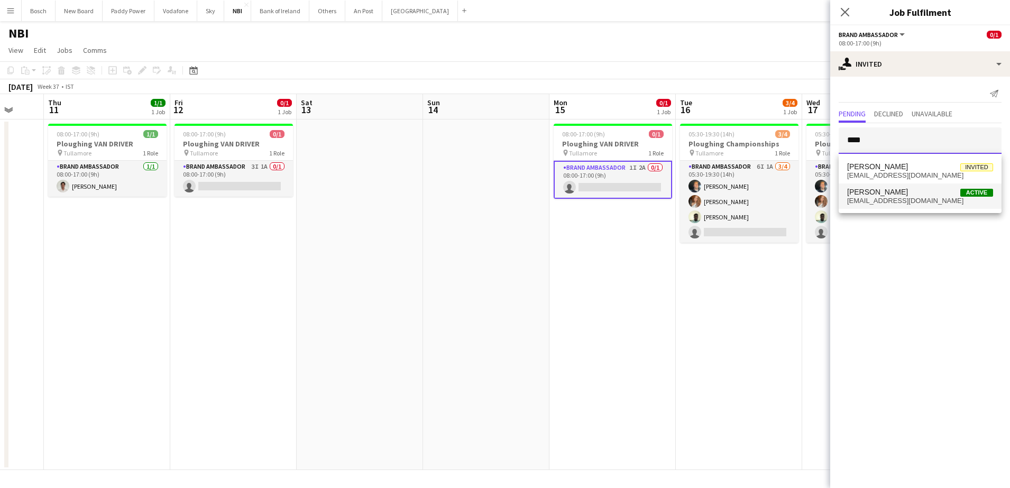
type input "****"
click at [907, 197] on span "[EMAIL_ADDRESS][DOMAIN_NAME]" at bounding box center [921, 201] width 146 height 8
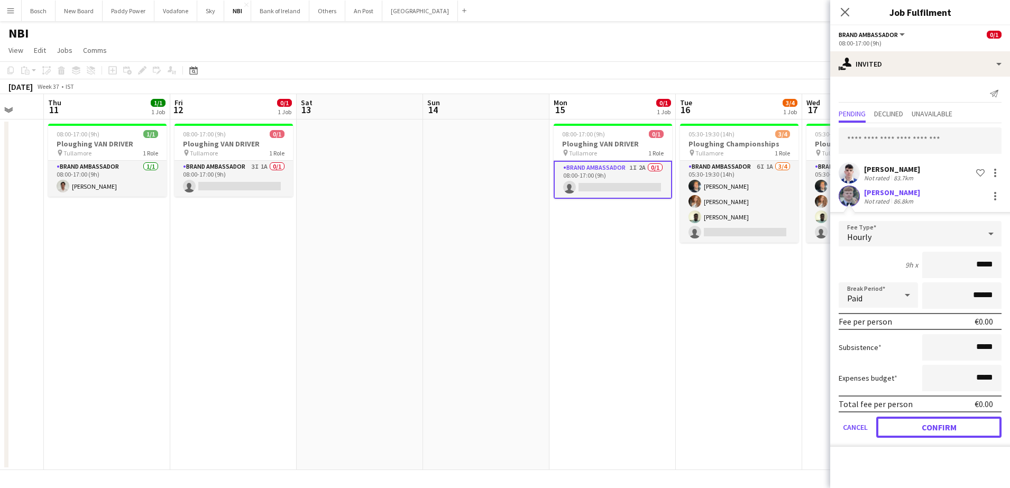
click at [953, 421] on button "Confirm" at bounding box center [939, 427] width 125 height 21
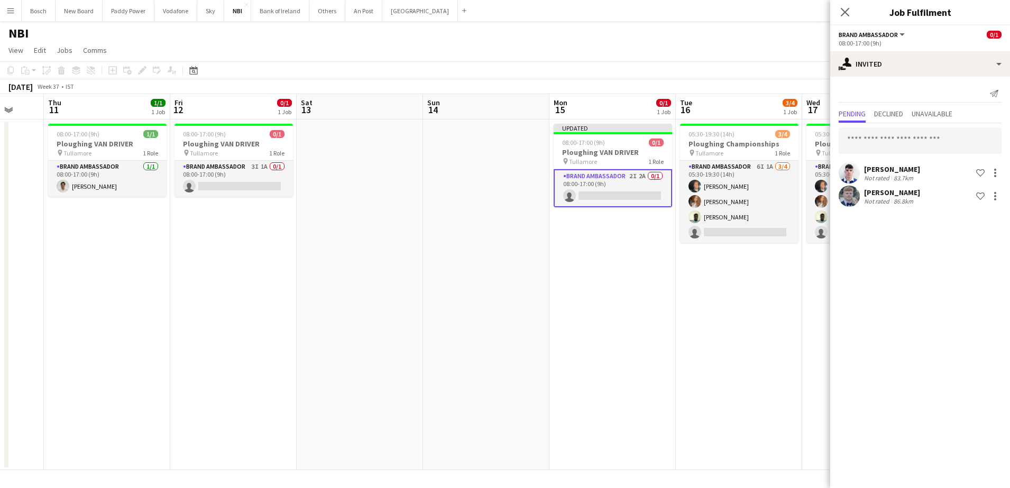
click at [752, 70] on app-toolbar "Copy Paste Paste Ctrl+V Paste with crew Ctrl+Shift+V Paste linked Job [GEOGRAPH…" at bounding box center [505, 70] width 1010 height 18
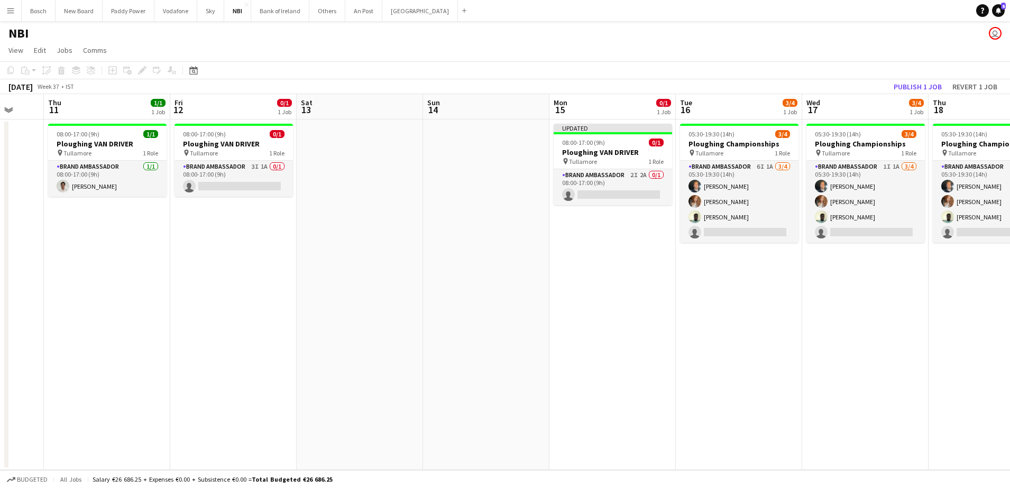
click at [919, 78] on app-toolbar "Copy Paste Paste Ctrl+V Paste with crew Ctrl+Shift+V Paste linked Job [GEOGRAPH…" at bounding box center [505, 70] width 1010 height 18
click at [917, 84] on button "Publish 1 job" at bounding box center [918, 87] width 57 height 14
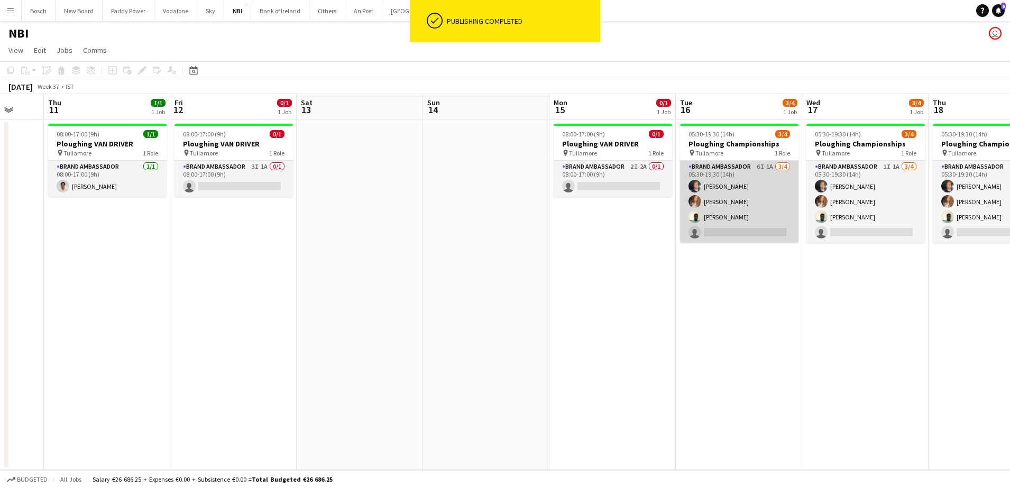
click at [741, 176] on app-card-role "Brand Ambassador 6I 1A [DATE] 05:30-19:30 (14h) [PERSON_NAME] [PERSON_NAME] [PE…" at bounding box center [739, 202] width 119 height 82
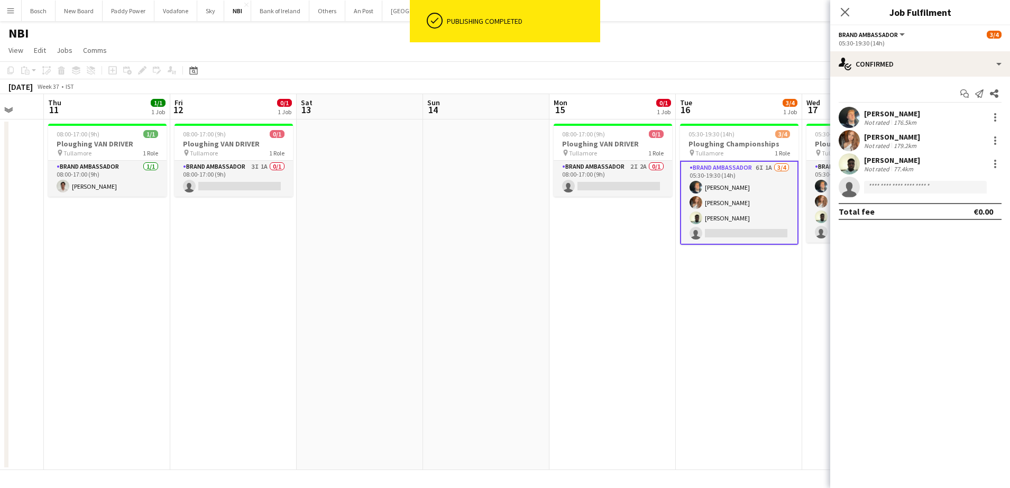
click at [635, 33] on div "NBI user" at bounding box center [505, 31] width 1010 height 20
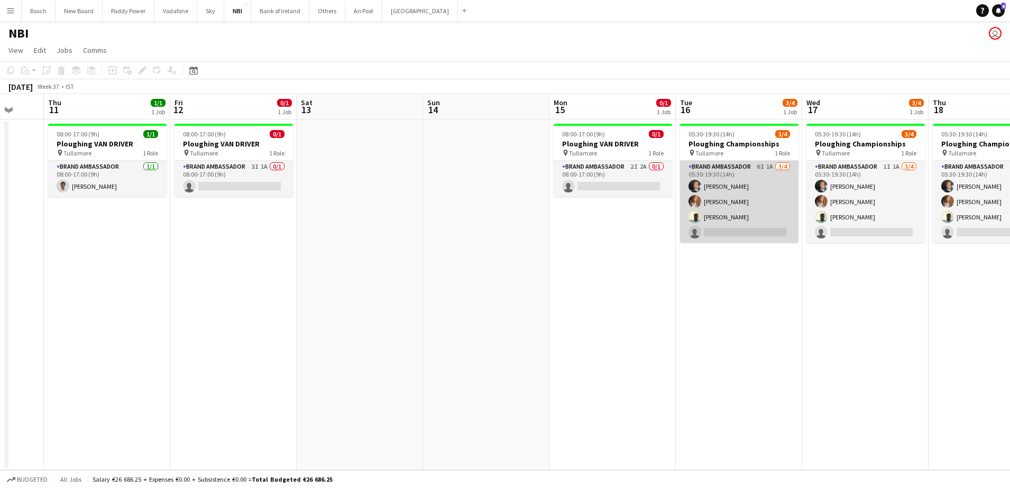
click at [755, 183] on app-card-role "Brand Ambassador 6I 1A [DATE] 05:30-19:30 (14h) [PERSON_NAME] [PERSON_NAME] [PE…" at bounding box center [739, 202] width 119 height 82
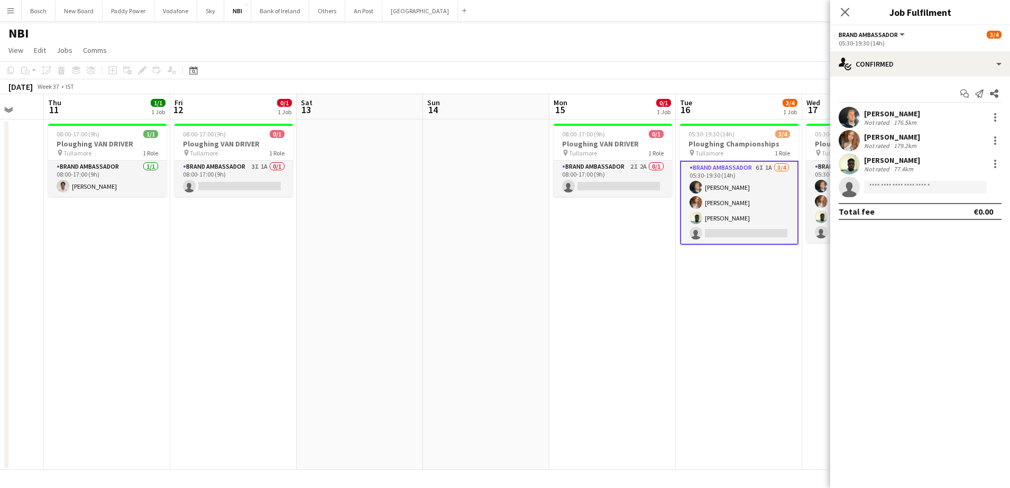
click at [933, 78] on div "Start chat Send notification Share [PERSON_NAME] Not rated 176.5km [PERSON_NAME…" at bounding box center [921, 153] width 180 height 152
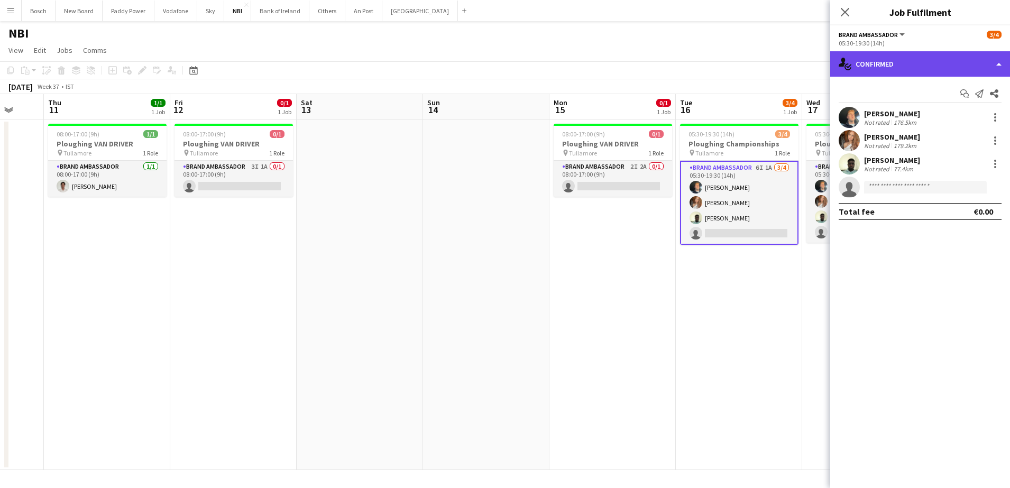
click at [936, 65] on div "single-neutral-actions-check-2 Confirmed" at bounding box center [921, 63] width 180 height 25
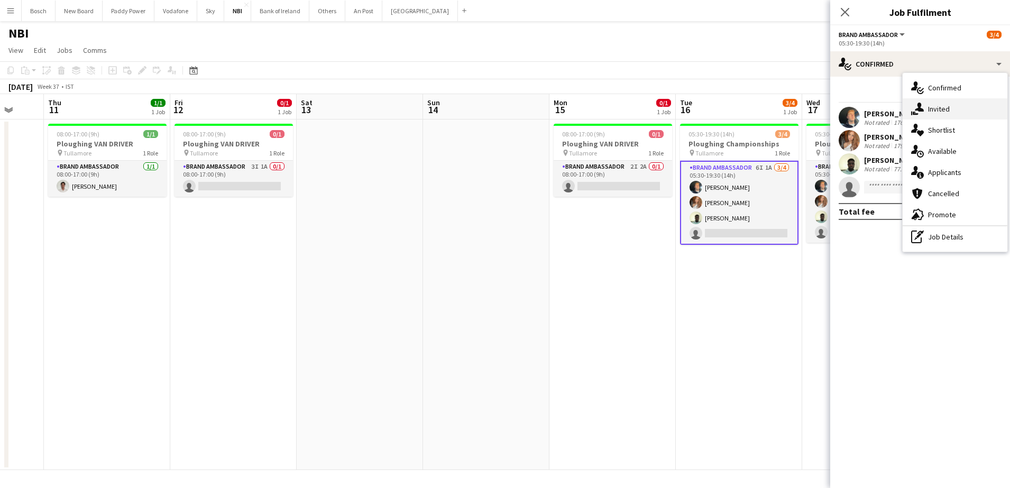
click at [950, 113] on div "single-neutral-actions-share-1 Invited" at bounding box center [955, 108] width 105 height 21
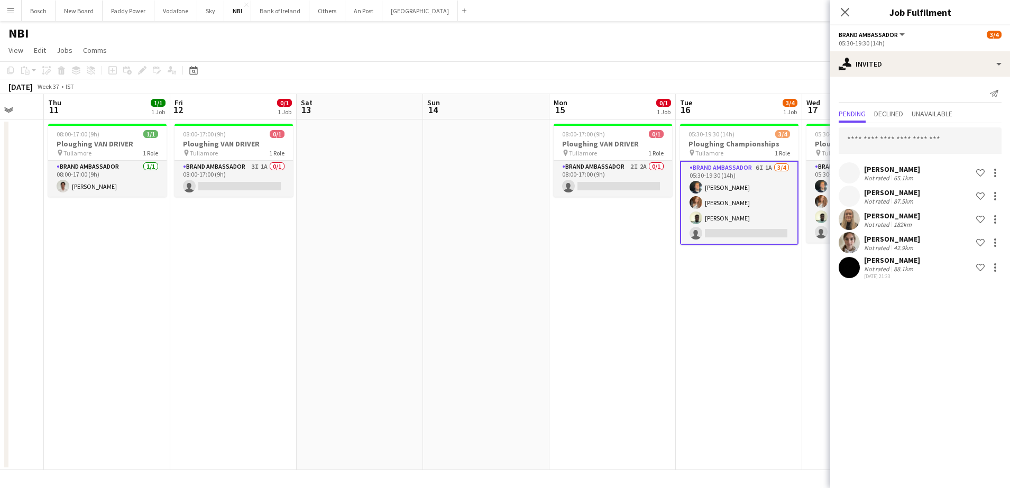
click at [913, 125] on div "[PERSON_NAME] Not rated 65.1km Shortlist crew [PERSON_NAME] Not rated 87.5km Sh…" at bounding box center [921, 202] width 180 height 159
click at [905, 136] on input "text" at bounding box center [920, 140] width 163 height 26
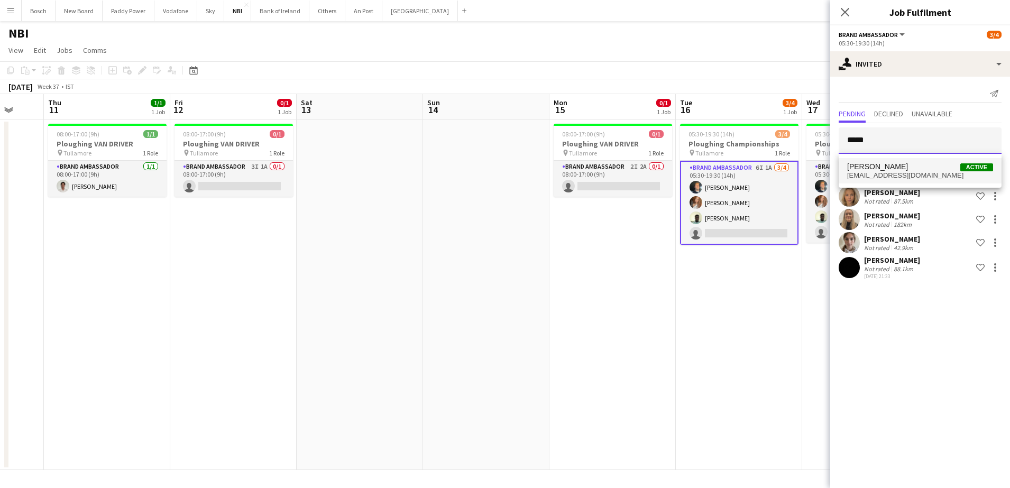
type input "*****"
click at [917, 162] on span "[PERSON_NAME] Active" at bounding box center [921, 166] width 146 height 9
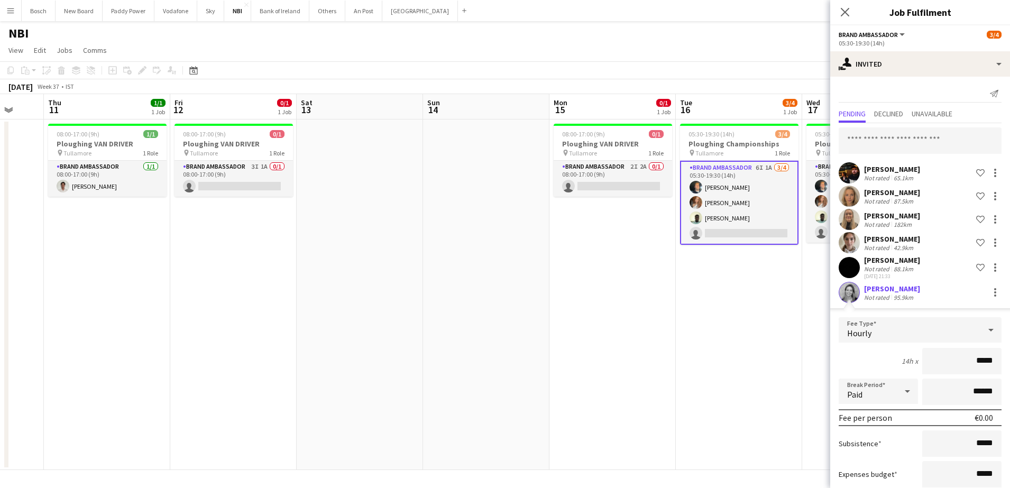
scroll to position [66, 0]
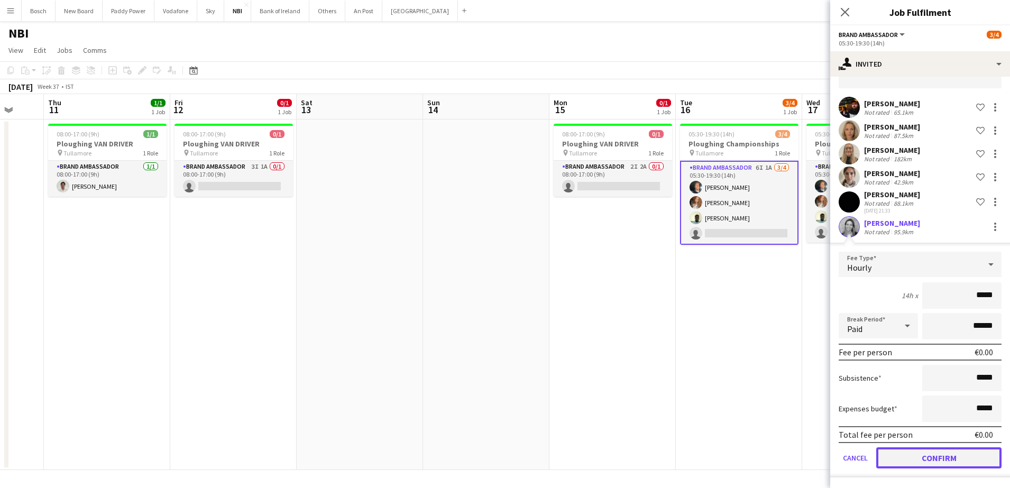
click at [963, 464] on button "Confirm" at bounding box center [939, 458] width 125 height 21
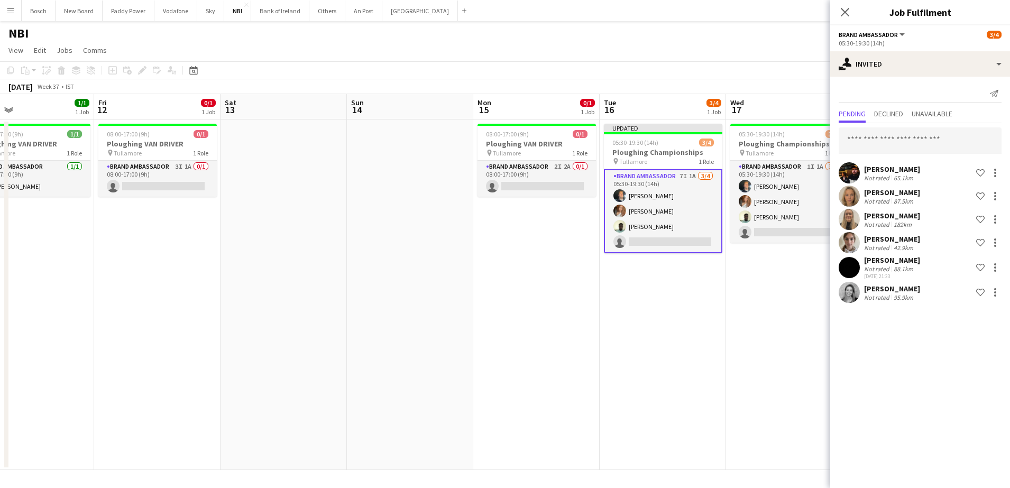
scroll to position [0, 310]
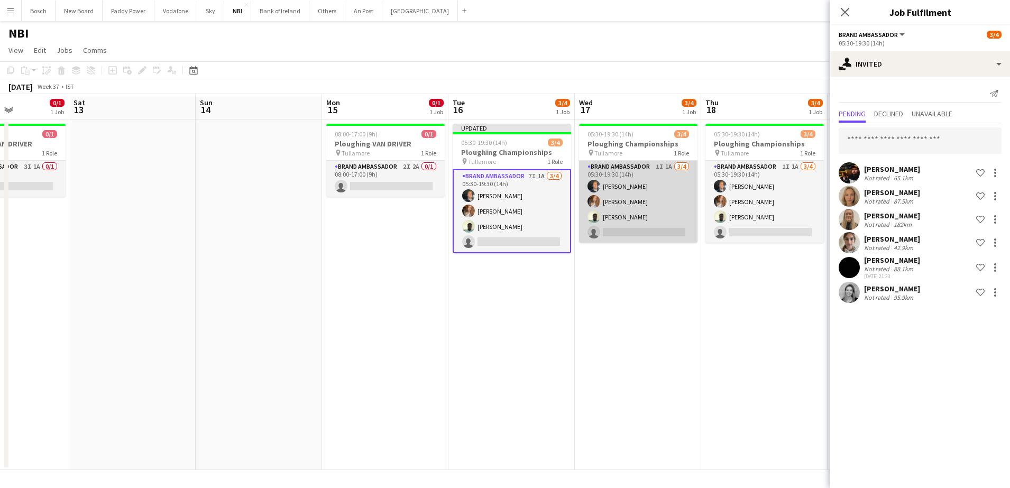
click at [613, 218] on app-card-role "Brand Ambassador 1I 1A [DATE] 05:30-19:30 (14h) [PERSON_NAME] [PERSON_NAME] [PE…" at bounding box center [638, 202] width 119 height 82
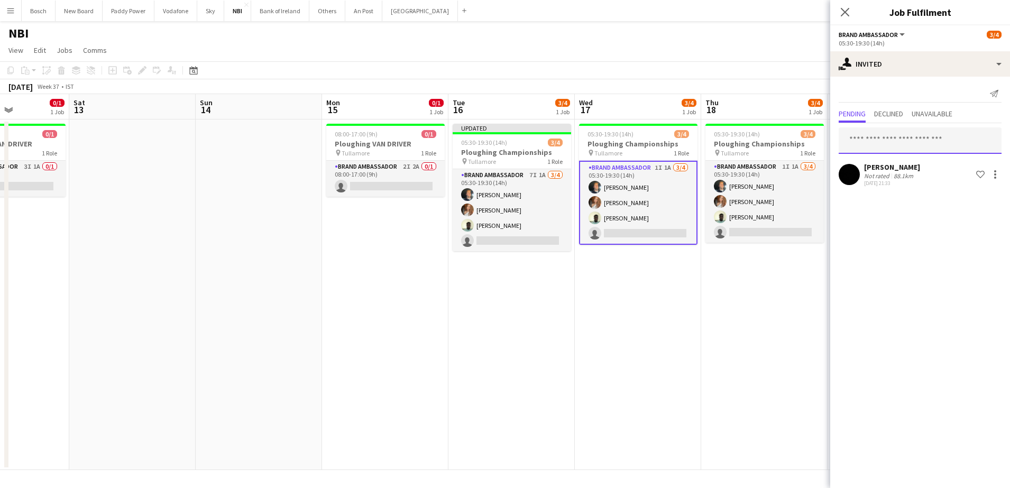
click at [885, 129] on input "text" at bounding box center [920, 140] width 163 height 26
type input "*"
click at [435, 227] on app-date-cell "08:00-17:00 (9h) 0/1 Ploughing VAN DRIVER pin Tullamore 1 Role Brand Ambassador…" at bounding box center [385, 295] width 126 height 351
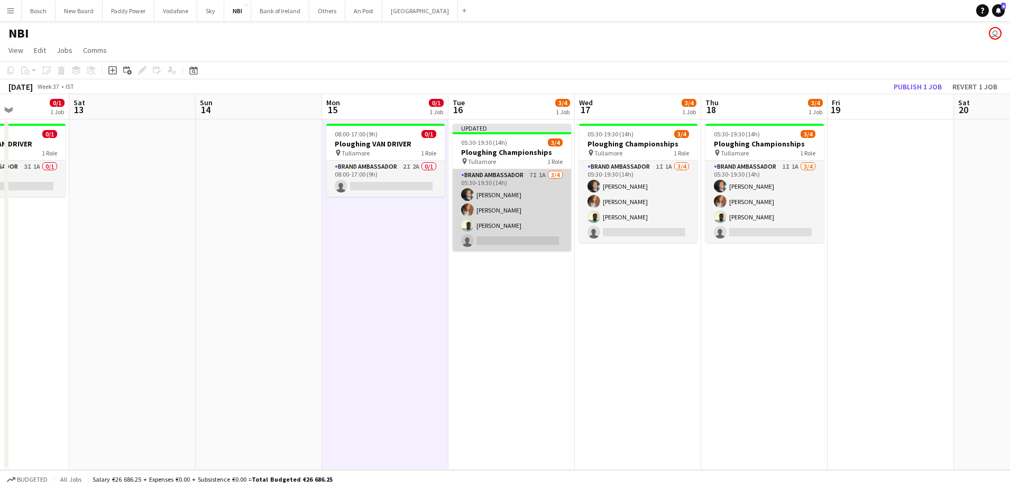
click at [469, 228] on app-user-avatar at bounding box center [467, 225] width 13 height 13
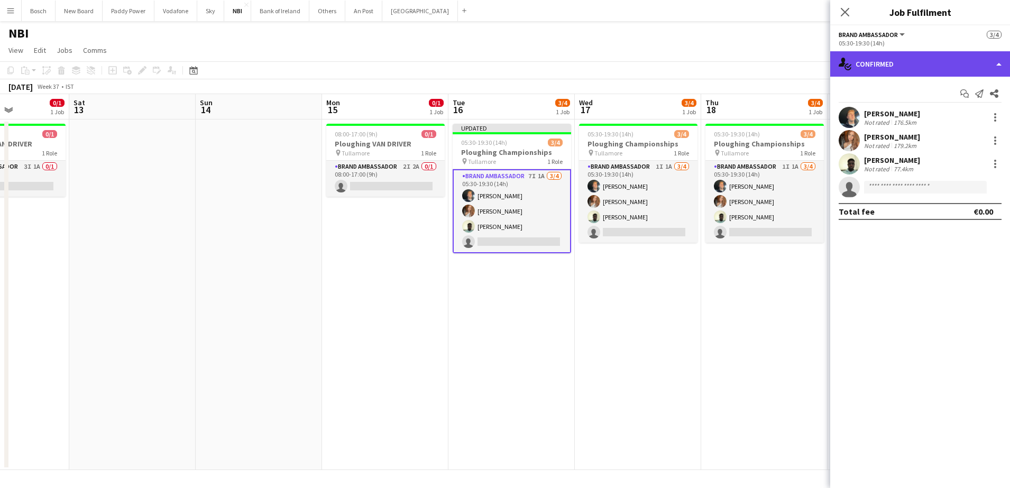
click at [901, 63] on div "single-neutral-actions-check-2 Confirmed" at bounding box center [921, 63] width 180 height 25
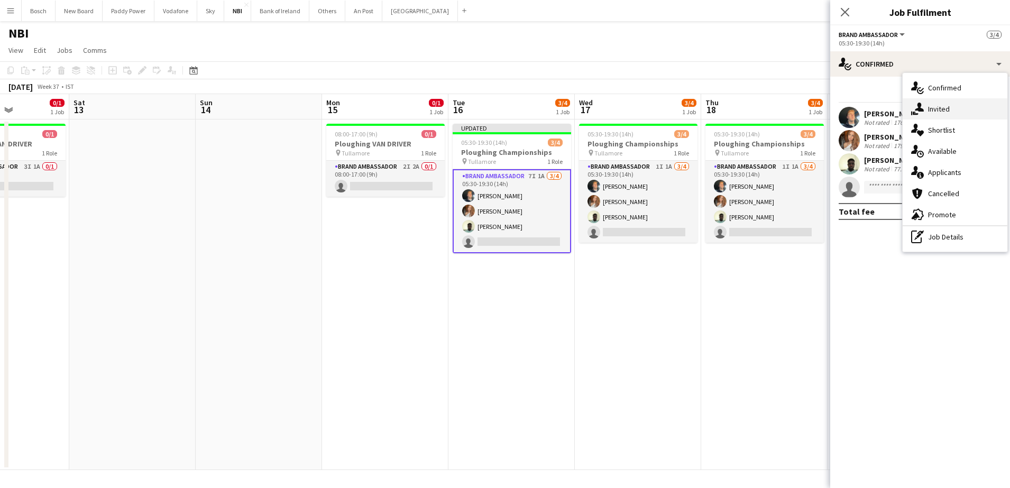
click at [953, 112] on div "single-neutral-actions-share-1 Invited" at bounding box center [955, 108] width 105 height 21
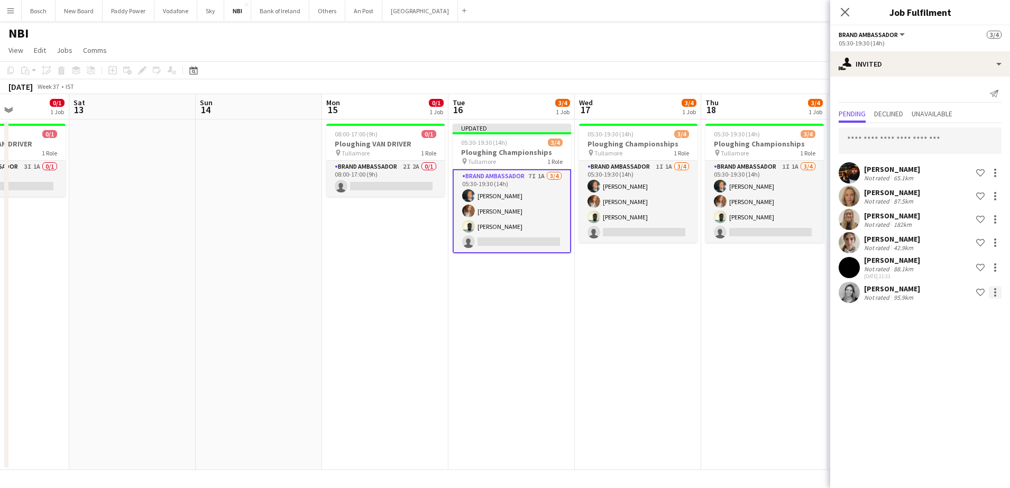
click at [997, 292] on div at bounding box center [995, 292] width 13 height 13
click at [888, 293] on div at bounding box center [505, 244] width 1010 height 488
click at [888, 294] on div "Not rated" at bounding box center [878, 298] width 28 height 8
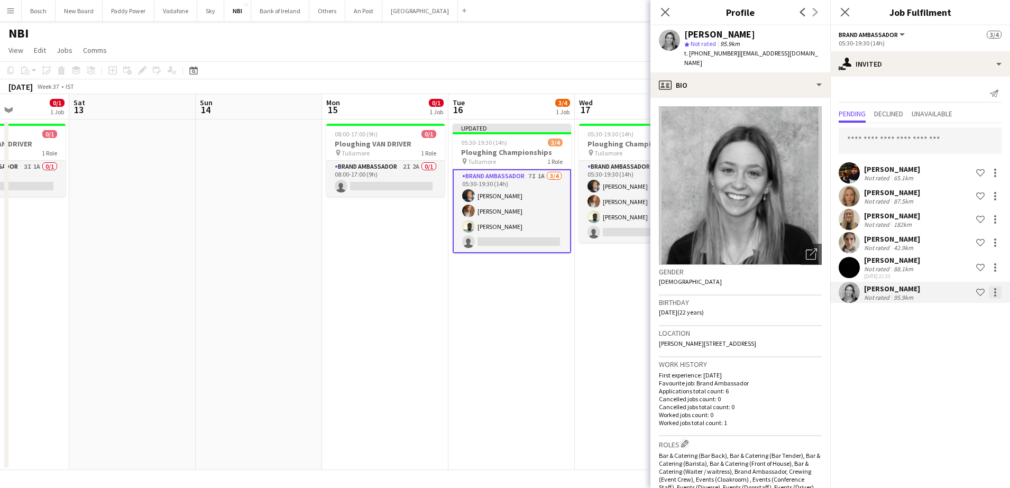
click at [995, 295] on div at bounding box center [996, 296] width 2 height 2
click at [965, 382] on button "Cancel invitation" at bounding box center [962, 388] width 79 height 25
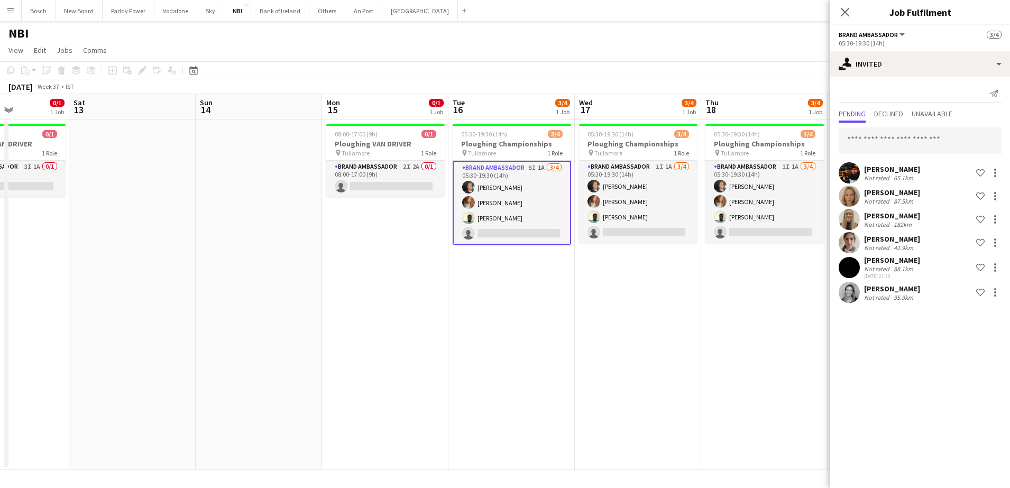
click at [653, 86] on div "[DATE] Week 37 • IST" at bounding box center [505, 86] width 1010 height 15
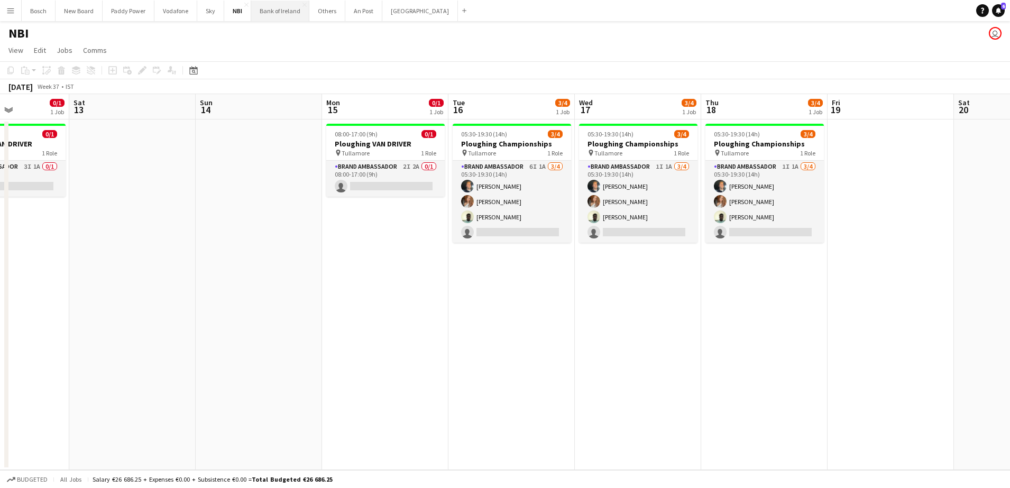
click at [268, 16] on button "Bank of Ireland Close" at bounding box center [280, 11] width 58 height 21
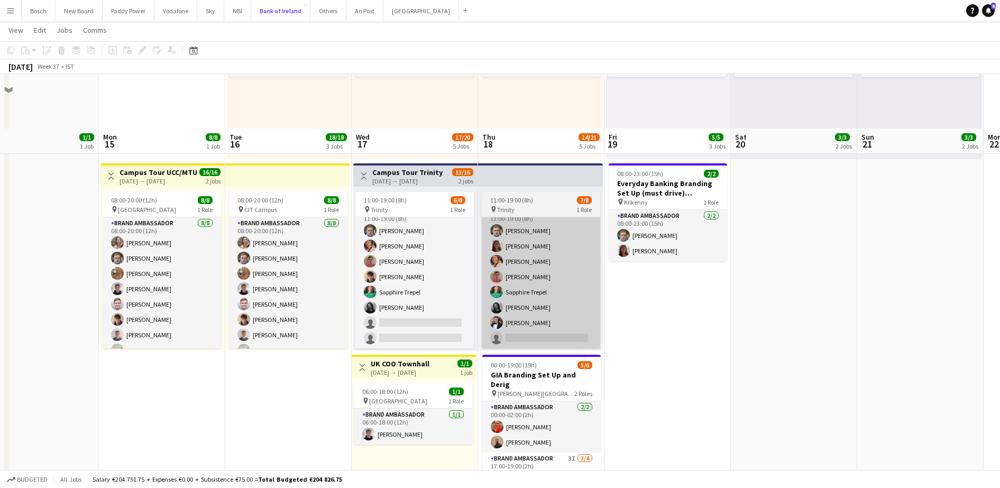
scroll to position [397, 0]
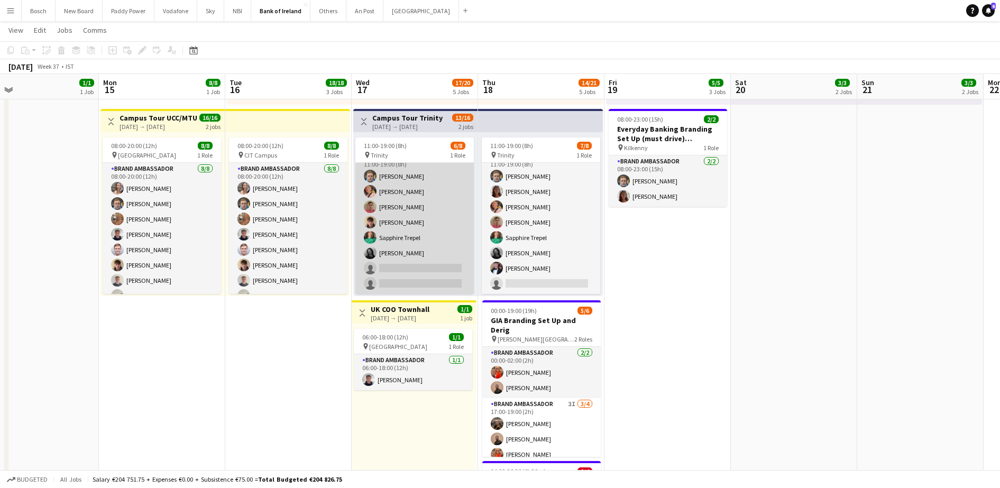
click at [384, 224] on app-card-role "Brand Ambassador 5I [DATE] 11:00-19:00 (8h) [PERSON_NAME] [PERSON_NAME] [PERSON…" at bounding box center [415, 222] width 119 height 143
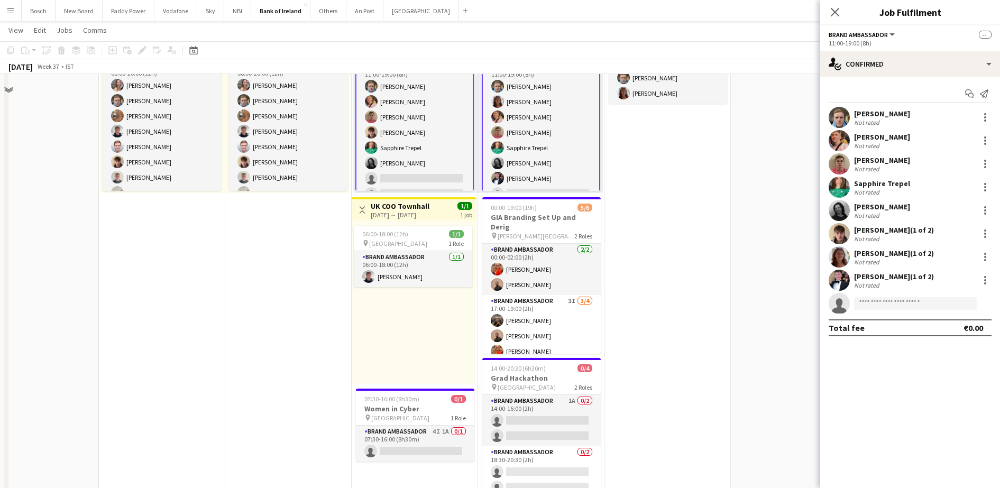
scroll to position [595, 0]
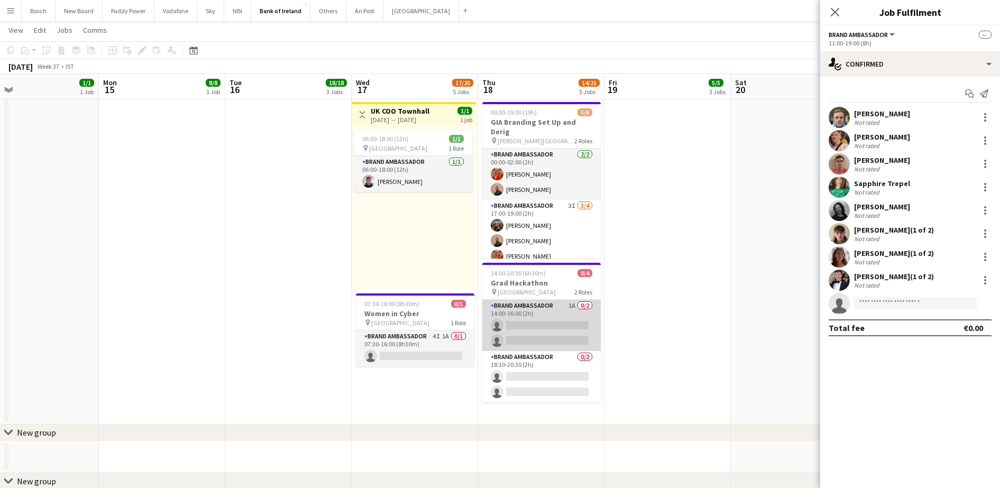
click at [541, 336] on app-card-role "Brand Ambassador 1A 0/2 14:00-16:00 (2h) single-neutral-actions single-neutral-…" at bounding box center [541, 325] width 119 height 51
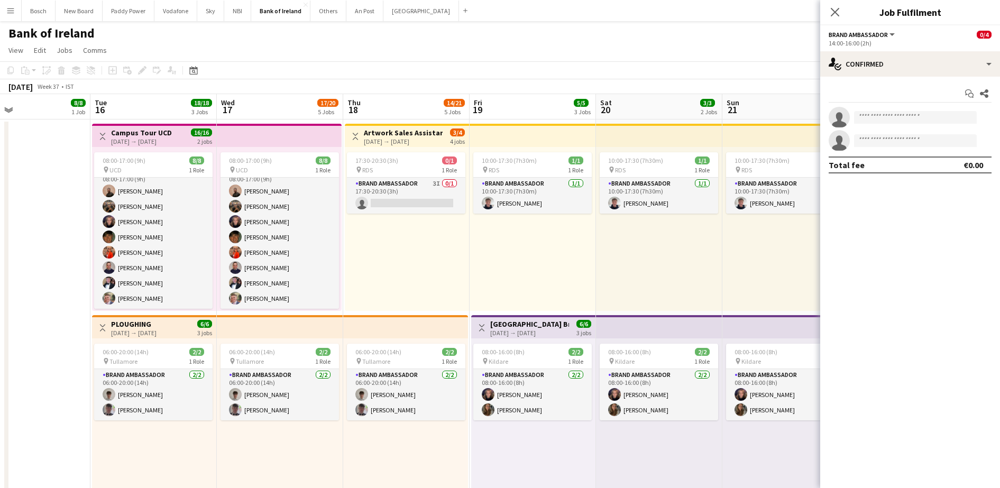
scroll to position [0, 233]
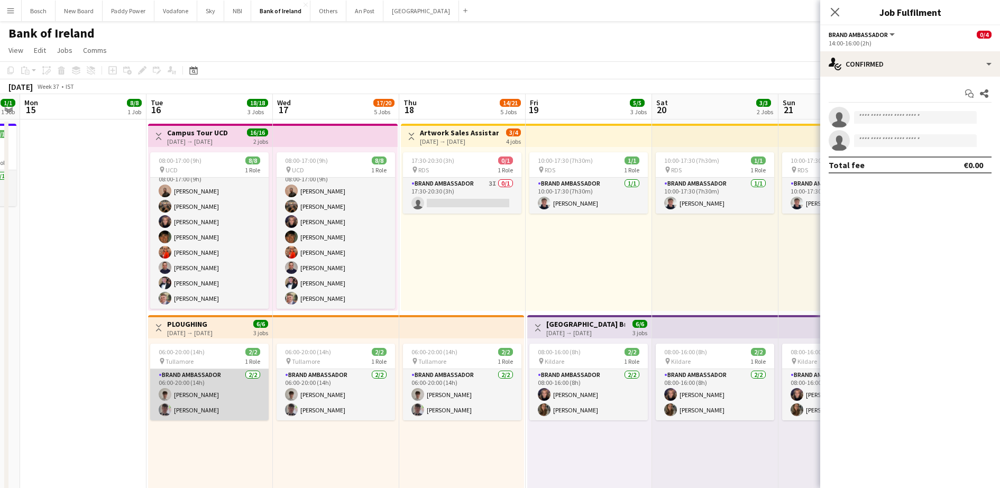
click at [190, 414] on app-card-role "Brand Ambassador [DATE] 06:00-20:00 (14h) [PERSON_NAME] [PERSON_NAME]" at bounding box center [209, 394] width 119 height 51
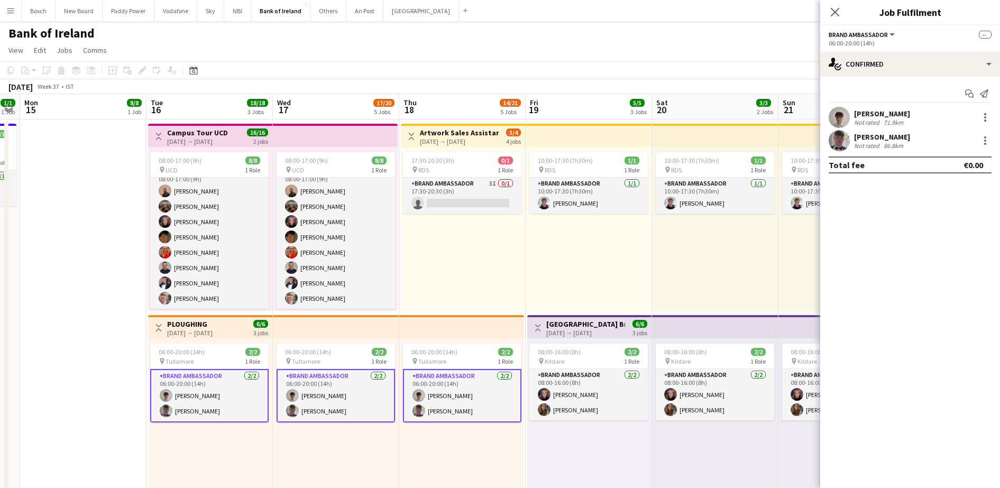
click at [976, 116] on div "[PERSON_NAME] Not rated 71.9km" at bounding box center [911, 117] width 180 height 21
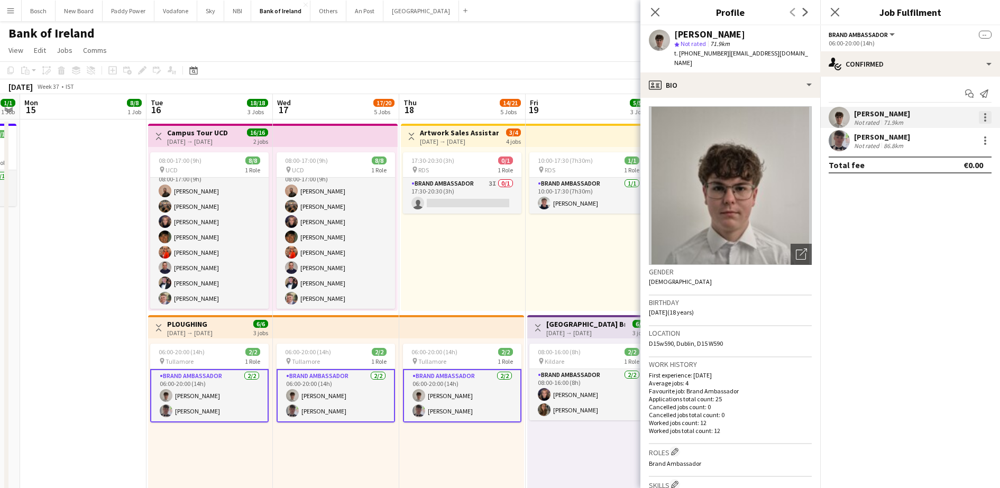
click at [986, 122] on div at bounding box center [985, 117] width 13 height 13
click at [963, 207] on button "Remove" at bounding box center [950, 213] width 83 height 25
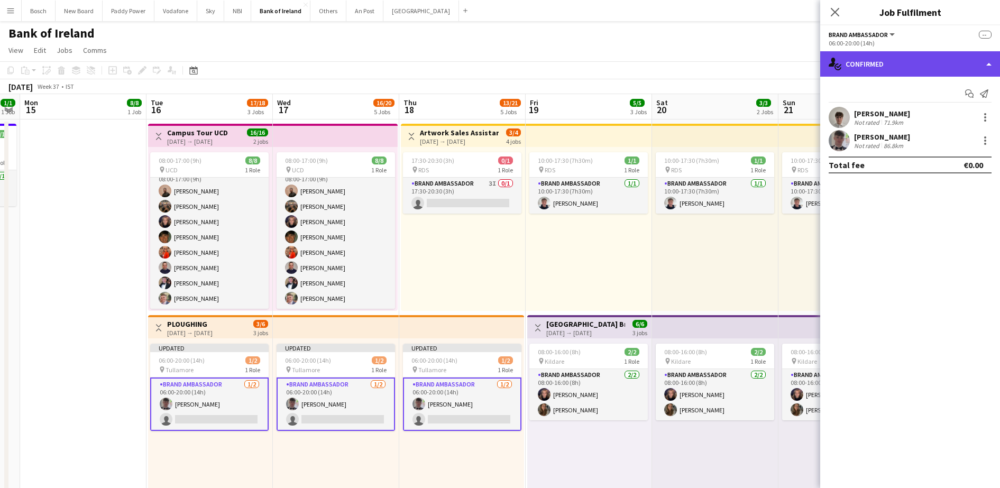
click at [926, 69] on div "single-neutral-actions-check-2 Confirmed" at bounding box center [911, 63] width 180 height 25
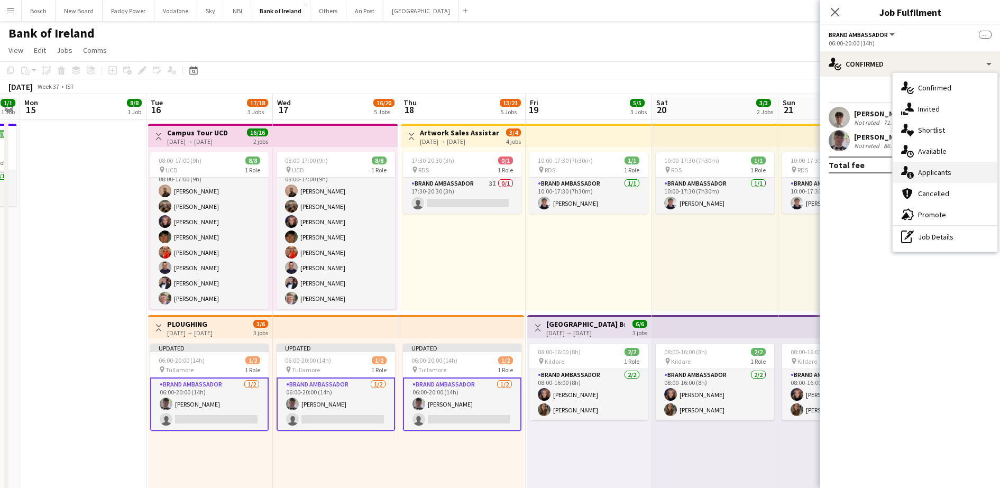
click at [952, 175] on div "single-neutral-actions-information Applicants" at bounding box center [945, 172] width 105 height 21
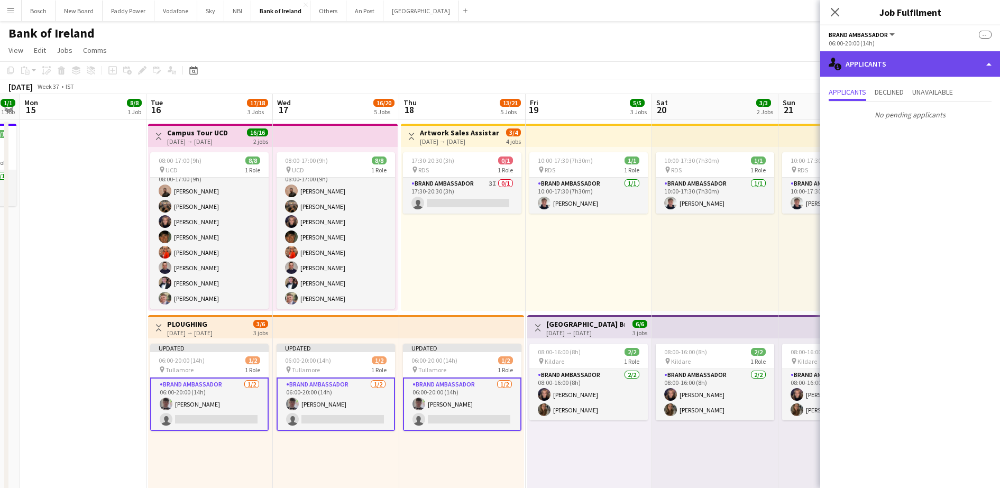
click at [885, 63] on div "single-neutral-actions-information Applicants" at bounding box center [911, 63] width 180 height 25
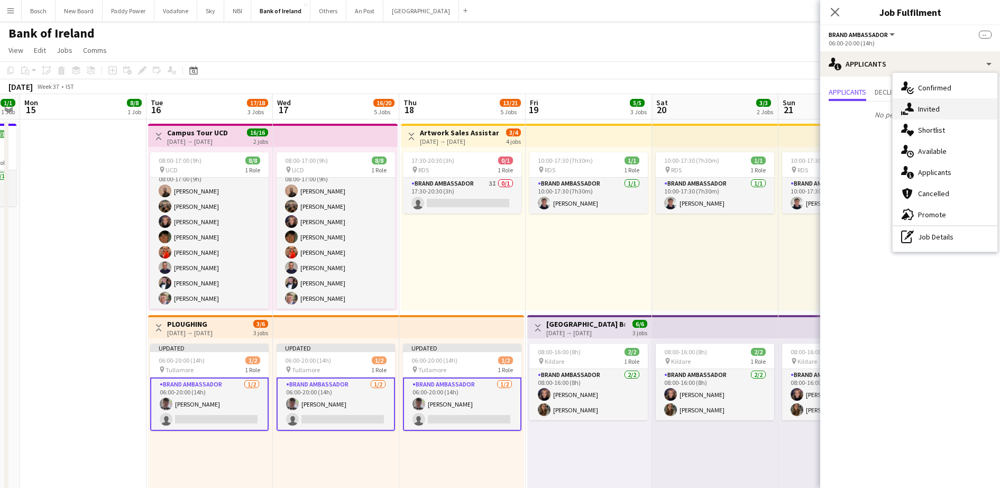
click at [929, 114] on div "single-neutral-actions-share-1 Invited" at bounding box center [945, 108] width 105 height 21
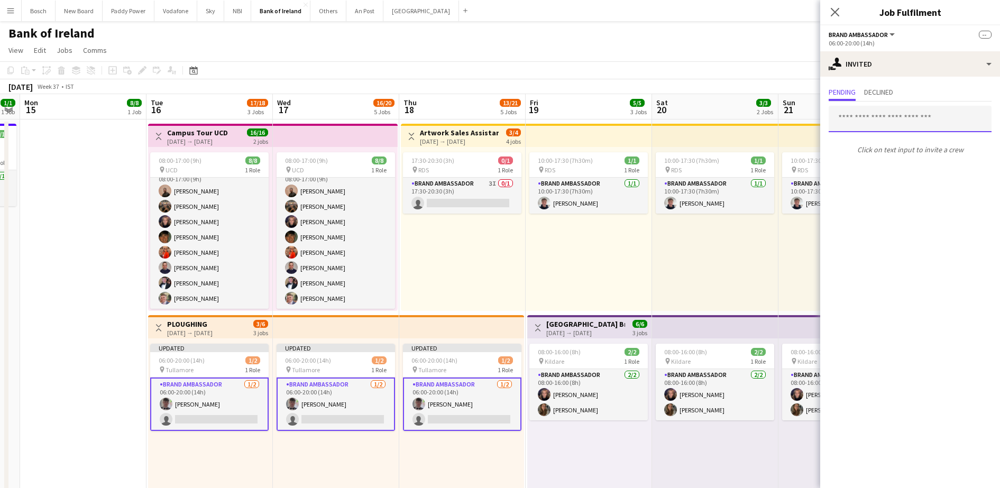
click at [910, 120] on input "text" at bounding box center [910, 119] width 163 height 26
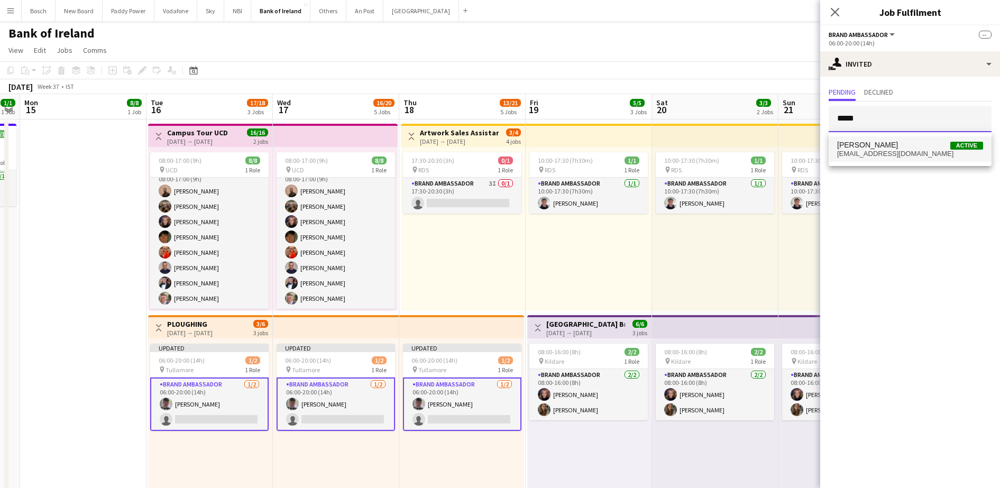
type input "*****"
click at [904, 145] on span "[PERSON_NAME] Active" at bounding box center [910, 145] width 146 height 9
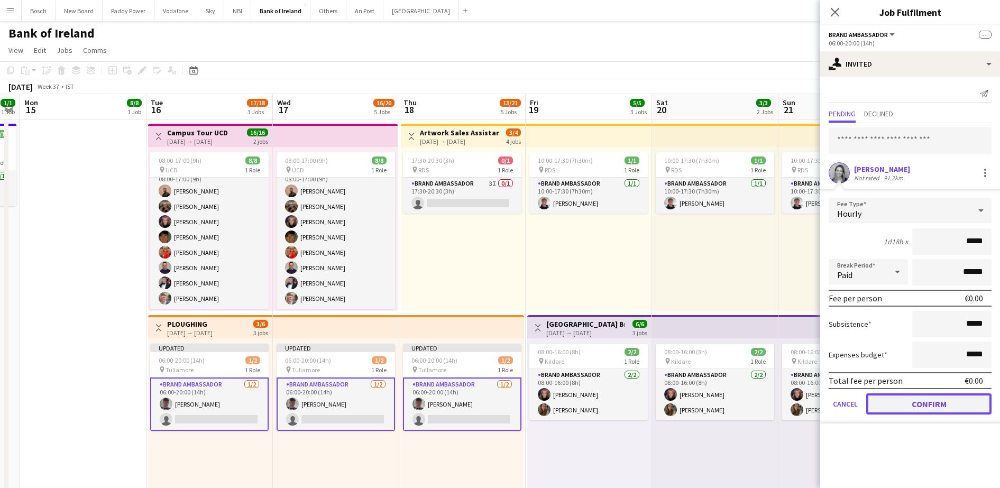
click at [933, 397] on button "Confirm" at bounding box center [929, 404] width 125 height 21
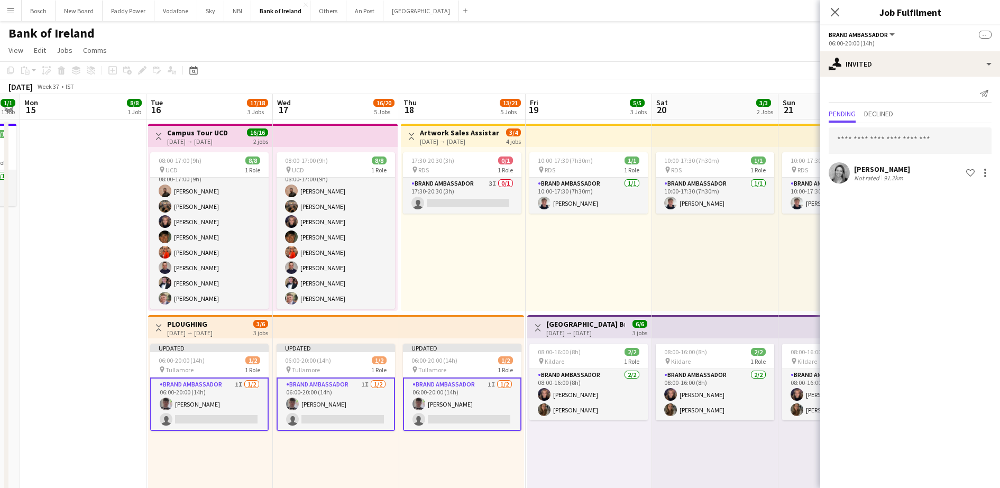
drag, startPoint x: 771, startPoint y: 67, endPoint x: 834, endPoint y: 58, distance: 63.0
click at [773, 65] on app-toolbar "Copy Paste Paste Ctrl+V Paste with crew Ctrl+Shift+V Paste linked Job [GEOGRAPH…" at bounding box center [500, 70] width 1000 height 18
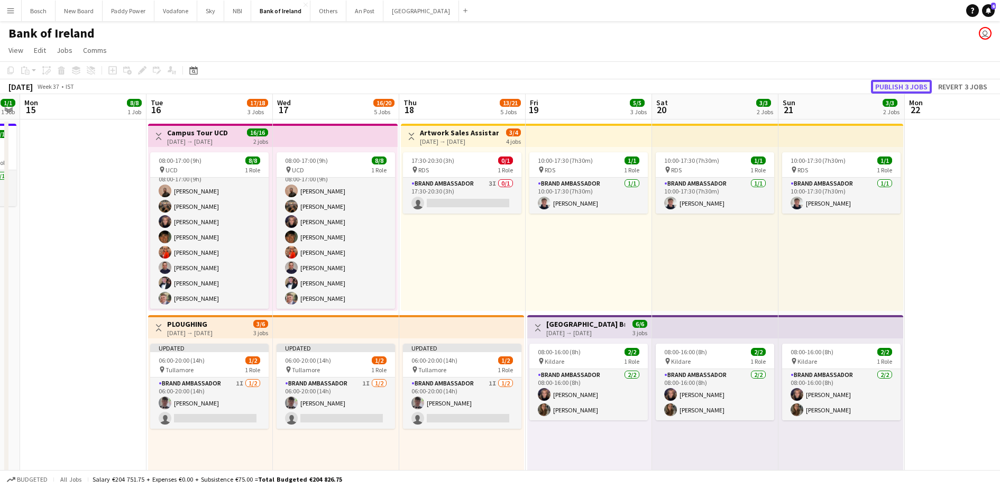
click at [902, 84] on button "Publish 3 jobs" at bounding box center [901, 87] width 61 height 14
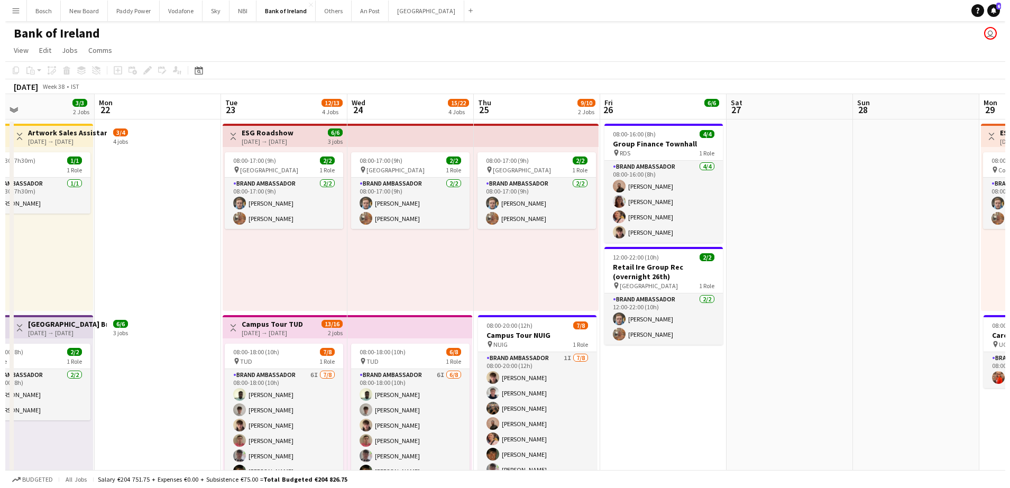
scroll to position [0, 390]
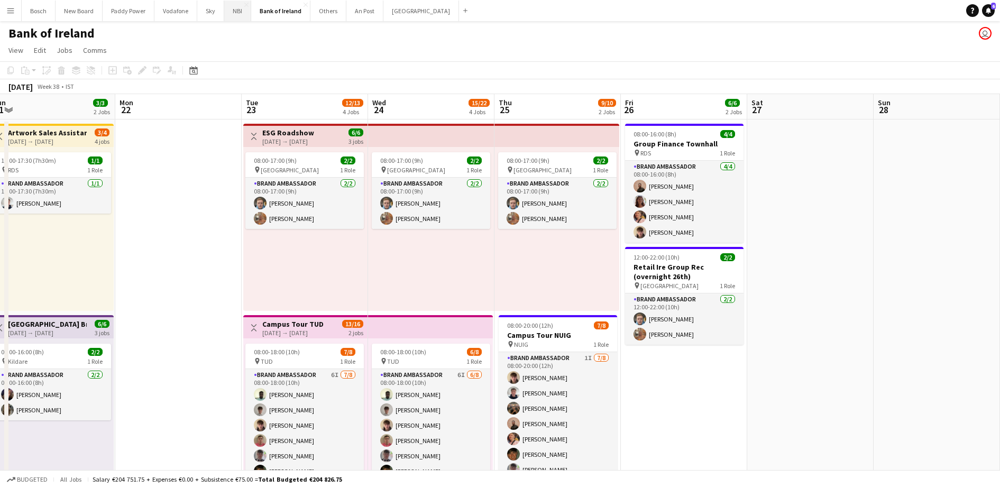
click at [233, 17] on button "NBI Close" at bounding box center [237, 11] width 27 height 21
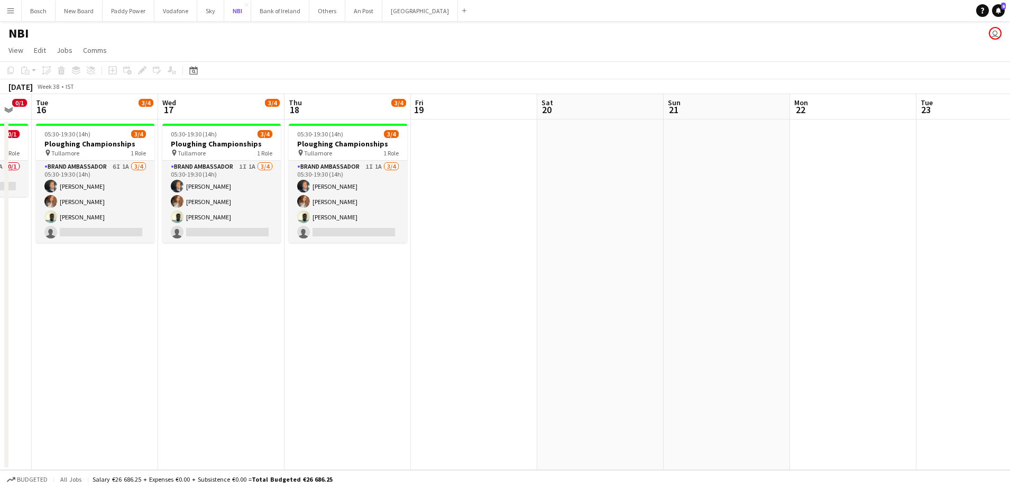
scroll to position [0, 220]
drag, startPoint x: 124, startPoint y: 188, endPoint x: 115, endPoint y: 158, distance: 31.5
click at [117, 165] on app-card-role "Brand Ambassador 6I 1A [DATE] 05:30-19:30 (14h) [PERSON_NAME] [PERSON_NAME] [PE…" at bounding box center [96, 202] width 119 height 82
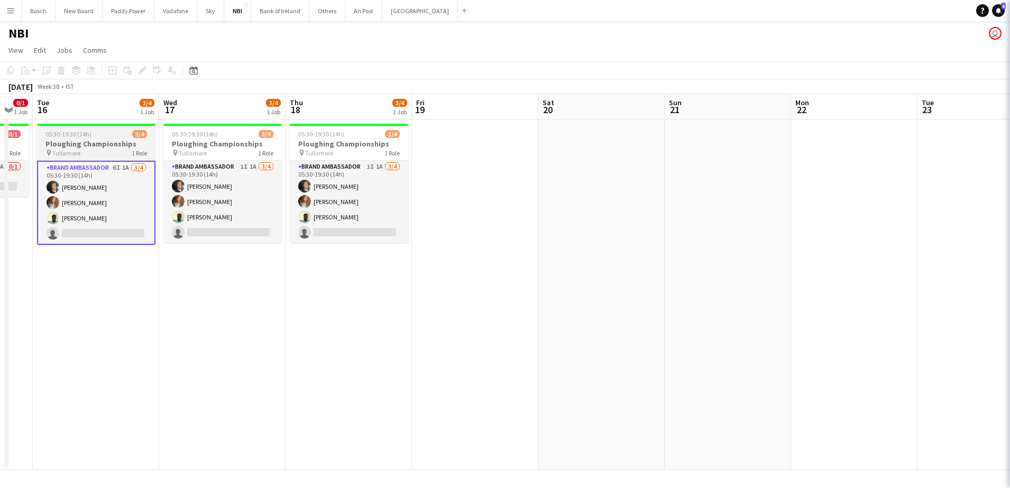
scroll to position [0, 220]
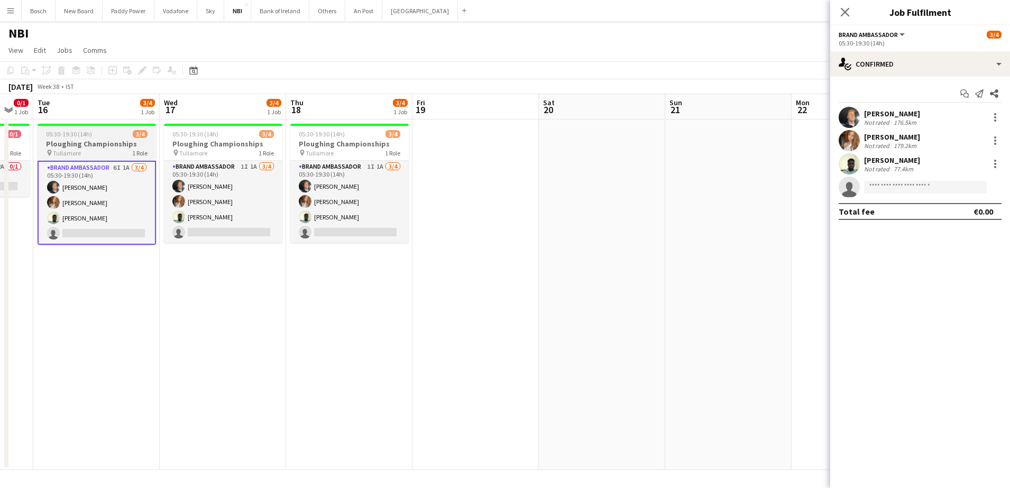
click at [115, 139] on h3 "Ploughing Championships" at bounding box center [97, 144] width 119 height 10
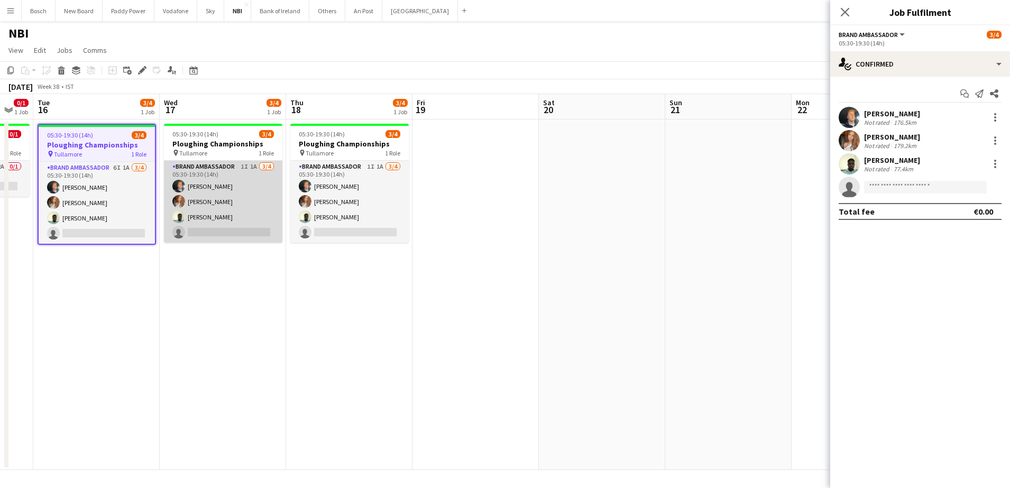
click at [178, 171] on app-card-role "Brand Ambassador 1I 1A [DATE] 05:30-19:30 (14h) [PERSON_NAME] [PERSON_NAME] [PE…" at bounding box center [223, 202] width 119 height 82
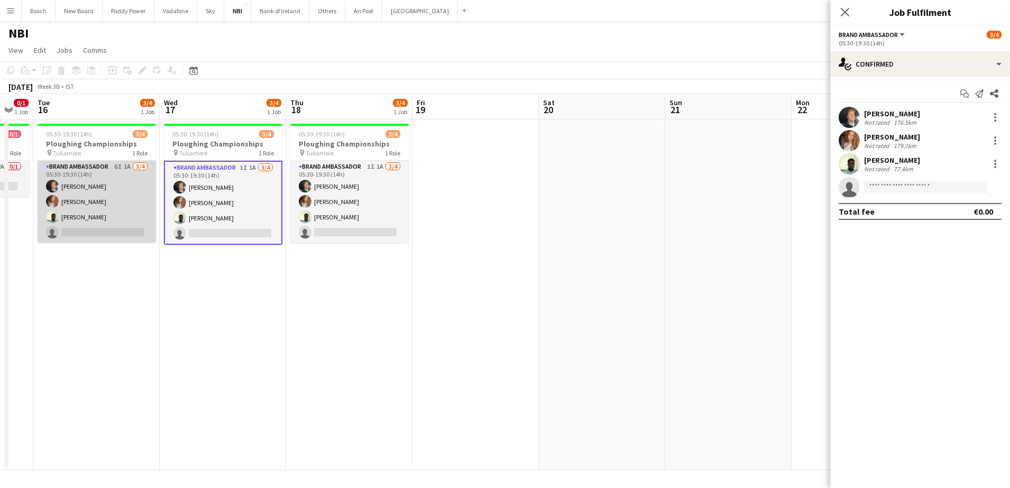
click at [120, 188] on app-card-role "Brand Ambassador 6I 1A [DATE] 05:30-19:30 (14h) [PERSON_NAME] [PERSON_NAME] [PE…" at bounding box center [97, 202] width 119 height 82
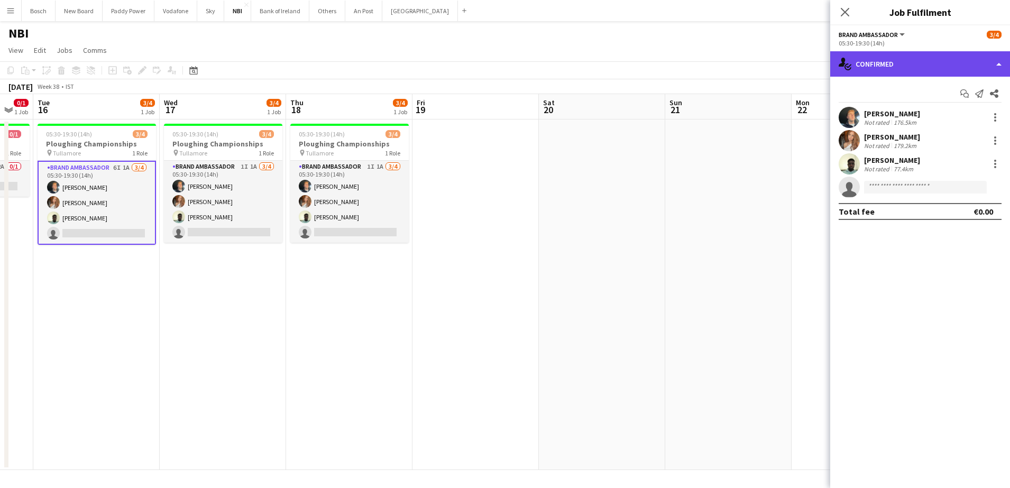
click at [925, 53] on div "single-neutral-actions-check-2 Confirmed" at bounding box center [921, 63] width 180 height 25
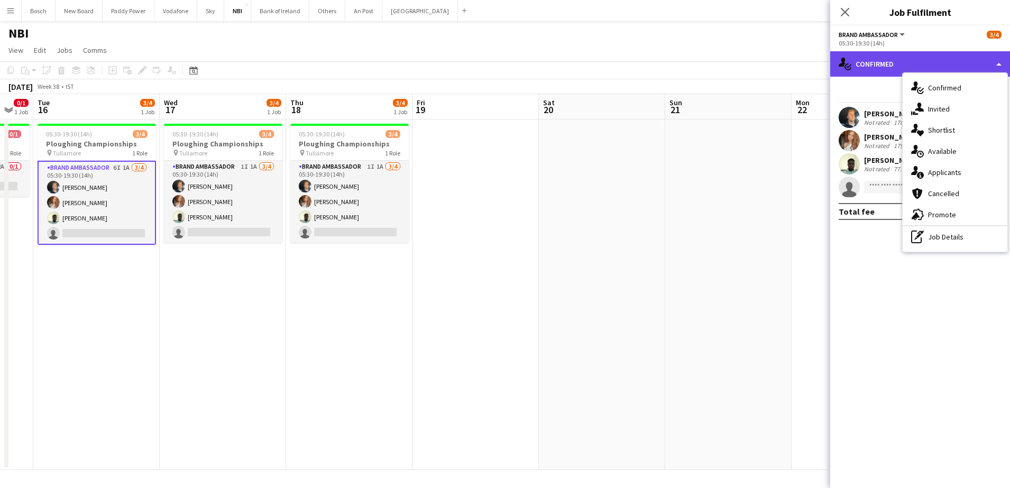
click at [928, 62] on div "single-neutral-actions-check-2 Confirmed" at bounding box center [921, 63] width 180 height 25
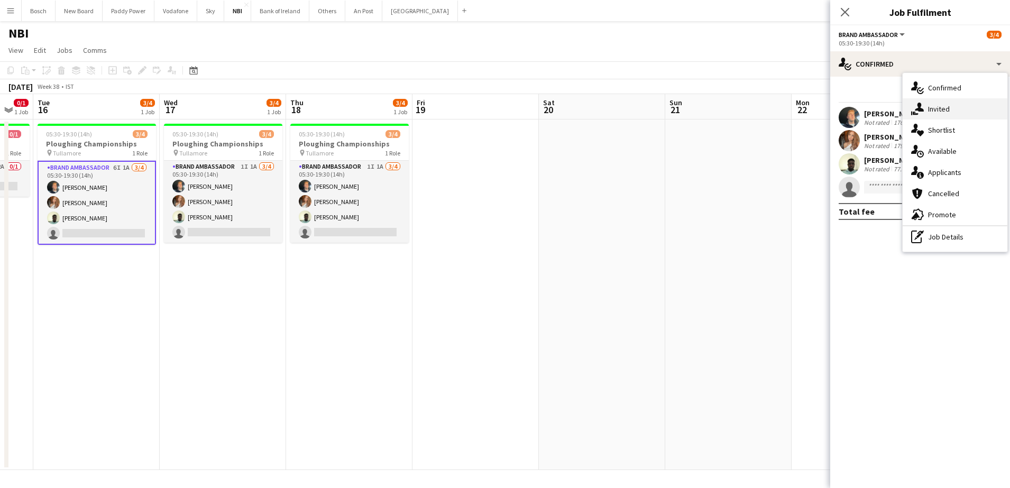
click at [948, 105] on span "Invited" at bounding box center [939, 109] width 22 height 10
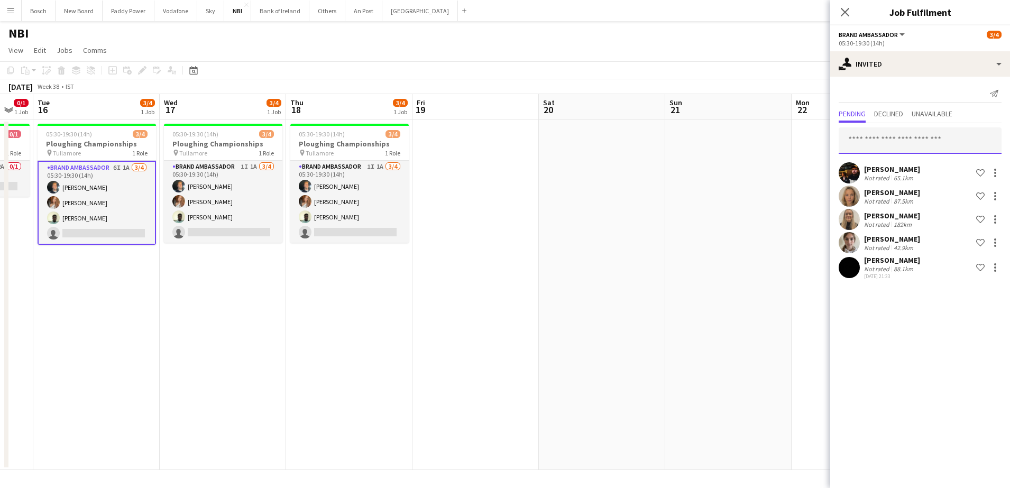
click at [912, 135] on input "text" at bounding box center [920, 140] width 163 height 26
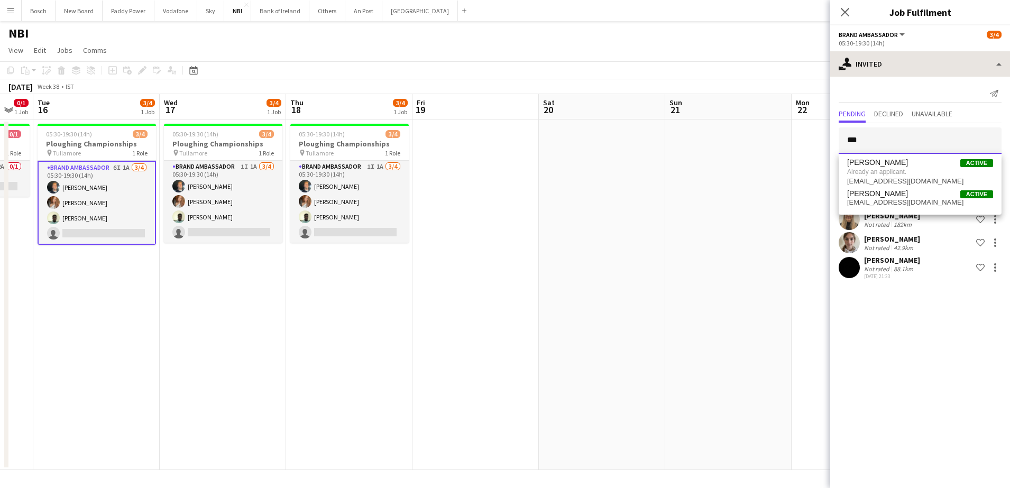
type input "***"
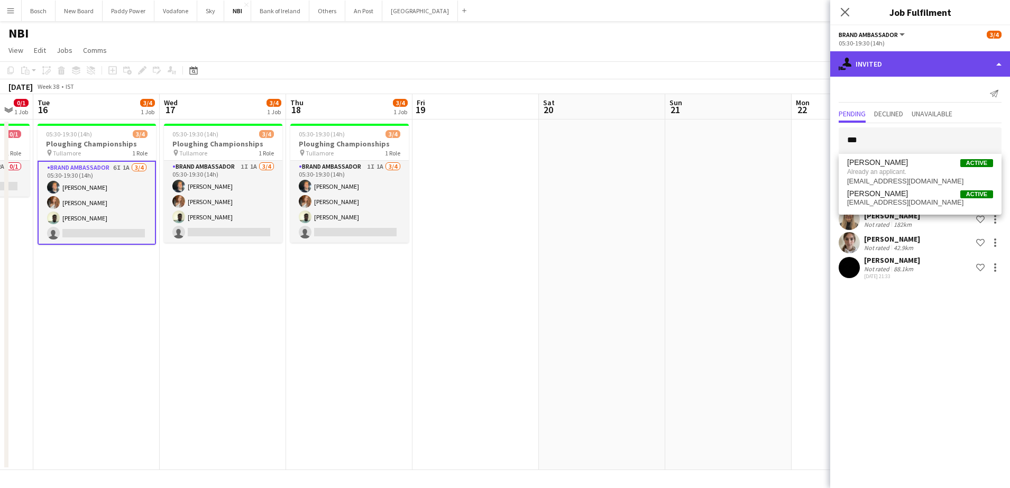
click at [889, 73] on div "single-neutral-actions-share-1 Invited" at bounding box center [921, 63] width 180 height 25
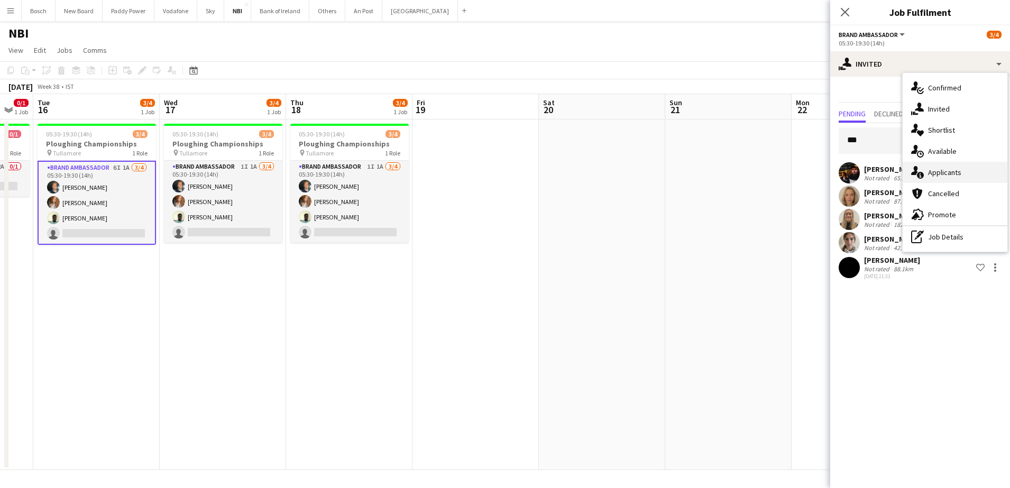
click at [944, 163] on div "single-neutral-actions-information Applicants" at bounding box center [955, 172] width 105 height 21
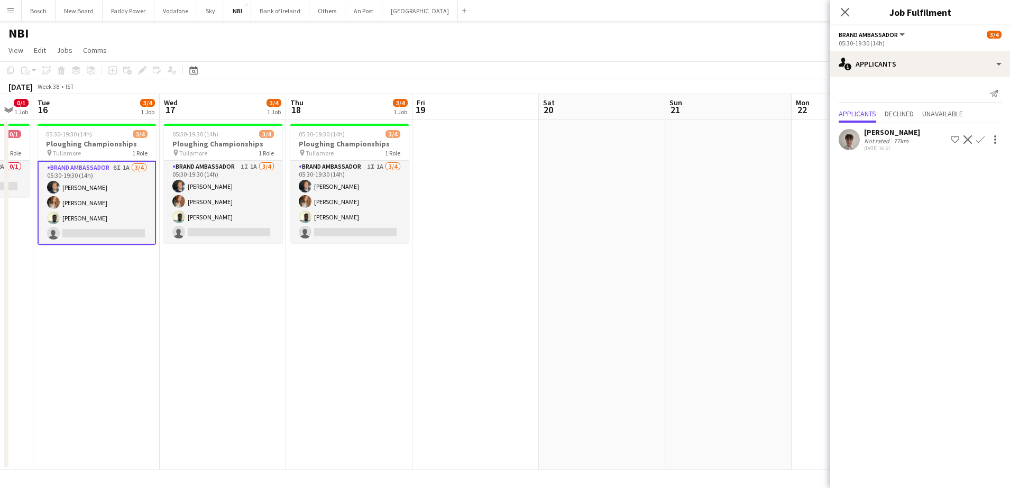
click at [979, 139] on app-icon "Confirm" at bounding box center [981, 139] width 8 height 8
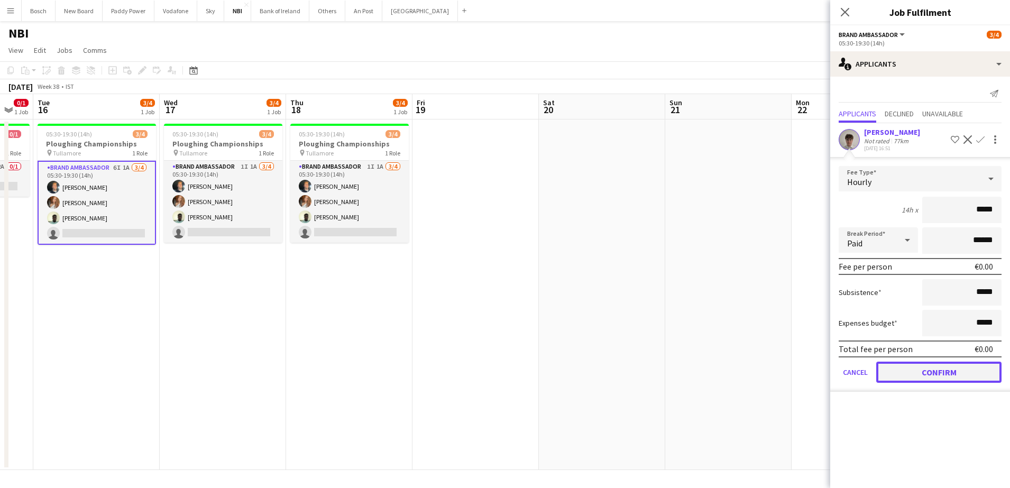
click at [960, 369] on button "Confirm" at bounding box center [939, 372] width 125 height 21
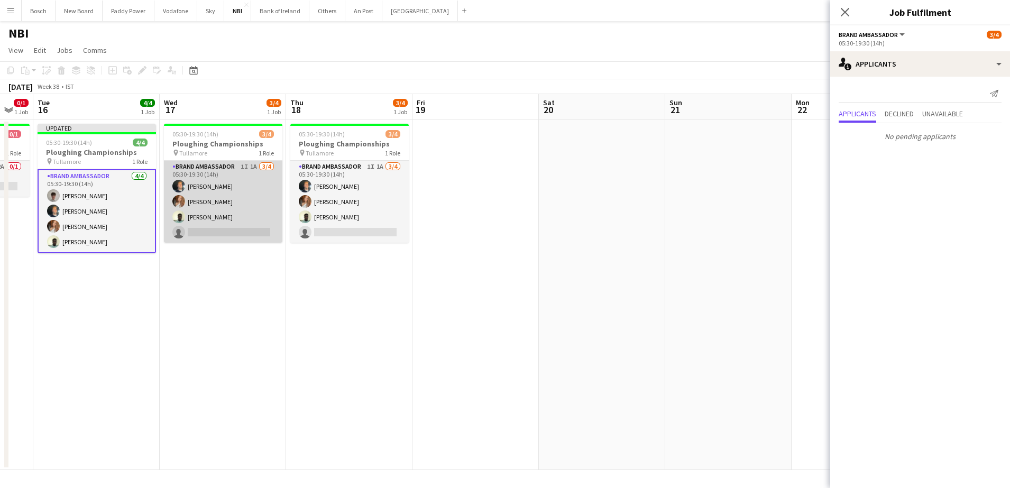
click at [270, 239] on app-card-role "Brand Ambassador 1I 1A [DATE] 05:30-19:30 (14h) [PERSON_NAME] [PERSON_NAME] [PE…" at bounding box center [223, 202] width 119 height 82
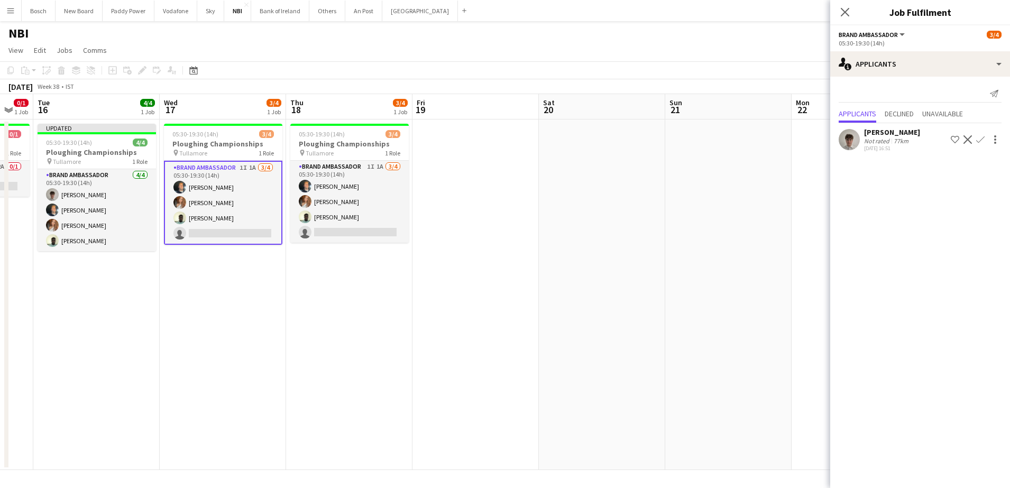
click at [980, 140] on app-icon "Confirm" at bounding box center [981, 139] width 8 height 8
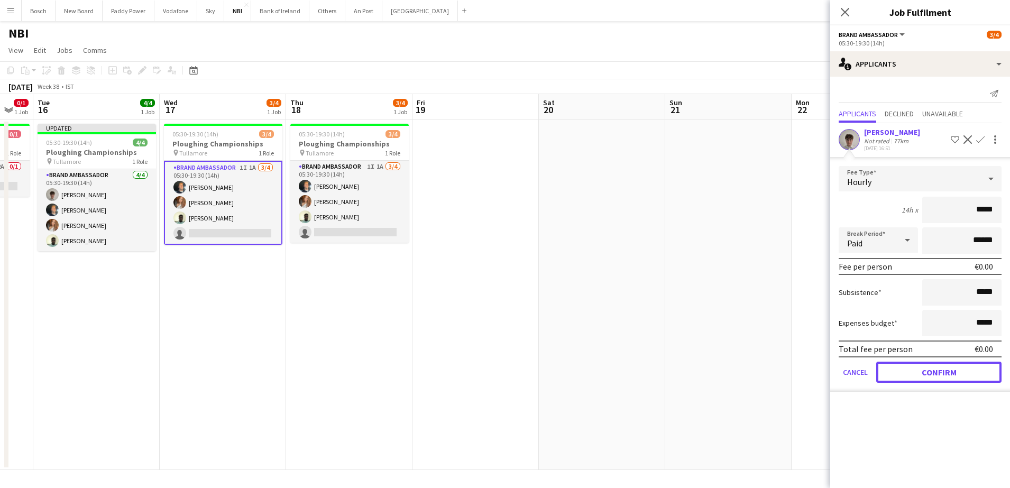
click at [959, 371] on button "Confirm" at bounding box center [939, 372] width 125 height 21
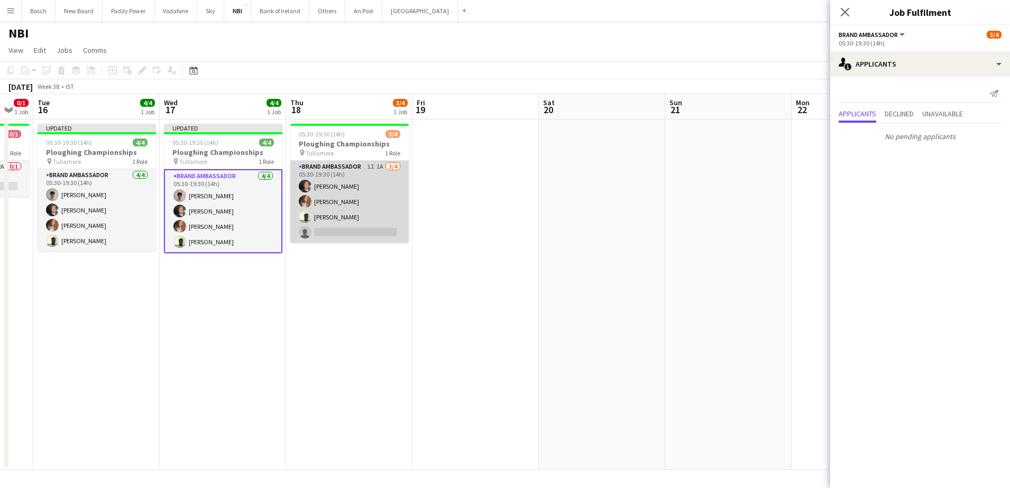
click at [353, 190] on app-card-role "Brand Ambassador 1I 1A [DATE] 05:30-19:30 (14h) [PERSON_NAME] [PERSON_NAME] [PE…" at bounding box center [349, 202] width 119 height 82
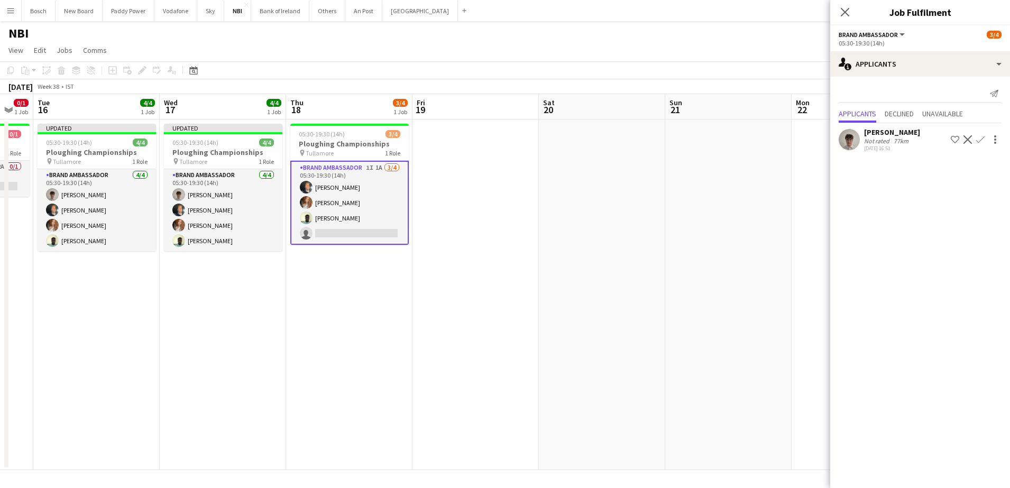
click at [985, 141] on button "Confirm" at bounding box center [980, 139] width 13 height 13
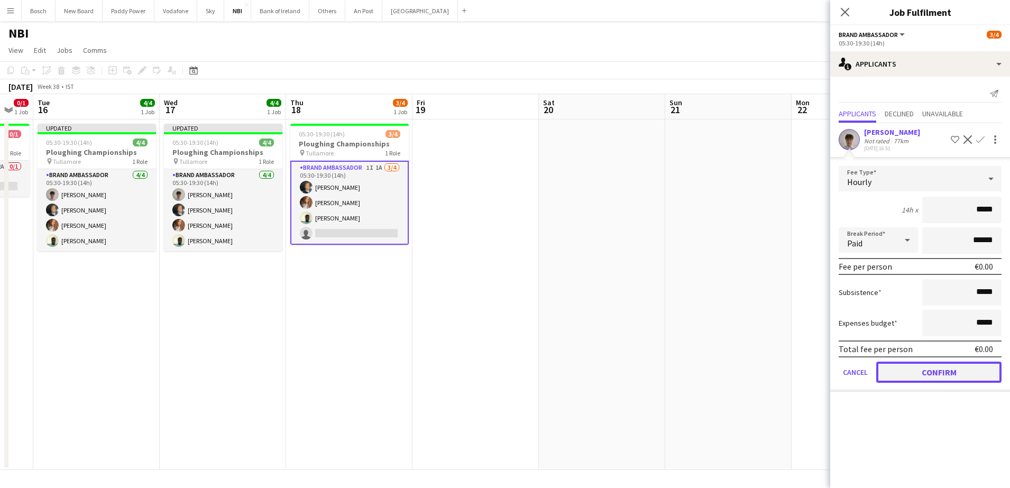
click at [980, 366] on button "Confirm" at bounding box center [939, 372] width 125 height 21
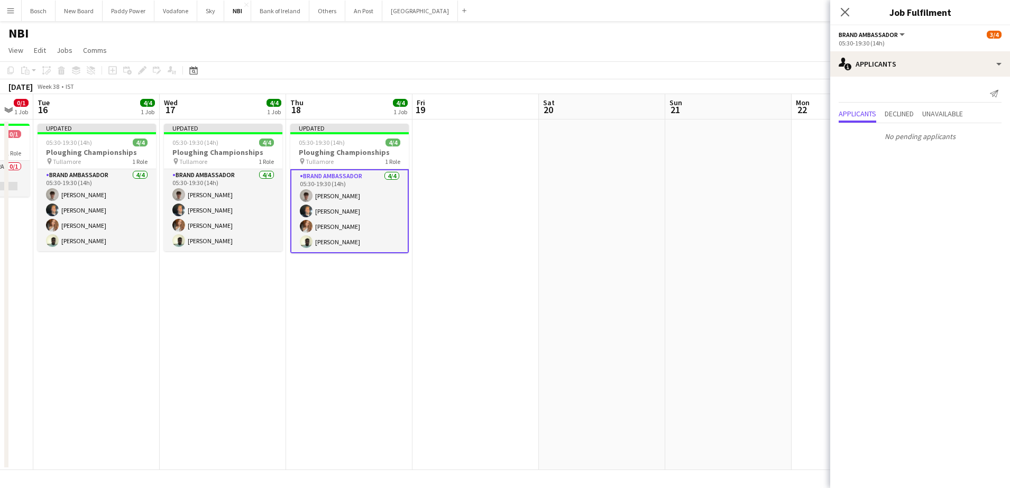
drag, startPoint x: 688, startPoint y: 60, endPoint x: 765, endPoint y: 59, distance: 76.7
click at [688, 59] on app-page-menu "View Day view expanded Day view collapsed Month view Date picker Jump to [DATE]…" at bounding box center [505, 51] width 1010 height 20
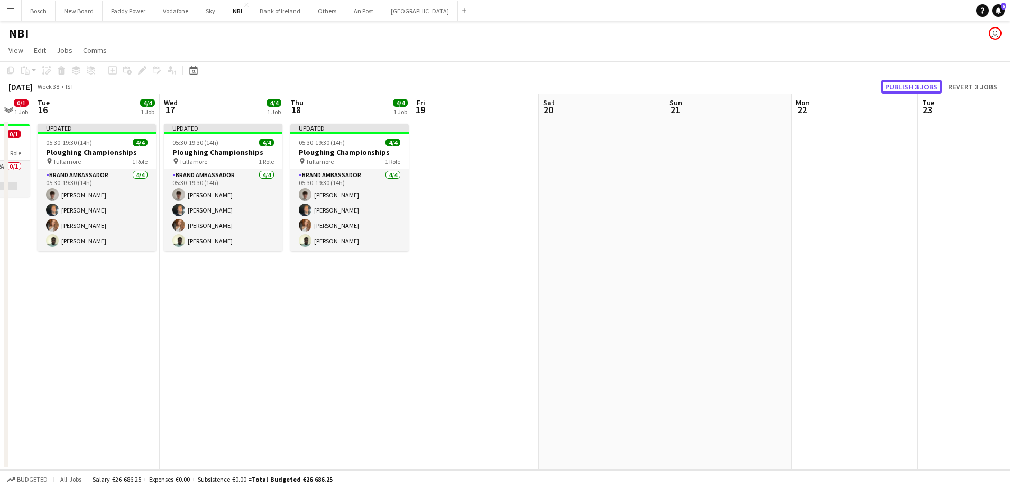
click at [901, 80] on button "Publish 3 jobs" at bounding box center [911, 87] width 61 height 14
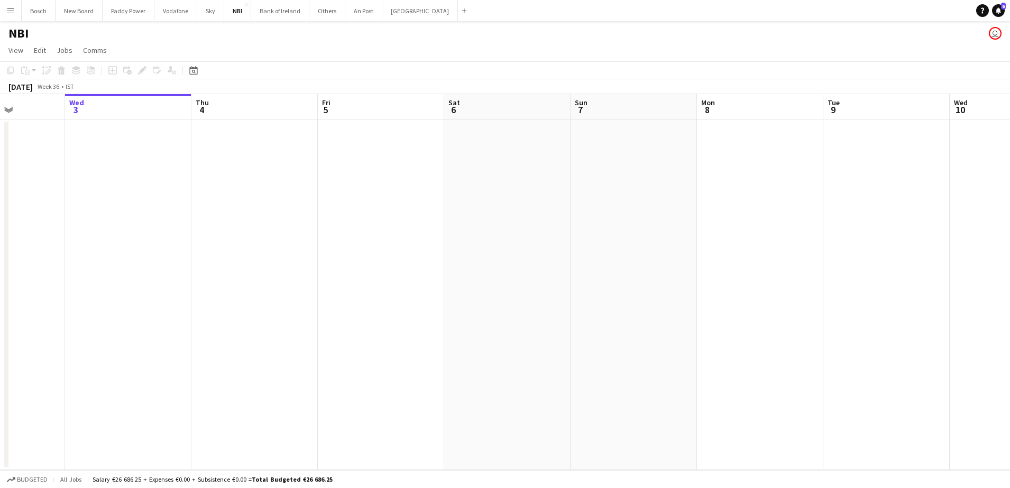
scroll to position [0, 328]
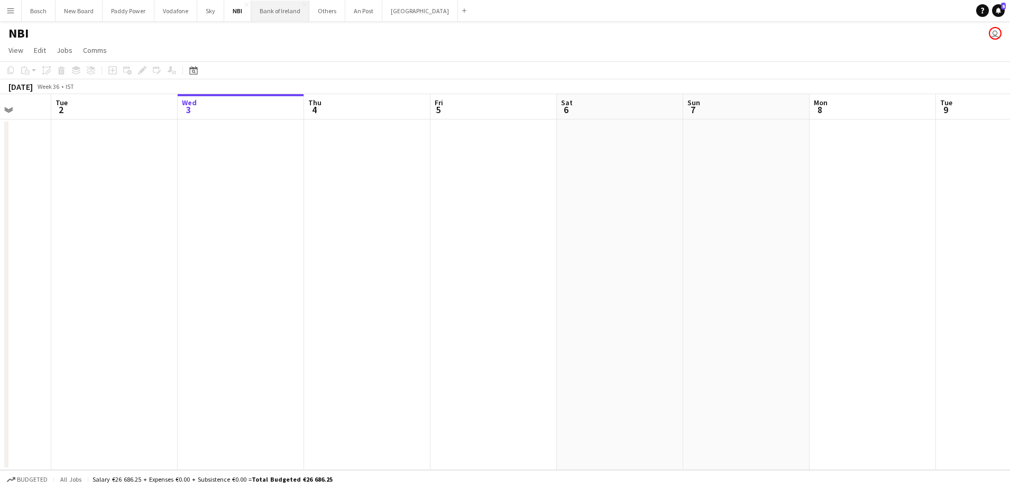
click at [274, 16] on button "Bank of Ireland Close" at bounding box center [280, 11] width 58 height 21
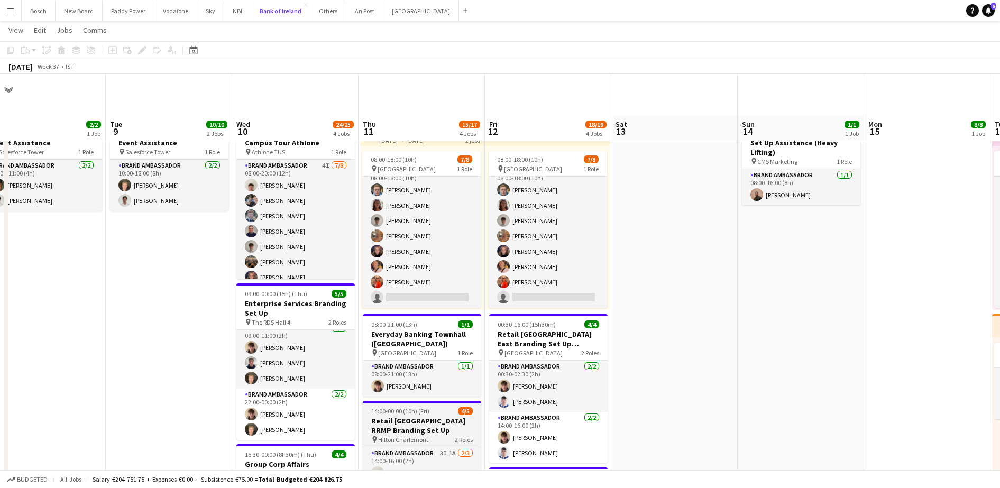
scroll to position [132, 0]
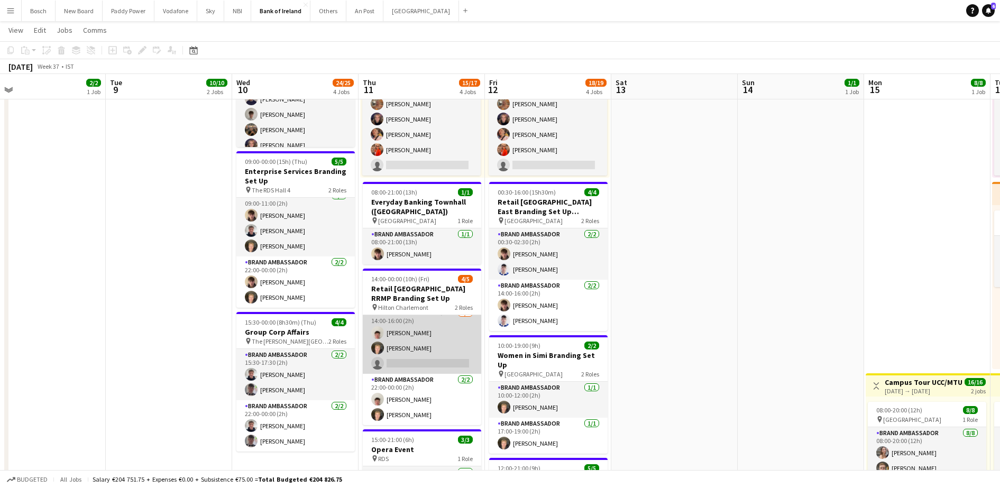
click at [443, 343] on app-card-role "Brand Ambassador 3I 1A [DATE] 14:00-16:00 (2h) [PERSON_NAME] [PERSON_NAME] sing…" at bounding box center [422, 340] width 119 height 67
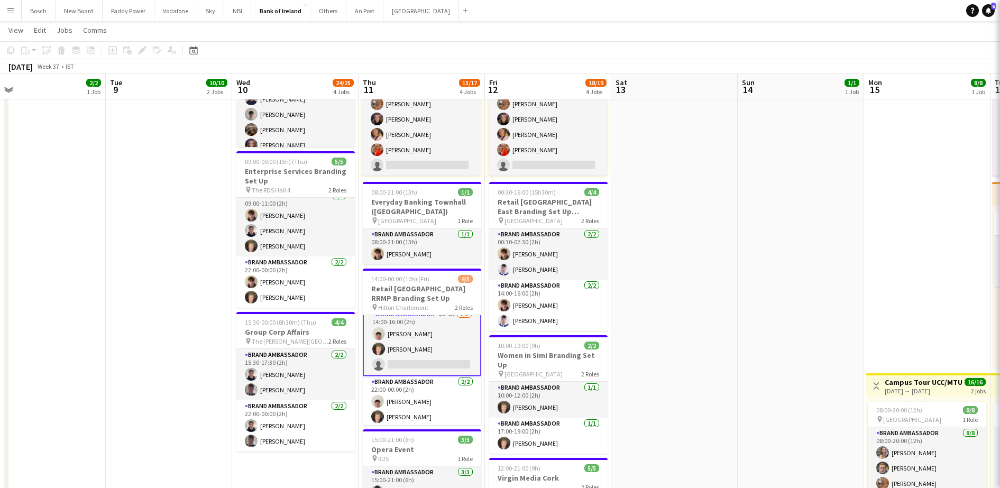
scroll to position [9, 0]
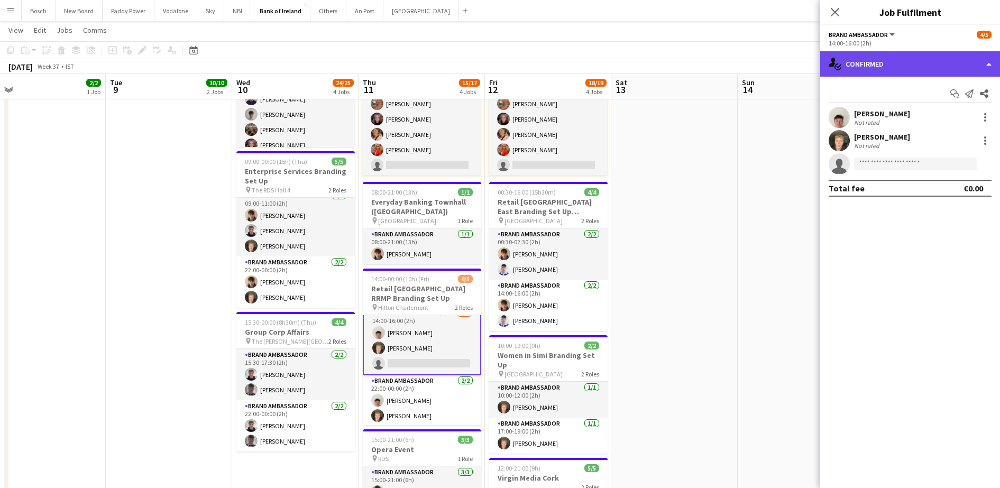
click at [903, 67] on div "single-neutral-actions-check-2 Confirmed" at bounding box center [911, 63] width 180 height 25
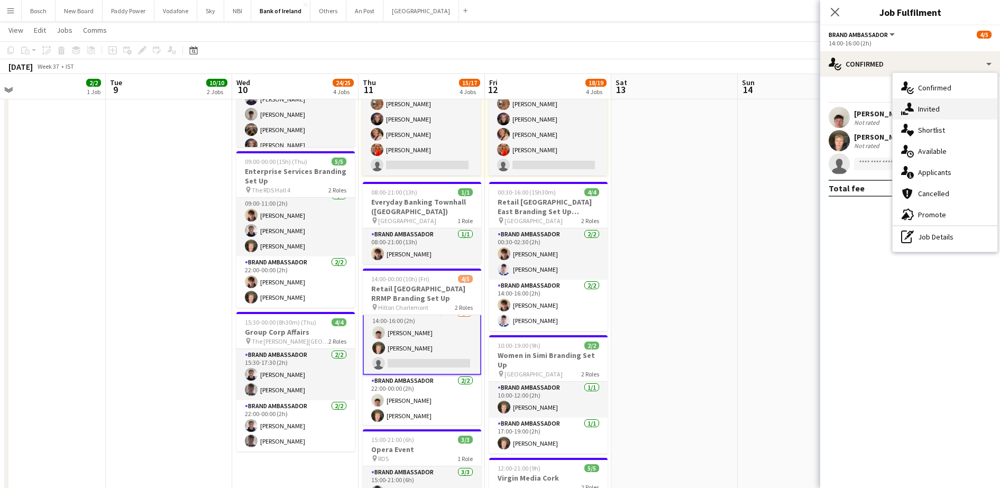
click at [925, 103] on div "single-neutral-actions-share-1 Invited" at bounding box center [945, 108] width 105 height 21
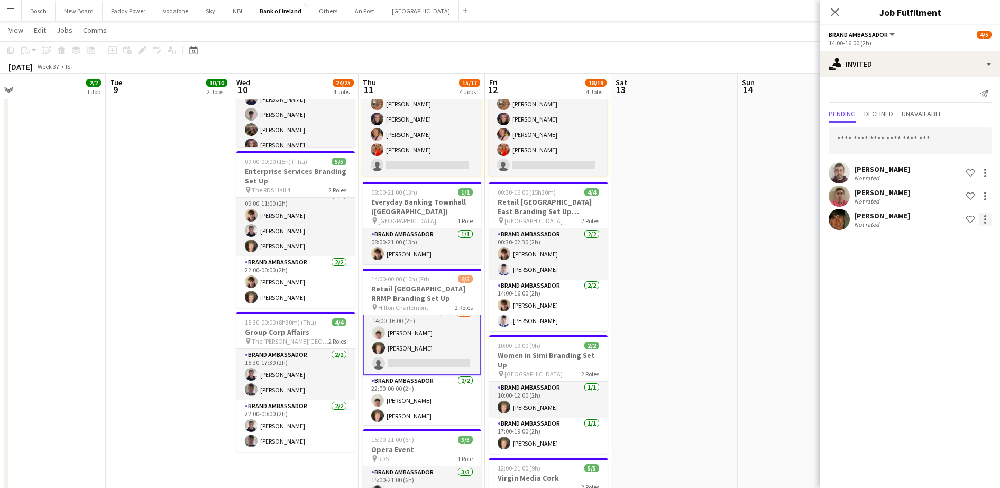
click at [988, 222] on div at bounding box center [985, 219] width 13 height 13
click at [983, 264] on span "Send notification" at bounding box center [952, 264] width 62 height 9
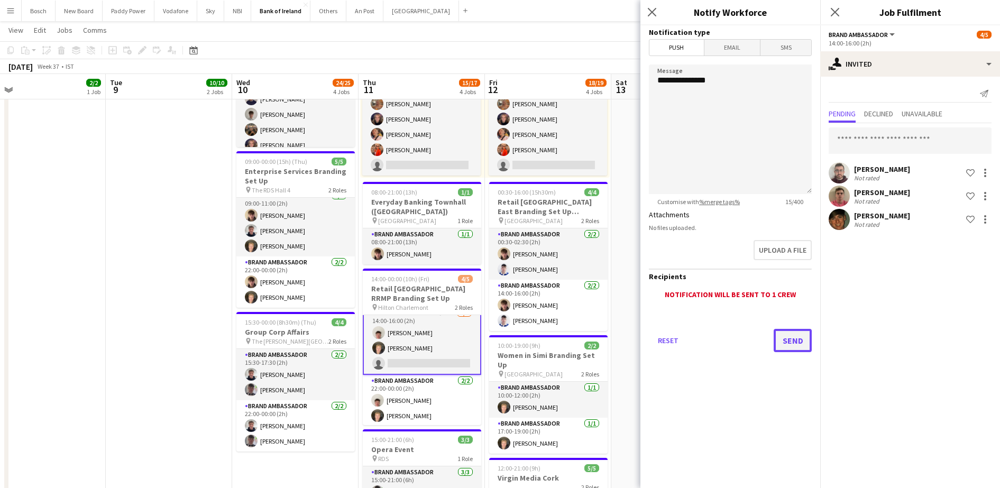
click at [796, 337] on button "Send" at bounding box center [793, 340] width 38 height 23
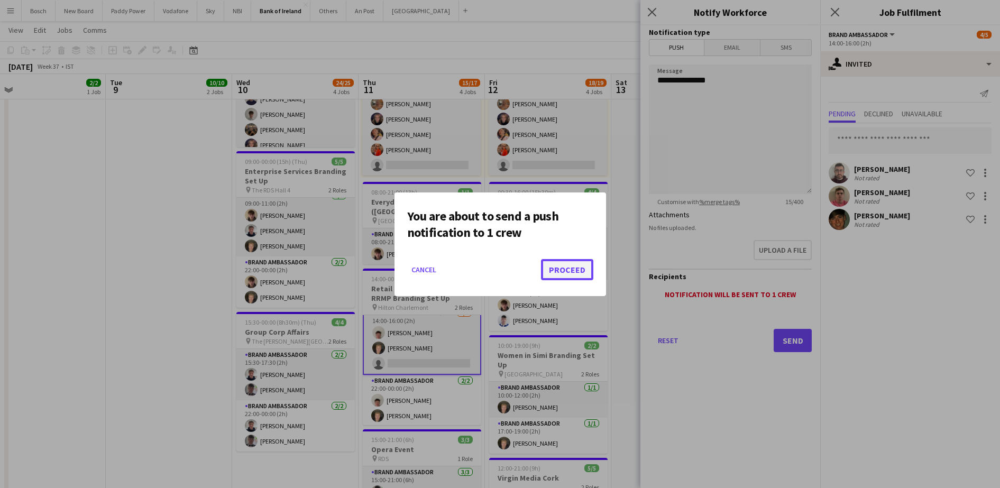
click at [564, 273] on button "Proceed" at bounding box center [567, 269] width 52 height 21
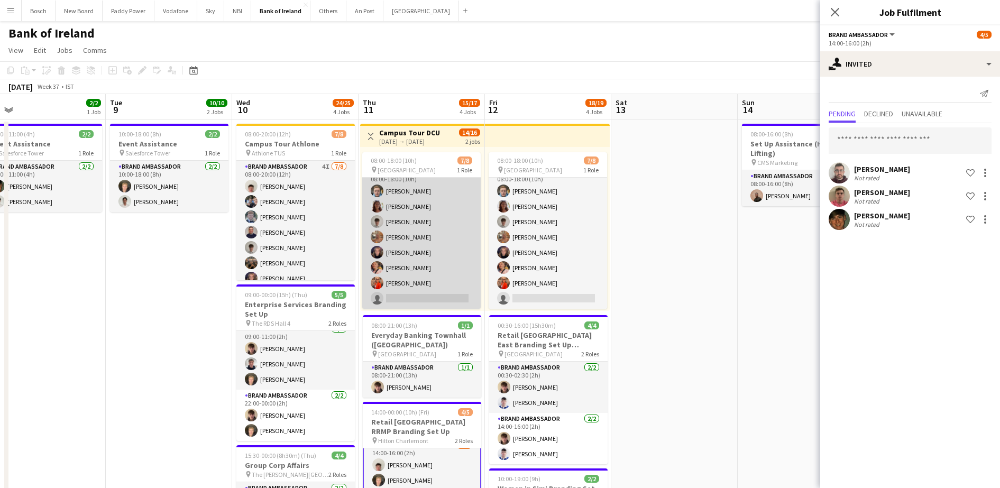
click at [402, 270] on app-card-role "Brand Ambassador 9I [DATE] 08:00-18:00 (10h) [PERSON_NAME] [PERSON_NAME] [PERSO…" at bounding box center [421, 237] width 119 height 143
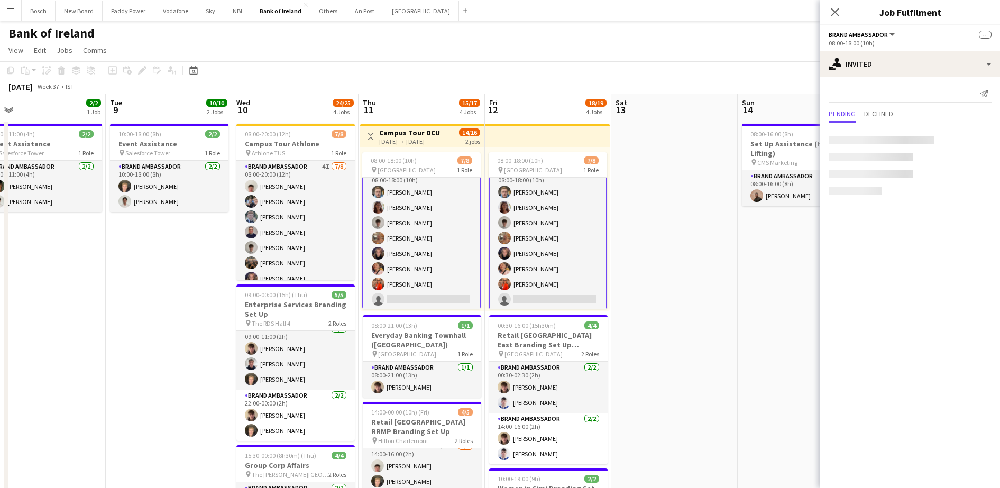
scroll to position [13, 0]
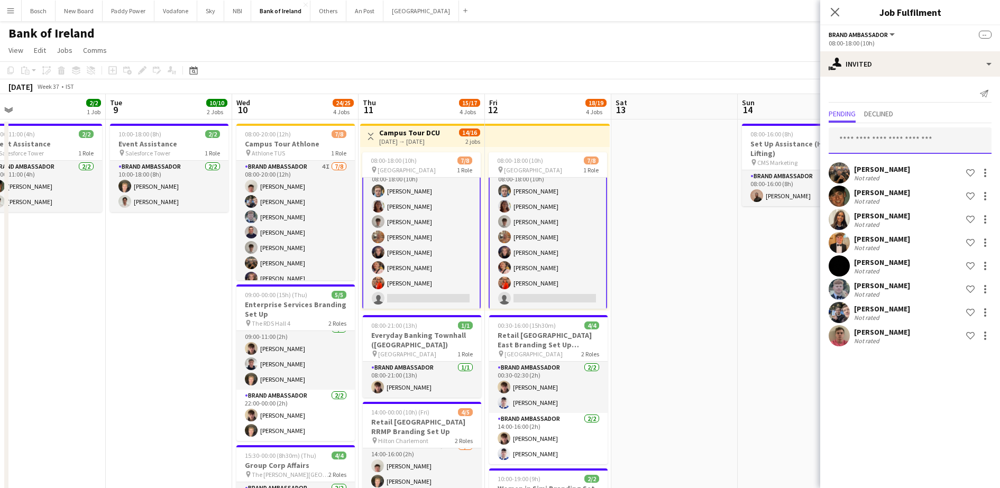
click at [896, 150] on input "text" at bounding box center [910, 140] width 163 height 26
type input "*"
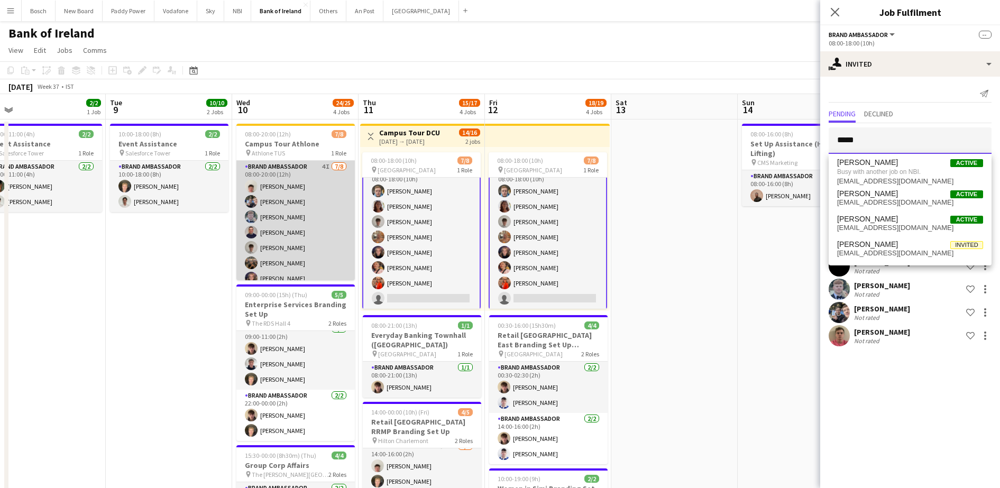
type input "*****"
click at [311, 225] on app-card-role "Brand Ambassador 4I [DATE] 08:00-20:00 (12h) [PERSON_NAME] [PERSON_NAME] [PERSO…" at bounding box center [295, 232] width 119 height 143
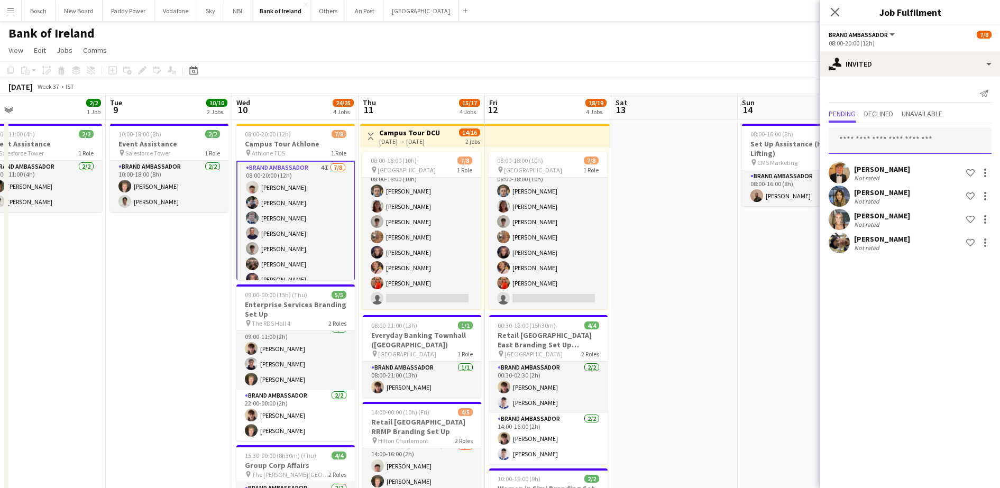
click at [936, 143] on input "text" at bounding box center [910, 140] width 163 height 26
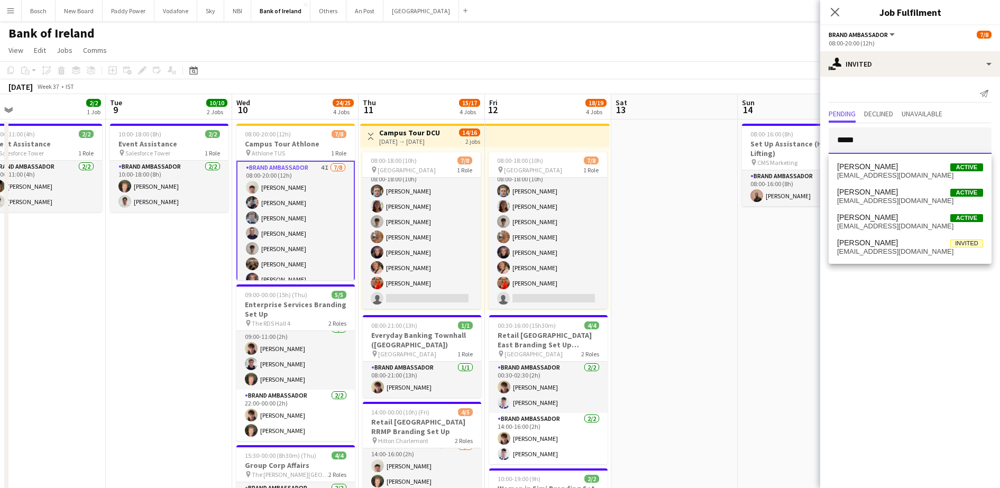
click at [930, 147] on input "*****" at bounding box center [910, 140] width 163 height 26
type input "*****"
click at [919, 165] on span "[PERSON_NAME] Active" at bounding box center [910, 166] width 146 height 9
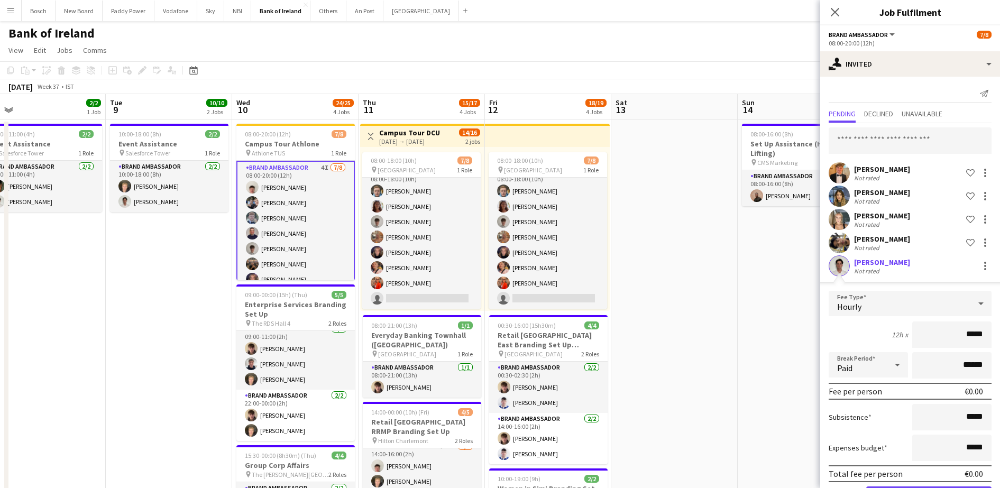
scroll to position [39, 0]
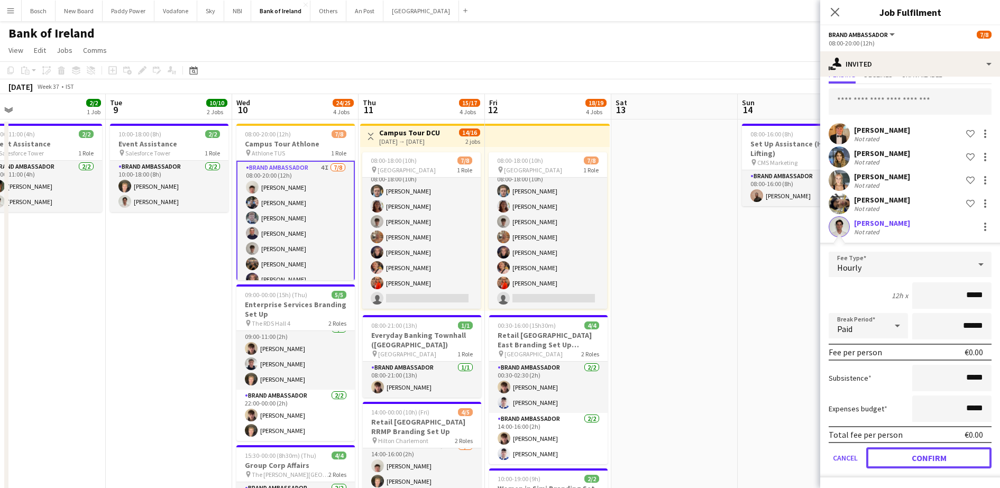
drag, startPoint x: 946, startPoint y: 460, endPoint x: 946, endPoint y: 454, distance: 5.8
click at [947, 460] on button "Confirm" at bounding box center [929, 458] width 125 height 21
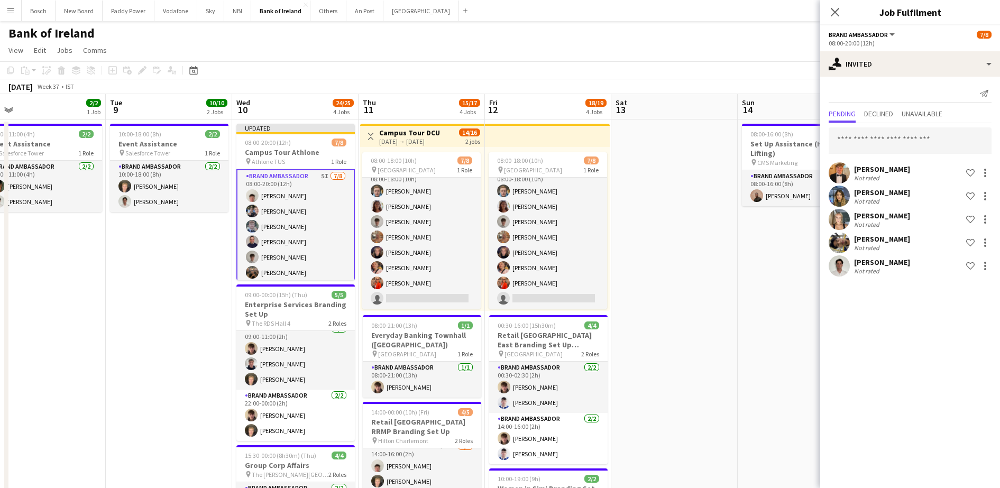
scroll to position [0, 0]
click at [717, 42] on app-page-menu "View Day view expanded Day view collapsed Month view Date picker Jump to [DATE]…" at bounding box center [500, 51] width 1000 height 20
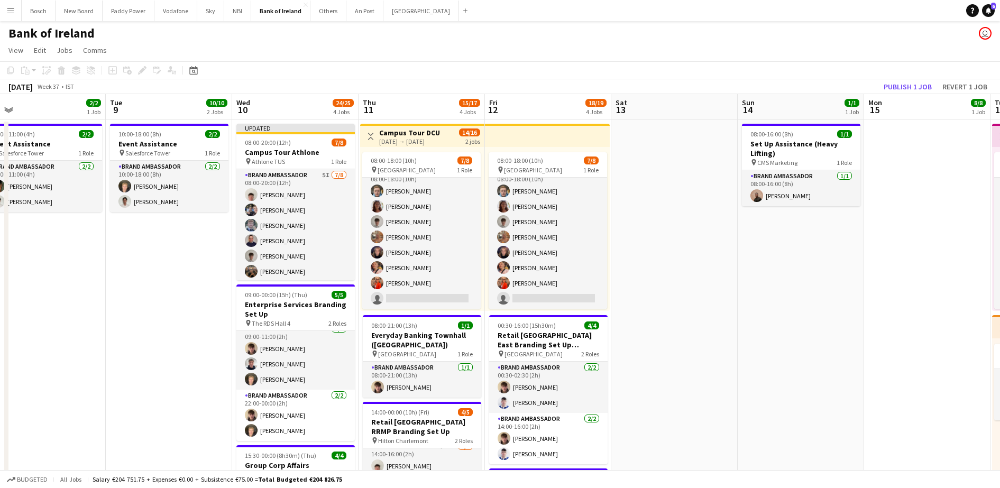
click at [885, 72] on app-toolbar "Copy Paste Paste Ctrl+V Paste with crew Ctrl+Shift+V Paste linked Job [GEOGRAPH…" at bounding box center [500, 70] width 1000 height 18
click at [894, 87] on button "Publish 1 job" at bounding box center [908, 87] width 57 height 14
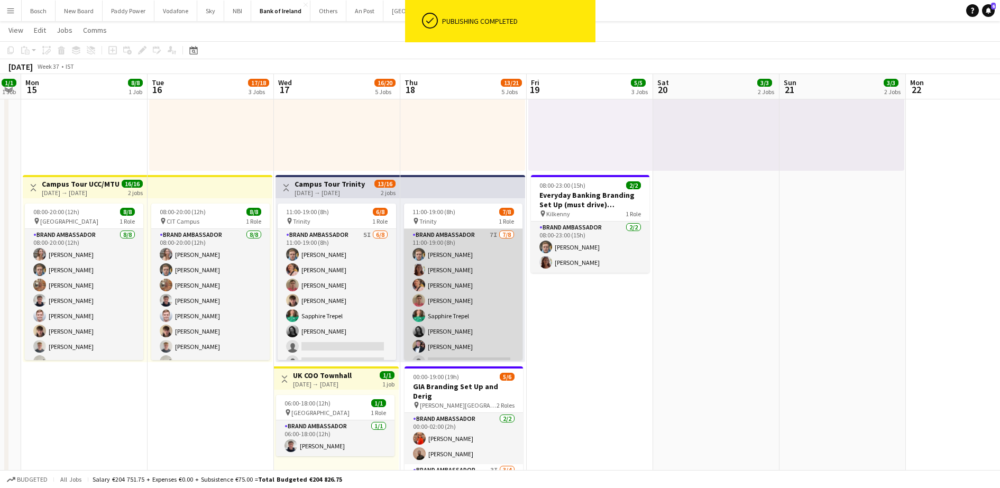
click at [441, 329] on app-card-role "Brand Ambassador 7I [DATE] 11:00-19:00 (8h) [PERSON_NAME] [PERSON_NAME] [PERSON…" at bounding box center [463, 300] width 119 height 143
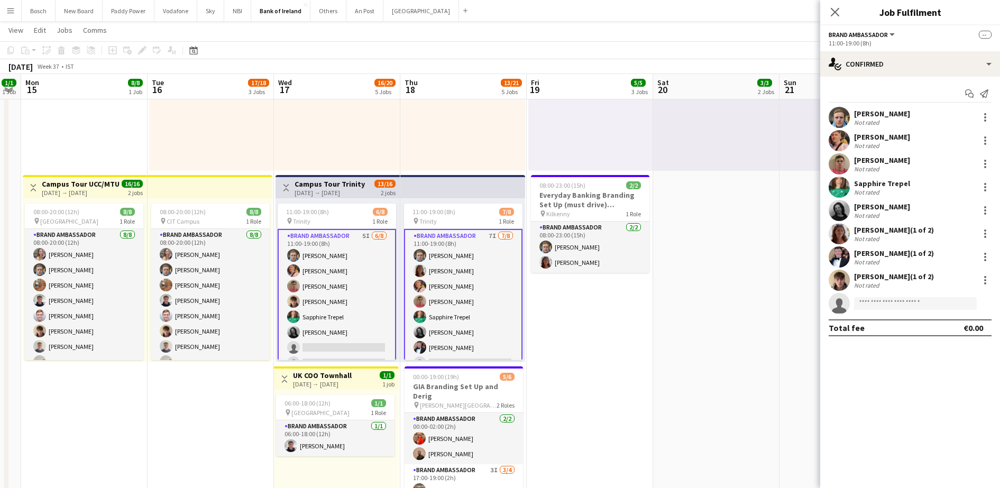
click at [441, 329] on app-card-role "Brand Ambassador 7I [DATE] 11:00-19:00 (8h) [PERSON_NAME] [PERSON_NAME] [PERSON…" at bounding box center [463, 301] width 119 height 145
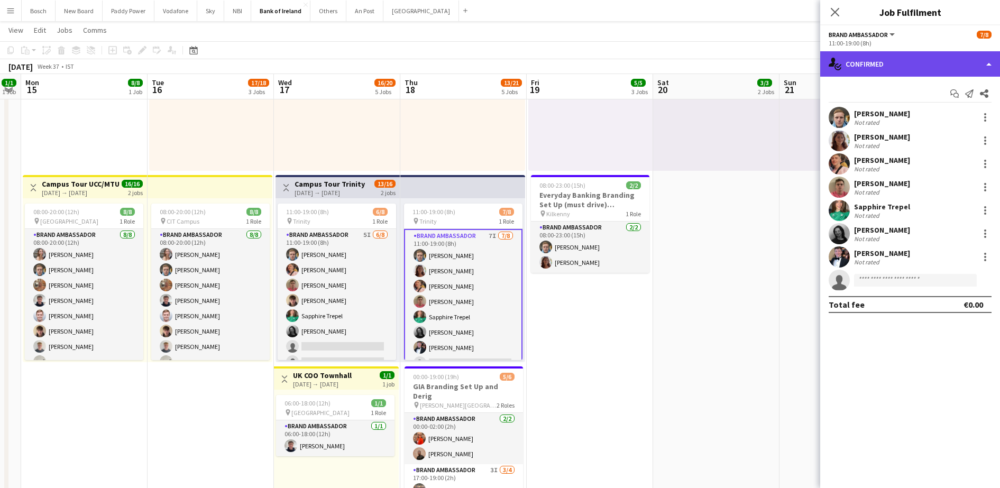
click at [874, 64] on div "single-neutral-actions-check-2 Confirmed" at bounding box center [911, 63] width 180 height 25
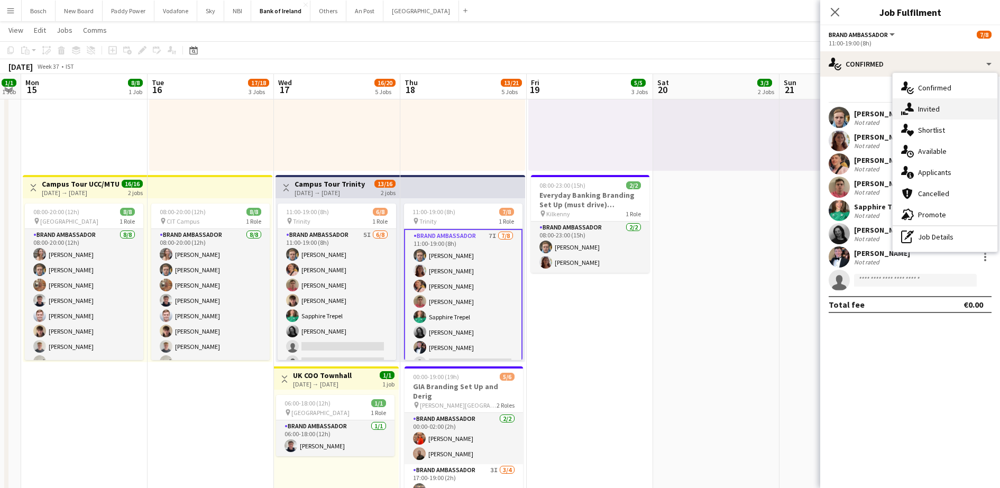
click at [940, 111] on span "Invited" at bounding box center [929, 109] width 22 height 10
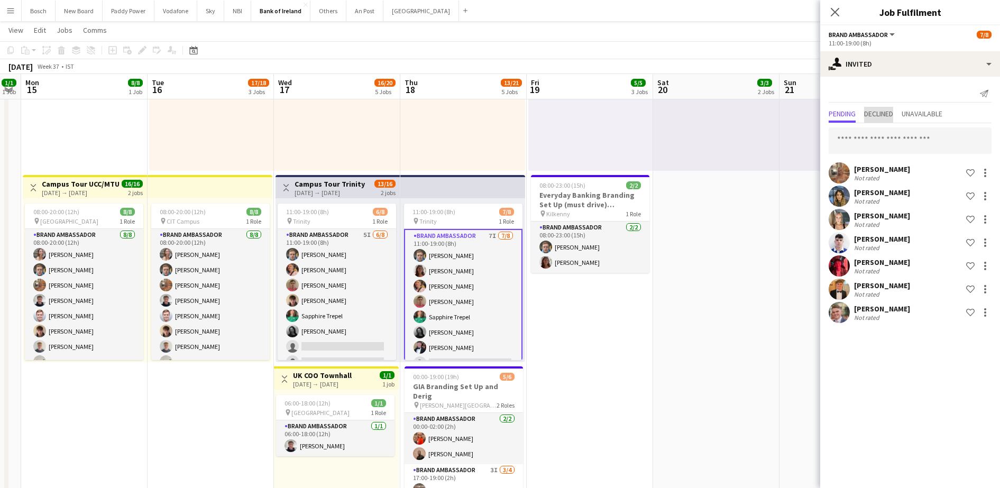
click at [886, 115] on span "Declined" at bounding box center [878, 113] width 29 height 7
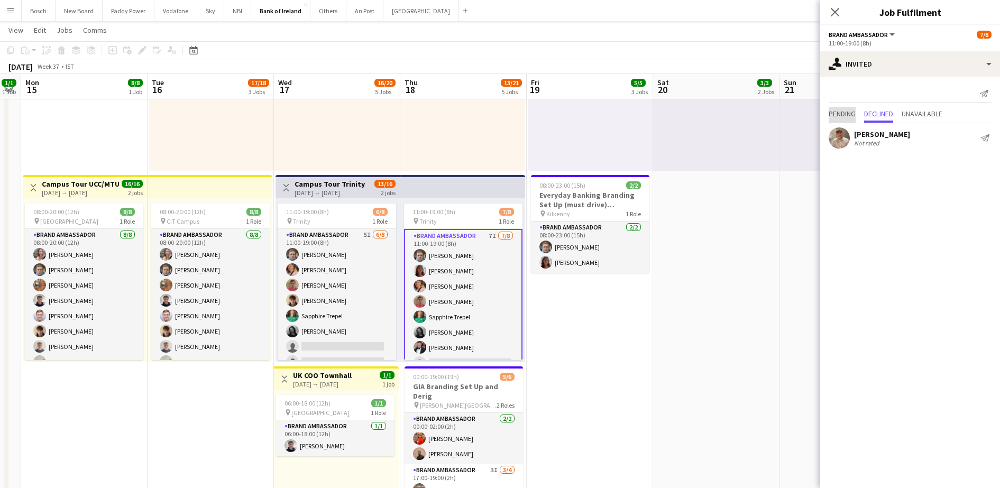
click at [856, 113] on span "Pending" at bounding box center [842, 113] width 27 height 7
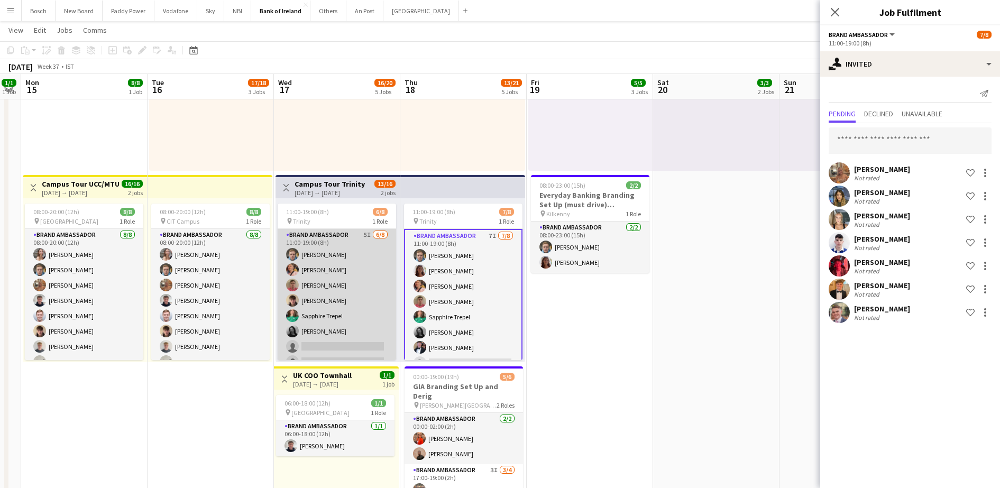
click at [334, 292] on app-card-role "Brand Ambassador 5I [DATE] 11:00-19:00 (8h) [PERSON_NAME] [PERSON_NAME] [PERSON…" at bounding box center [337, 300] width 119 height 143
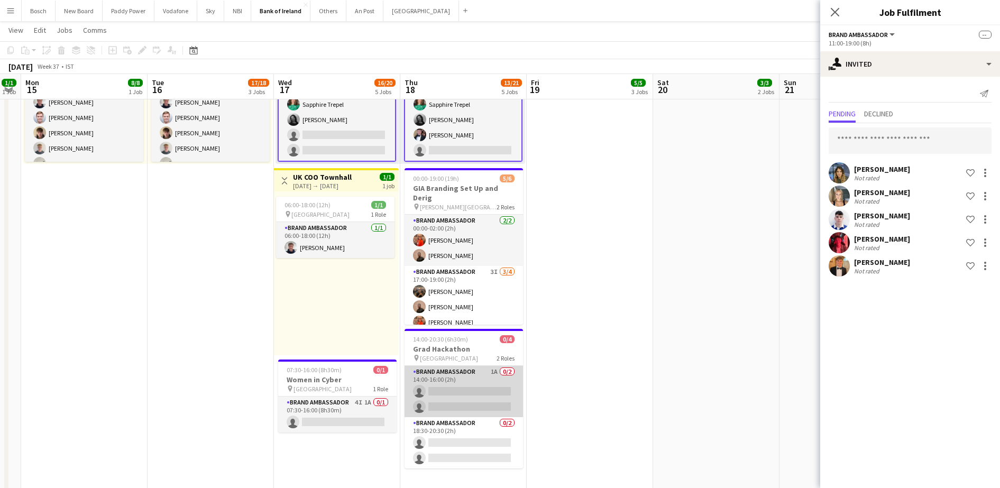
click at [489, 383] on app-card-role "Brand Ambassador 1A 0/2 14:00-16:00 (2h) single-neutral-actions single-neutral-…" at bounding box center [464, 391] width 119 height 51
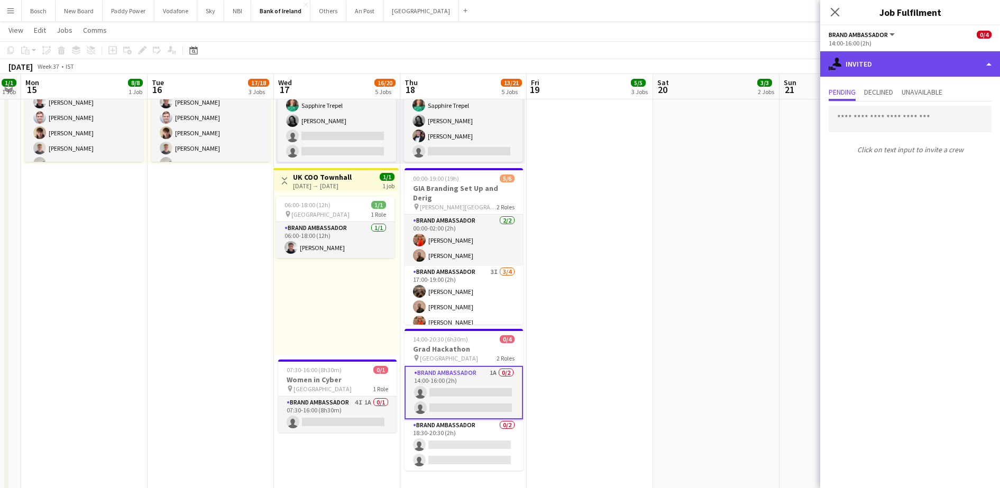
click at [882, 62] on div "single-neutral-actions-share-1 Invited" at bounding box center [911, 63] width 180 height 25
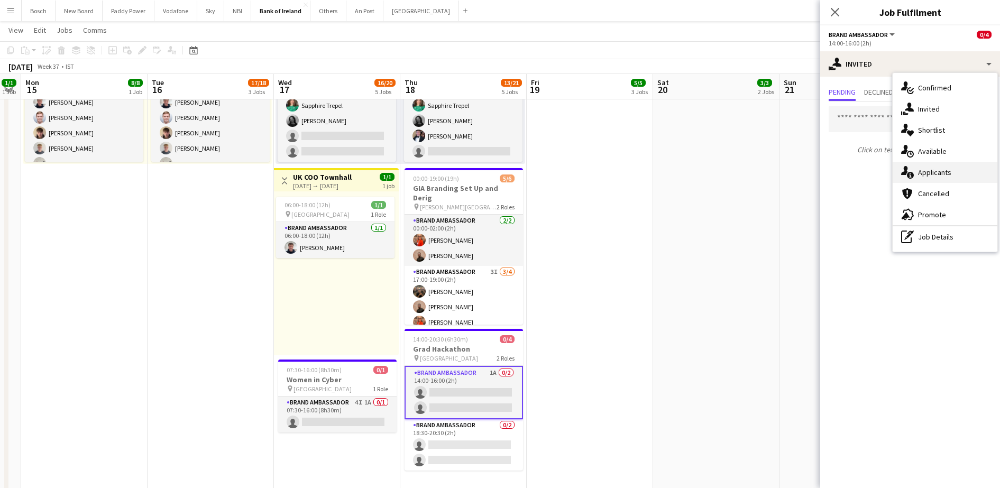
click at [966, 171] on div "single-neutral-actions-information Applicants" at bounding box center [945, 172] width 105 height 21
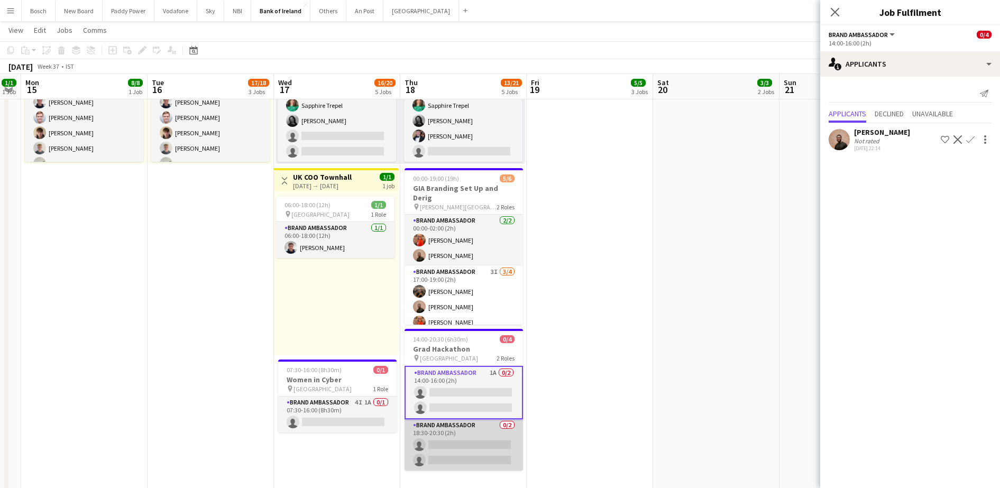
click at [516, 423] on app-card-role "Brand Ambassador 0/2 18:30-20:30 (2h) single-neutral-actions single-neutral-act…" at bounding box center [464, 445] width 119 height 51
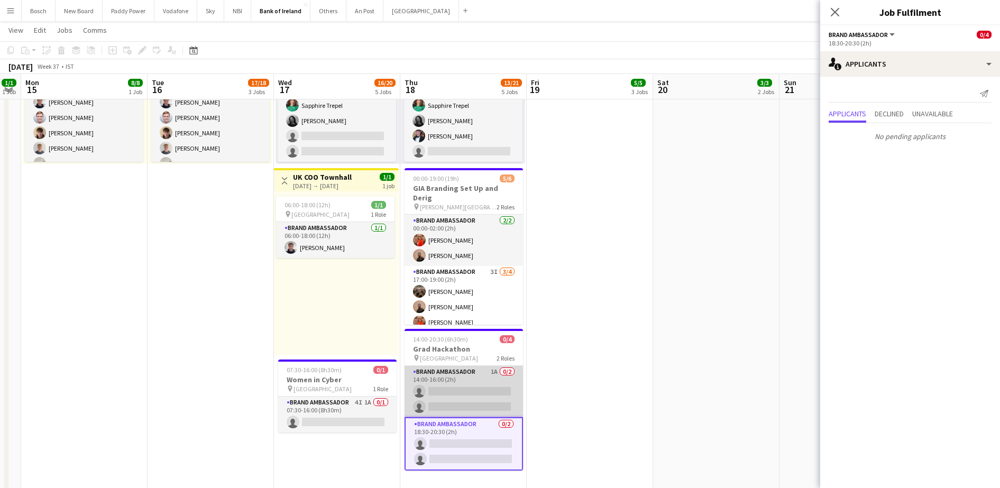
click at [497, 396] on app-card-role "Brand Ambassador 1A 0/2 14:00-16:00 (2h) single-neutral-actions single-neutral-…" at bounding box center [464, 391] width 119 height 51
